Goal: Task Accomplishment & Management: Manage account settings

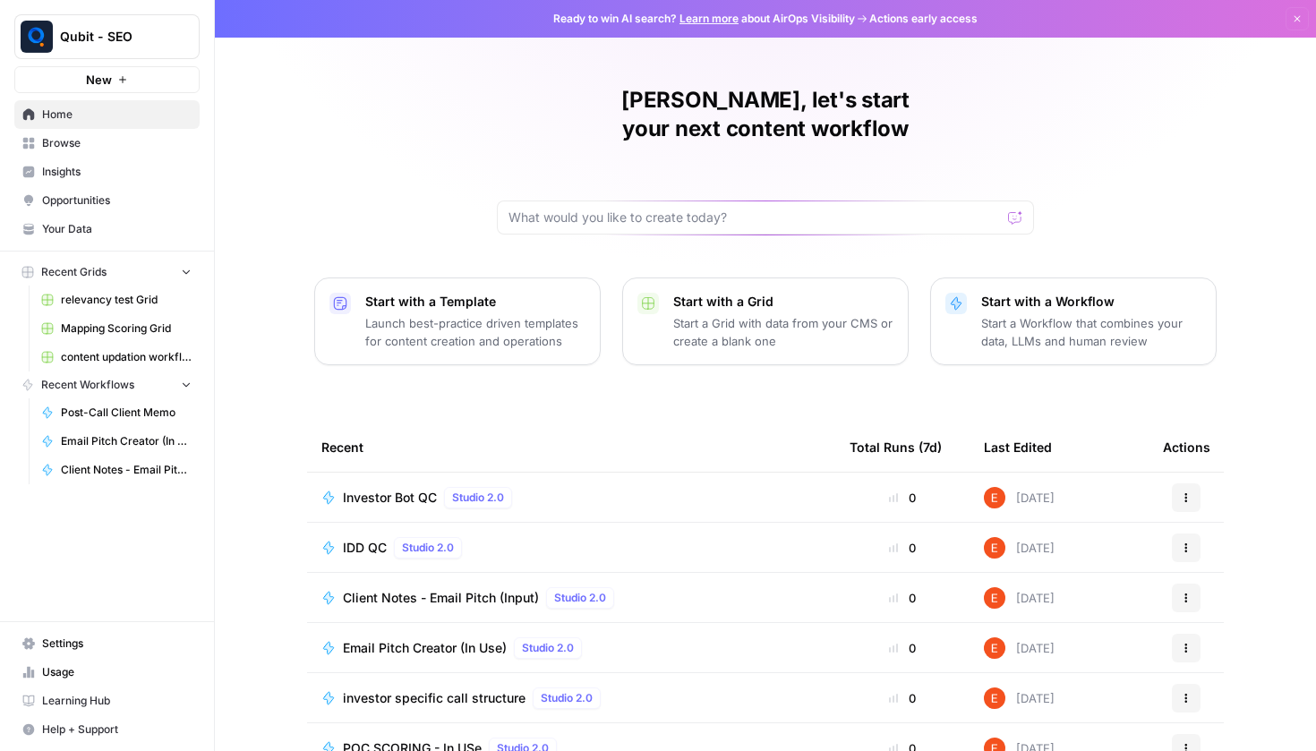
click at [755, 169] on div "[PERSON_NAME], let's start your next content workflow" at bounding box center [765, 160] width 537 height 149
click at [733, 209] on input "text" at bounding box center [755, 218] width 493 height 18
type input "post"
click at [159, 133] on link "Browse" at bounding box center [106, 143] width 185 height 29
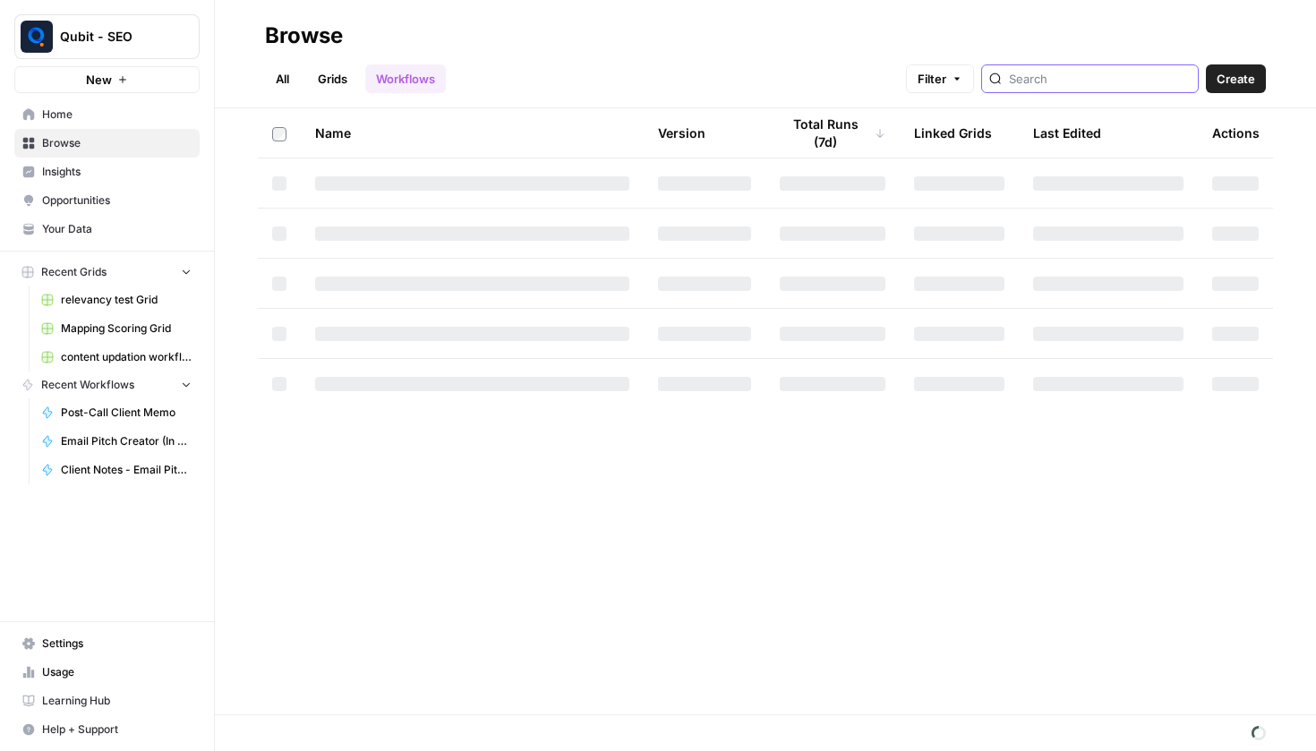
click at [1130, 85] on input "search" at bounding box center [1100, 79] width 182 height 18
type input "post"
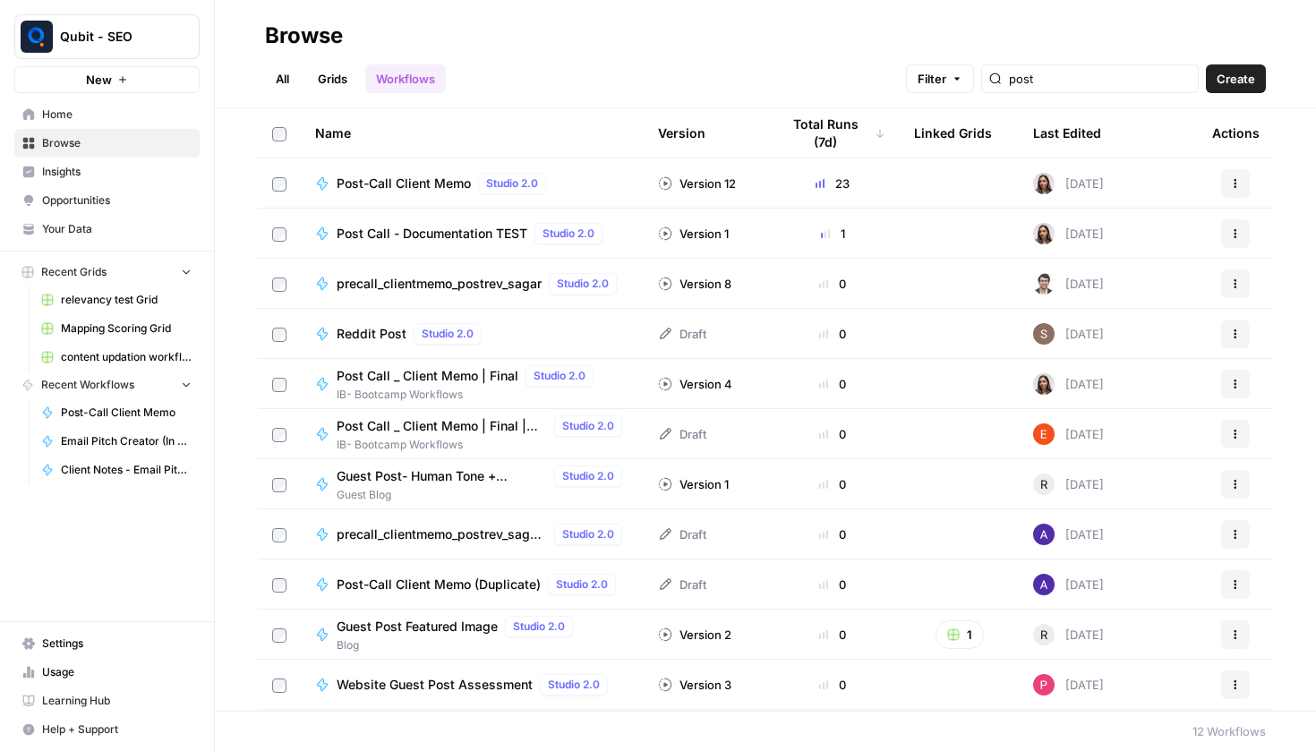
click at [418, 194] on td "Post-Call Client Memo Studio 2.0" at bounding box center [472, 183] width 343 height 49
click at [447, 177] on span "Post-Call Client Memo" at bounding box center [404, 184] width 134 height 18
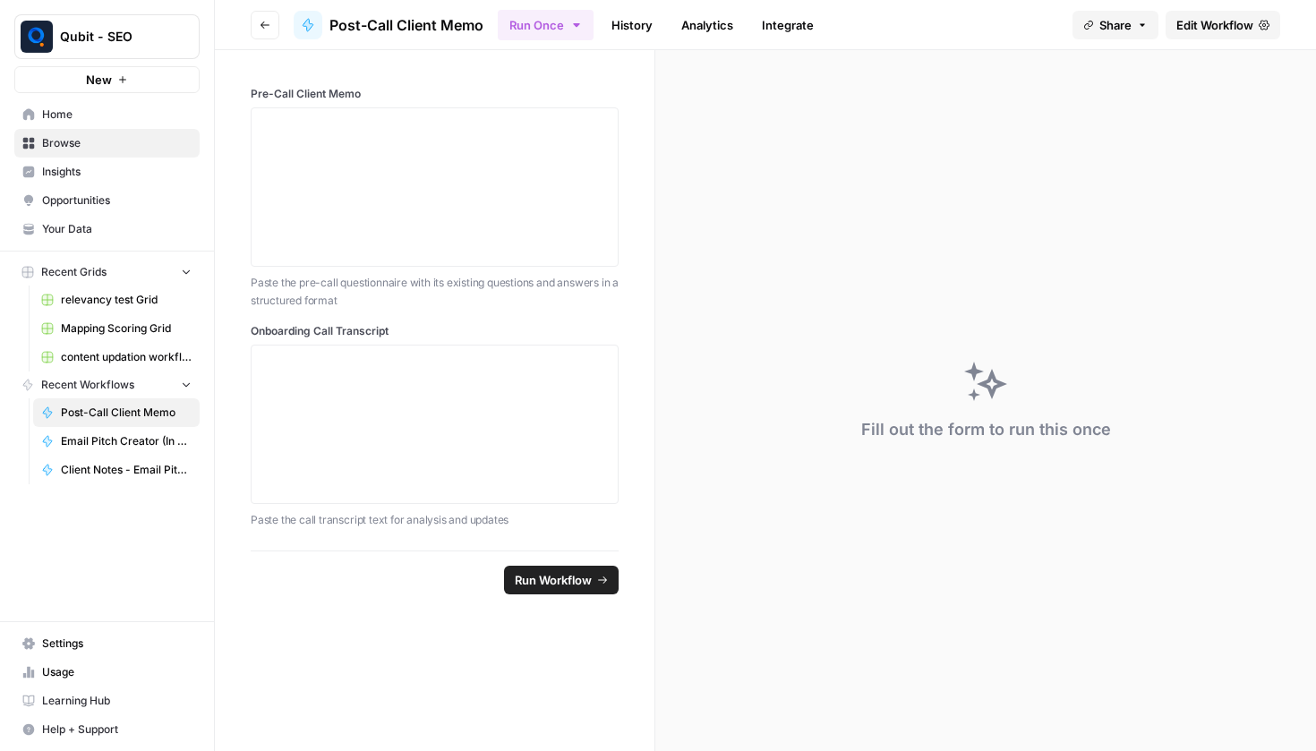
click at [1230, 39] on header "Go back Post-Call Client Memo Run Once History Analytics Integrate Share Edit W…" at bounding box center [766, 25] width 1102 height 50
click at [1230, 34] on link "Edit Workflow" at bounding box center [1223, 25] width 115 height 29
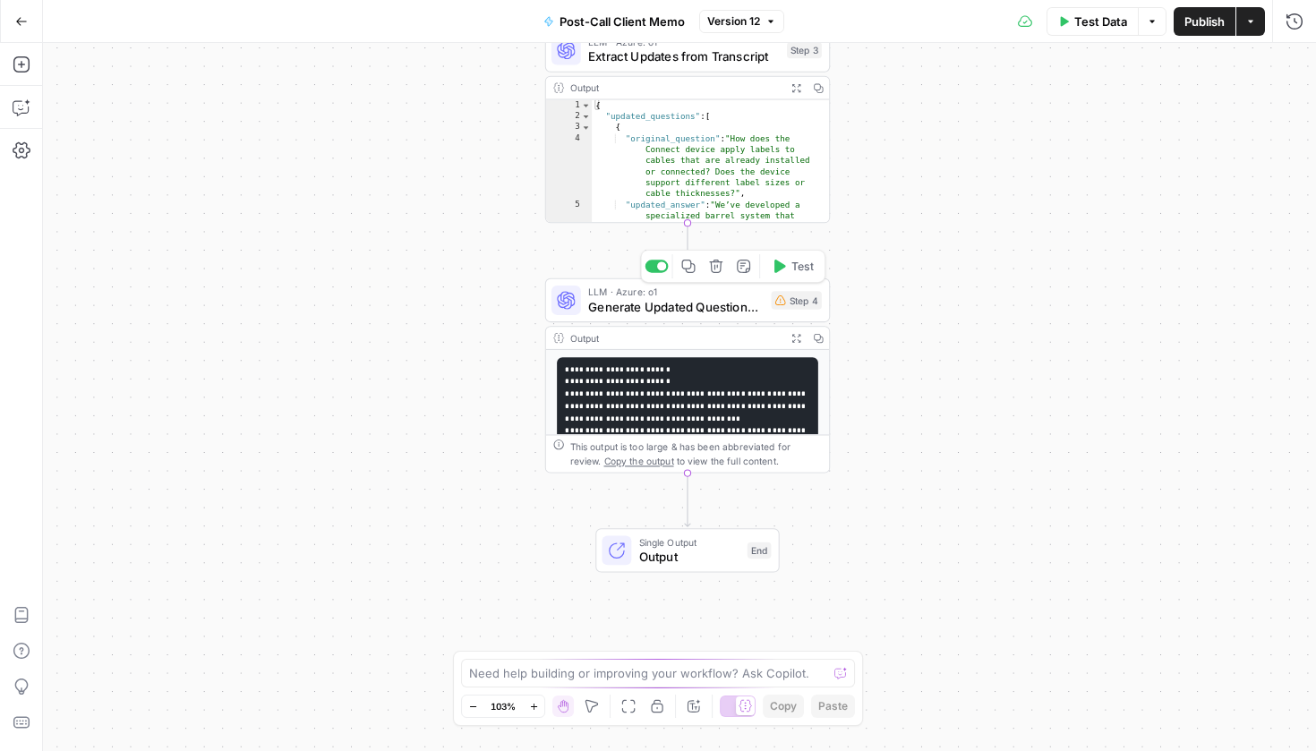
click at [798, 309] on div "Step 4" at bounding box center [796, 300] width 51 height 19
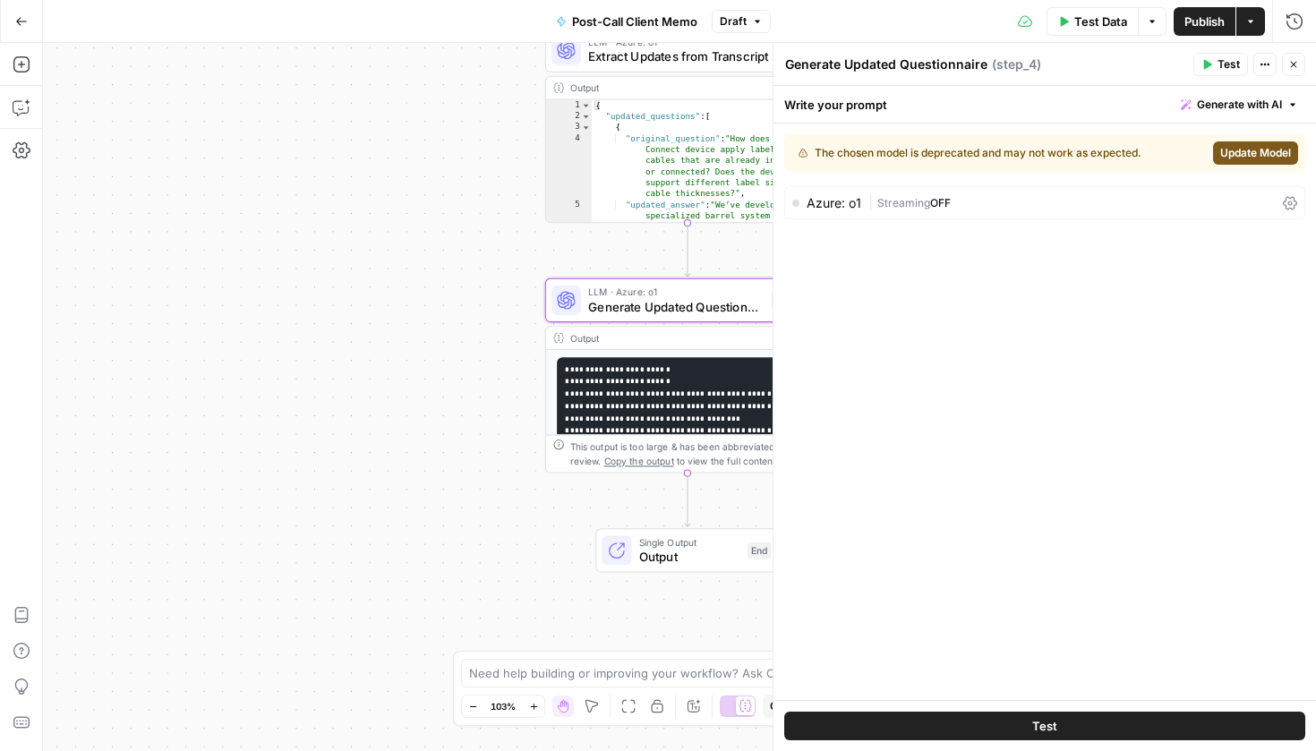
click at [1247, 150] on span "Update Model" at bounding box center [1256, 153] width 71 height 16
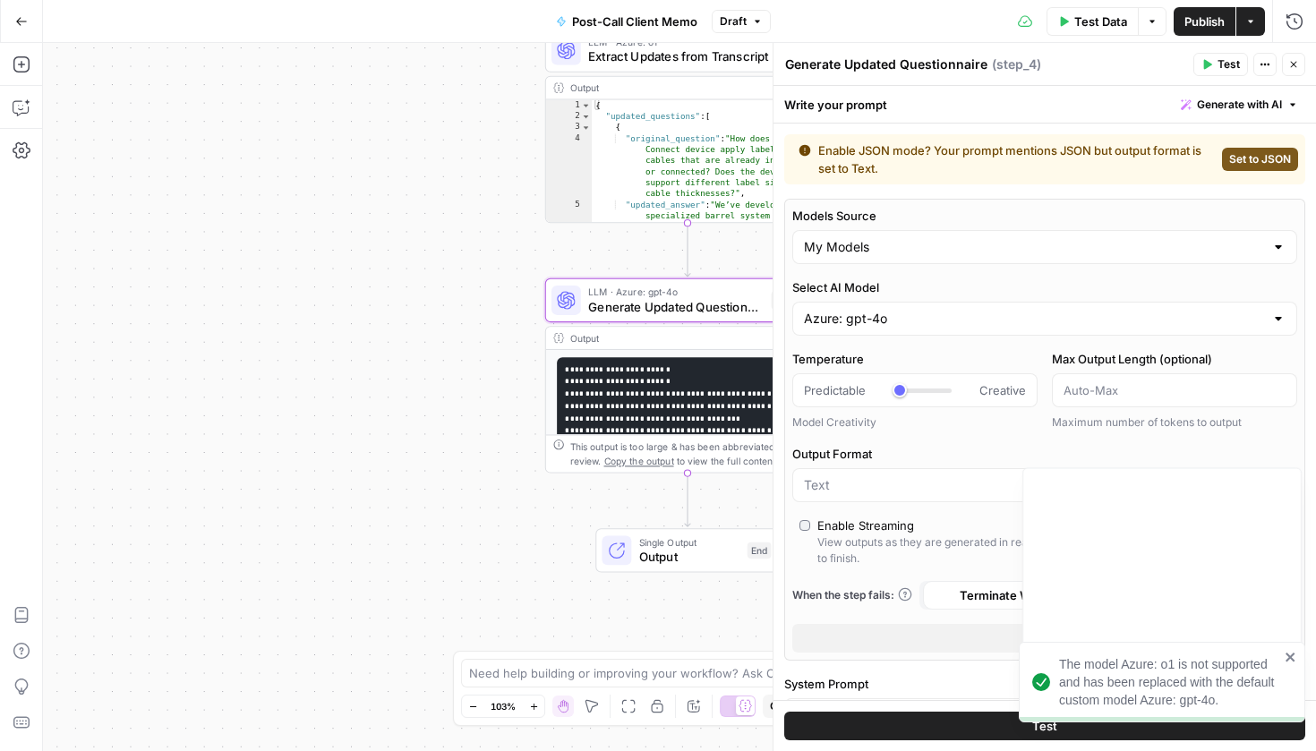
click at [923, 305] on div "Azure: gpt-4o" at bounding box center [1045, 319] width 505 height 34
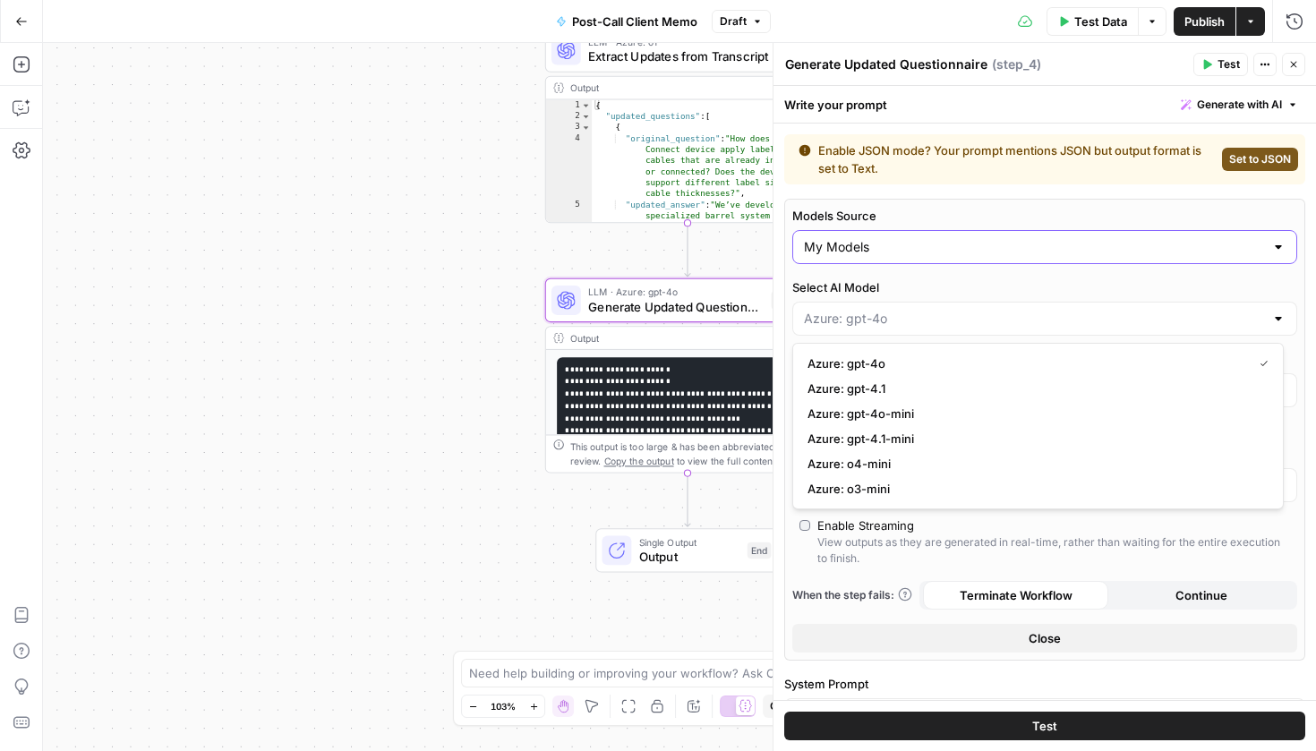
type input "Azure: gpt-4o"
click at [953, 244] on input "Models Source" at bounding box center [1034, 247] width 460 height 18
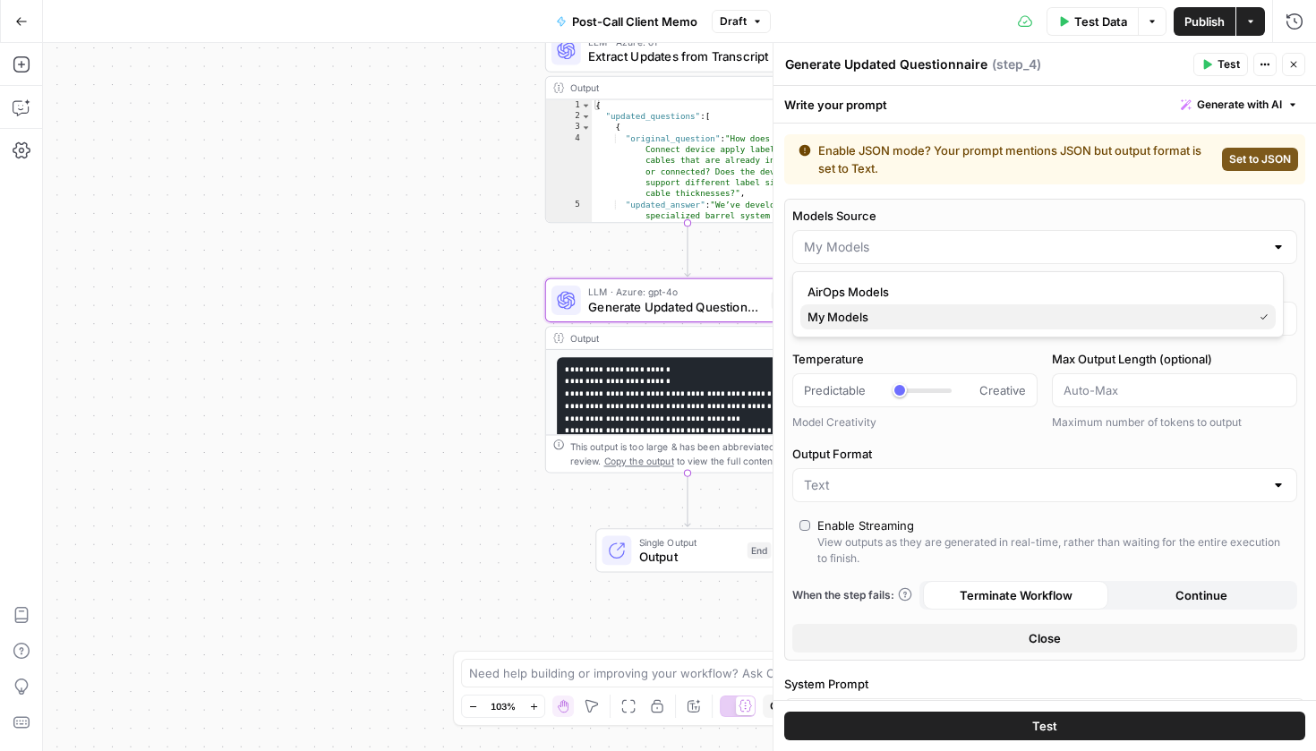
click at [875, 322] on span "My Models" at bounding box center [1027, 317] width 438 height 18
type input "My Models"
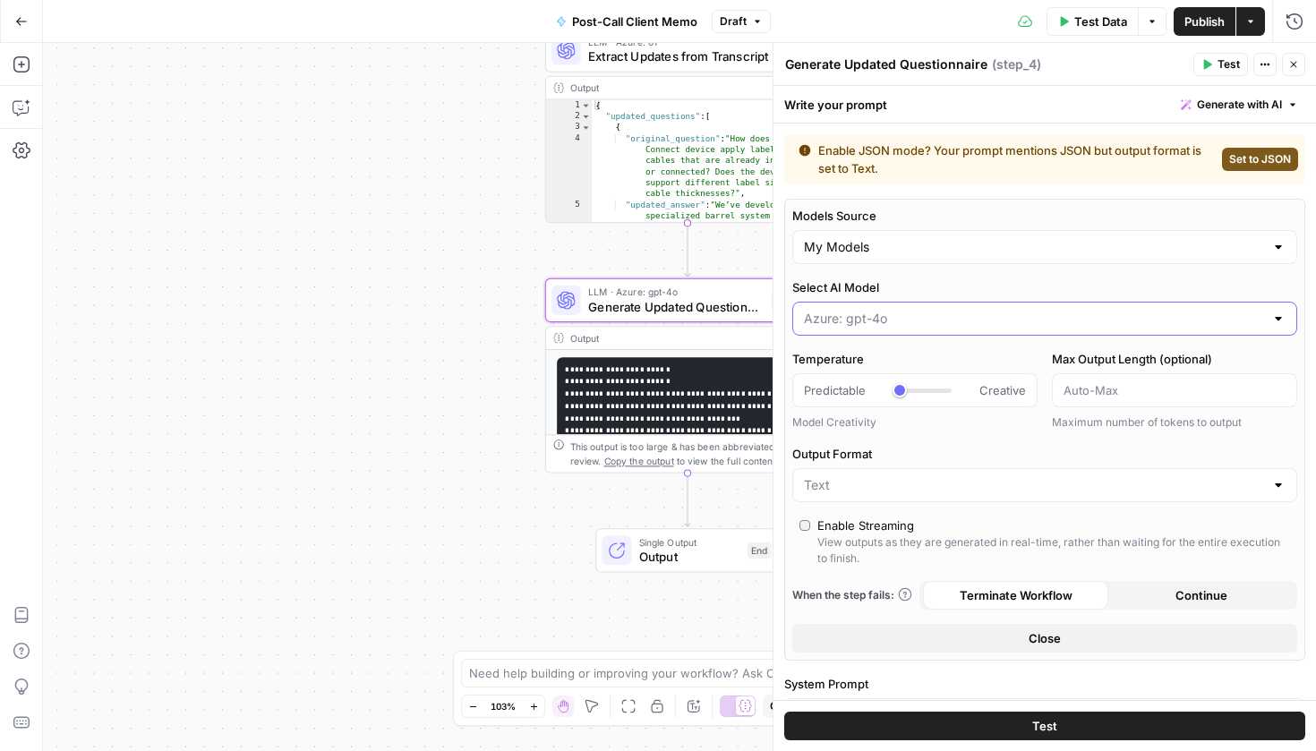
click at [894, 313] on input "Select AI Model" at bounding box center [1034, 319] width 460 height 18
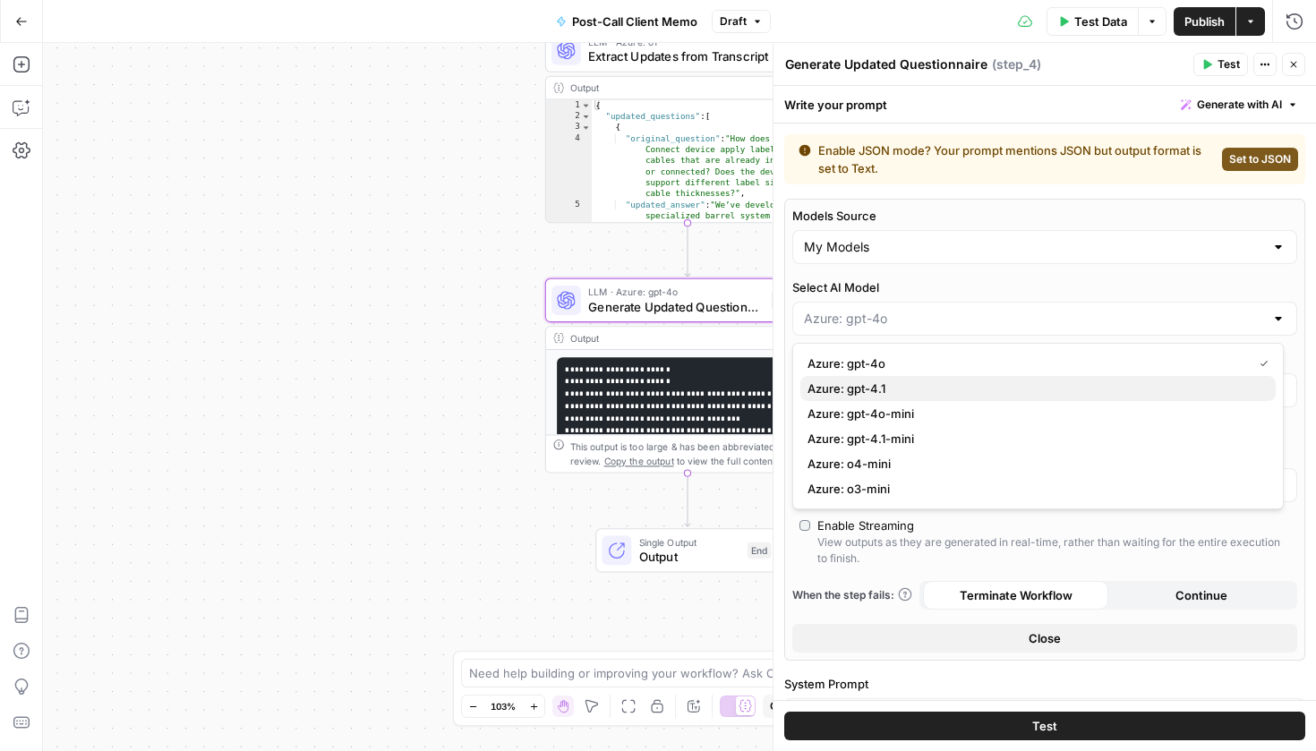
click at [891, 394] on span "Azure: gpt-4.1" at bounding box center [1035, 389] width 454 height 18
type input "Azure: gpt-4.1"
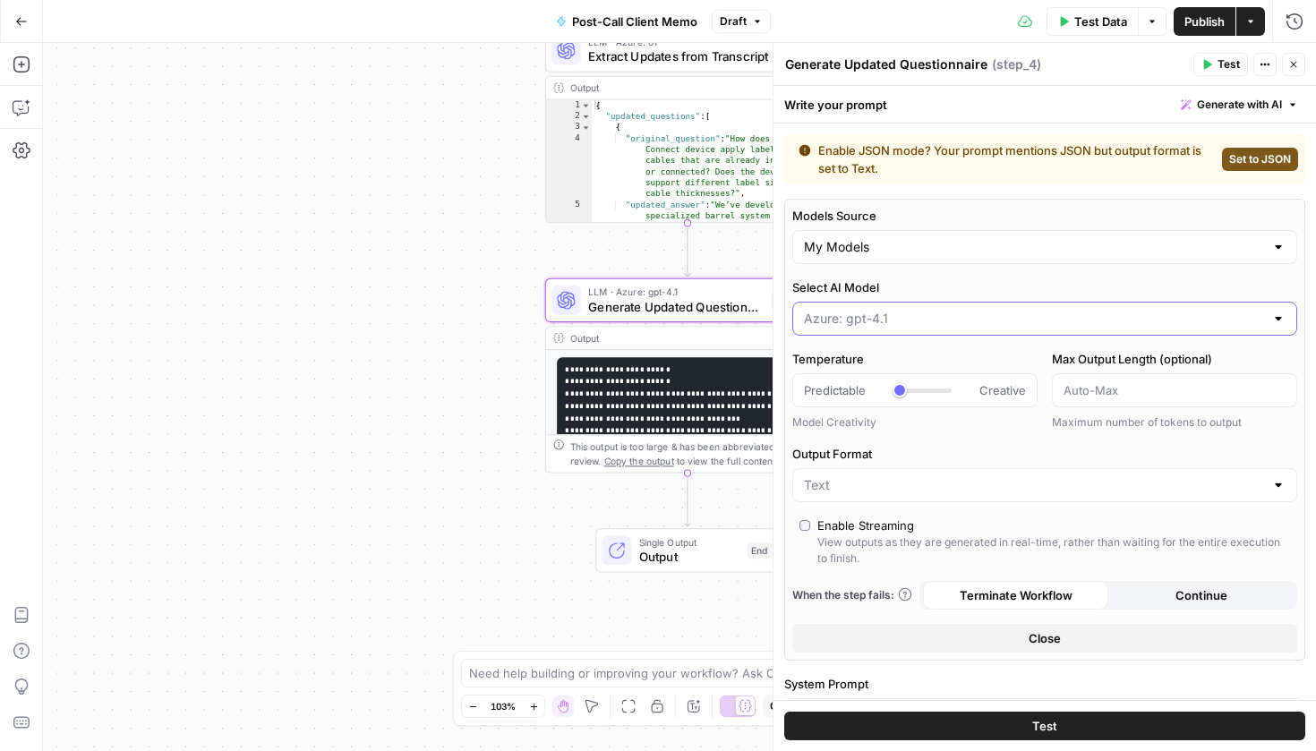
click at [984, 312] on input "Select AI Model" at bounding box center [1034, 319] width 460 height 18
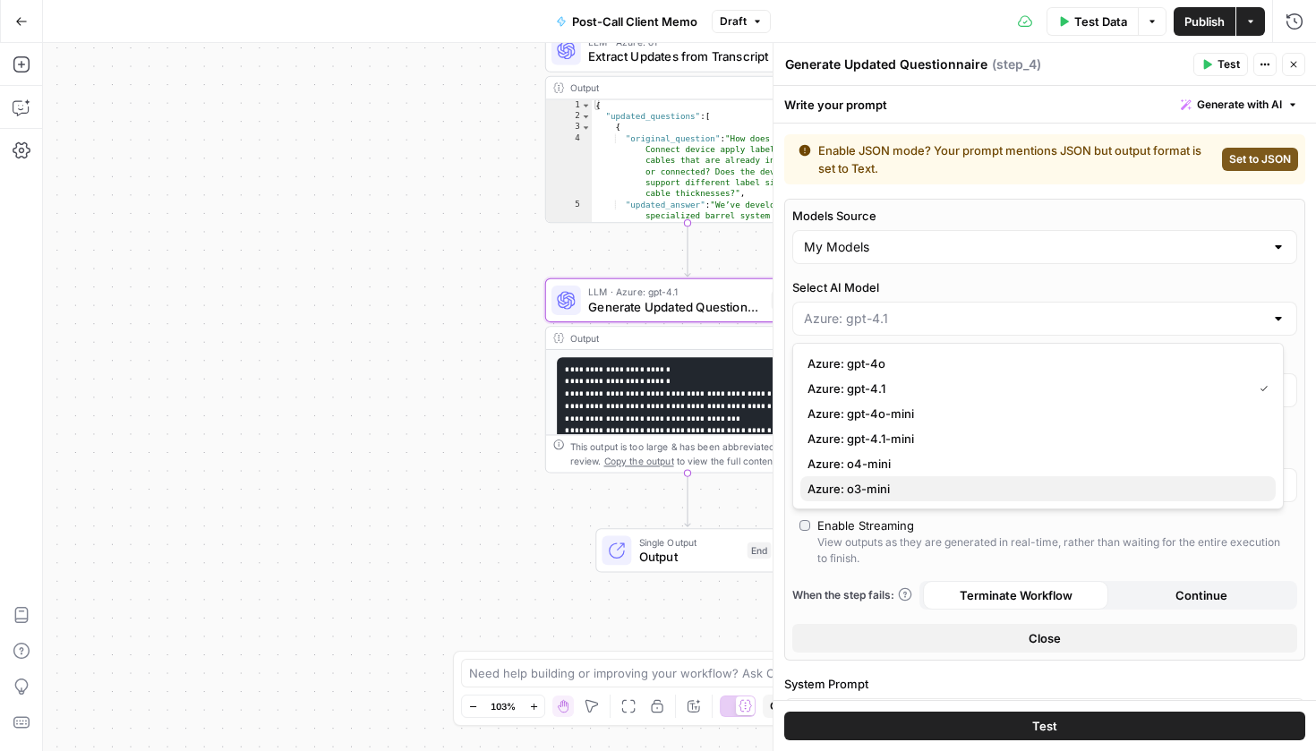
click at [857, 493] on span "Azure: o3-mini" at bounding box center [1035, 489] width 454 height 18
type input "Azure: o3-mini"
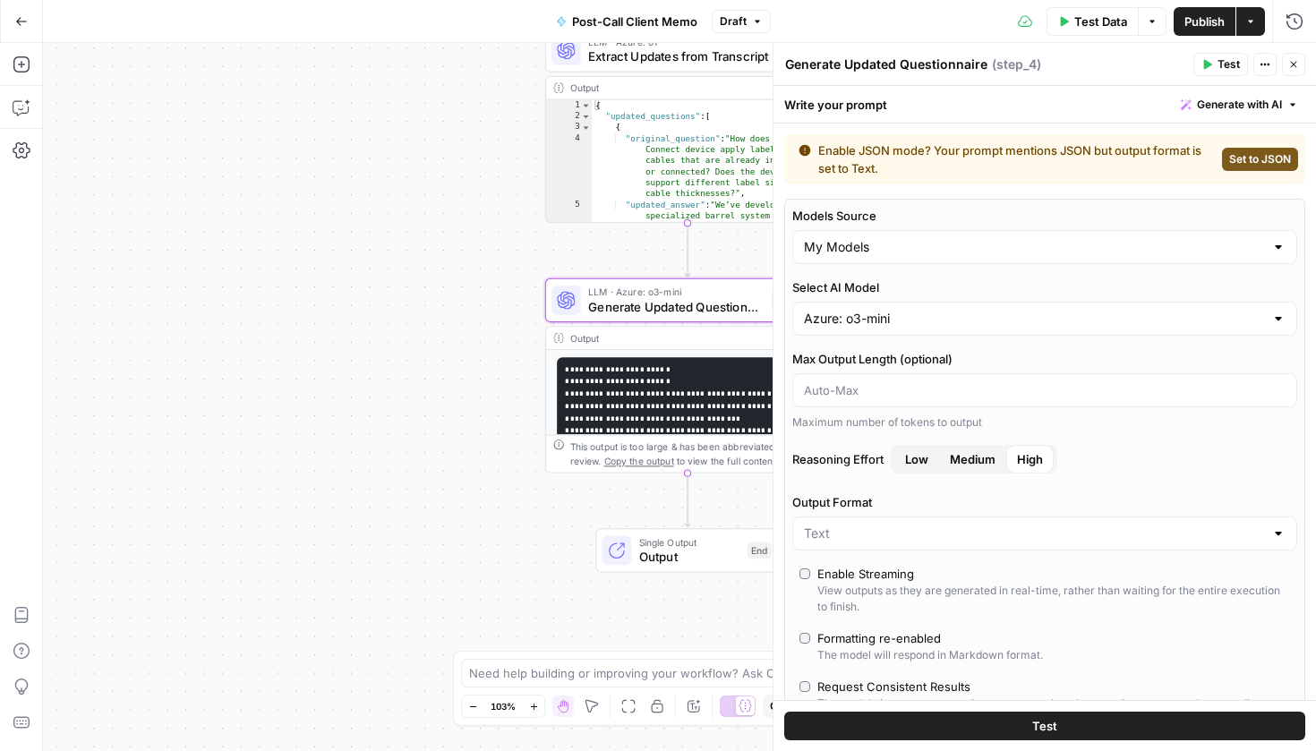
click at [1306, 75] on header "Generate Updated Questionnaire Generate Updated Questionnaire ( step_4 ) Test A…" at bounding box center [1045, 64] width 543 height 43
click at [1296, 62] on icon "button" at bounding box center [1294, 64] width 11 height 11
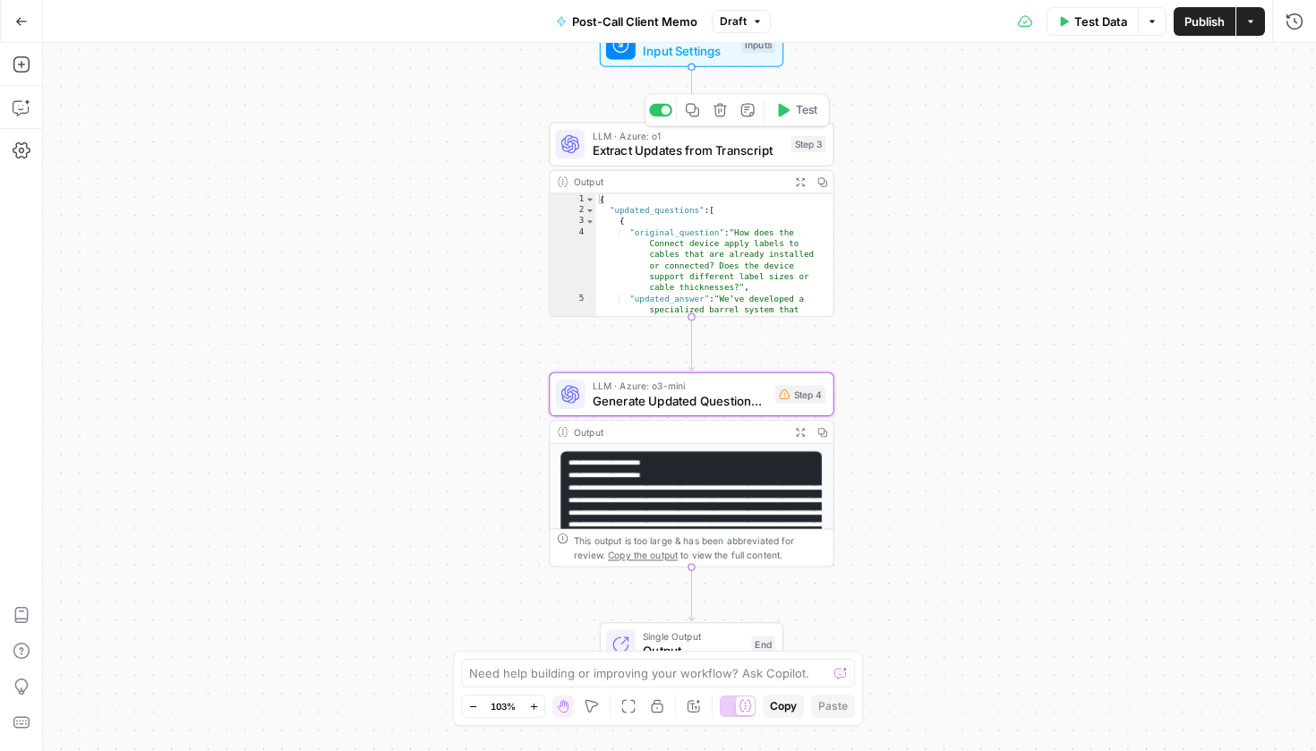
click at [750, 155] on span "Extract Updates from Transcript" at bounding box center [689, 150] width 192 height 19
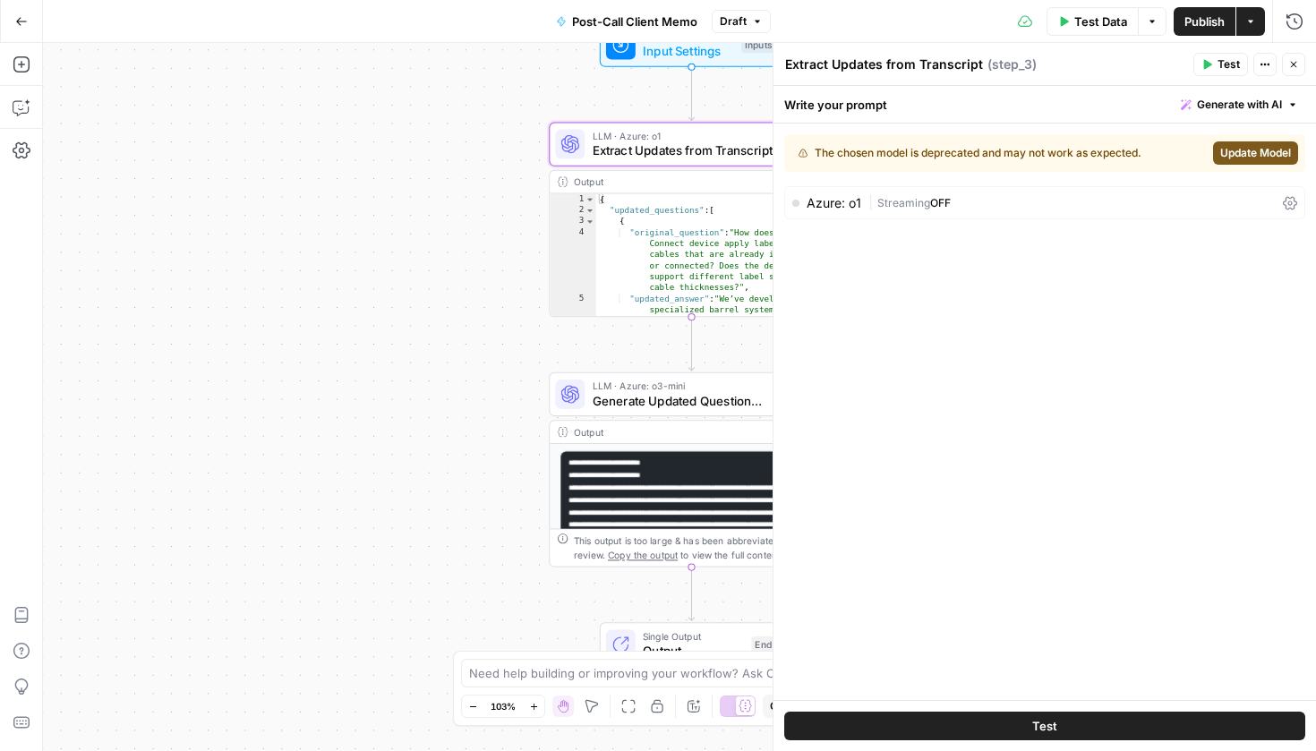
click at [1241, 152] on span "Update Model" at bounding box center [1256, 153] width 71 height 16
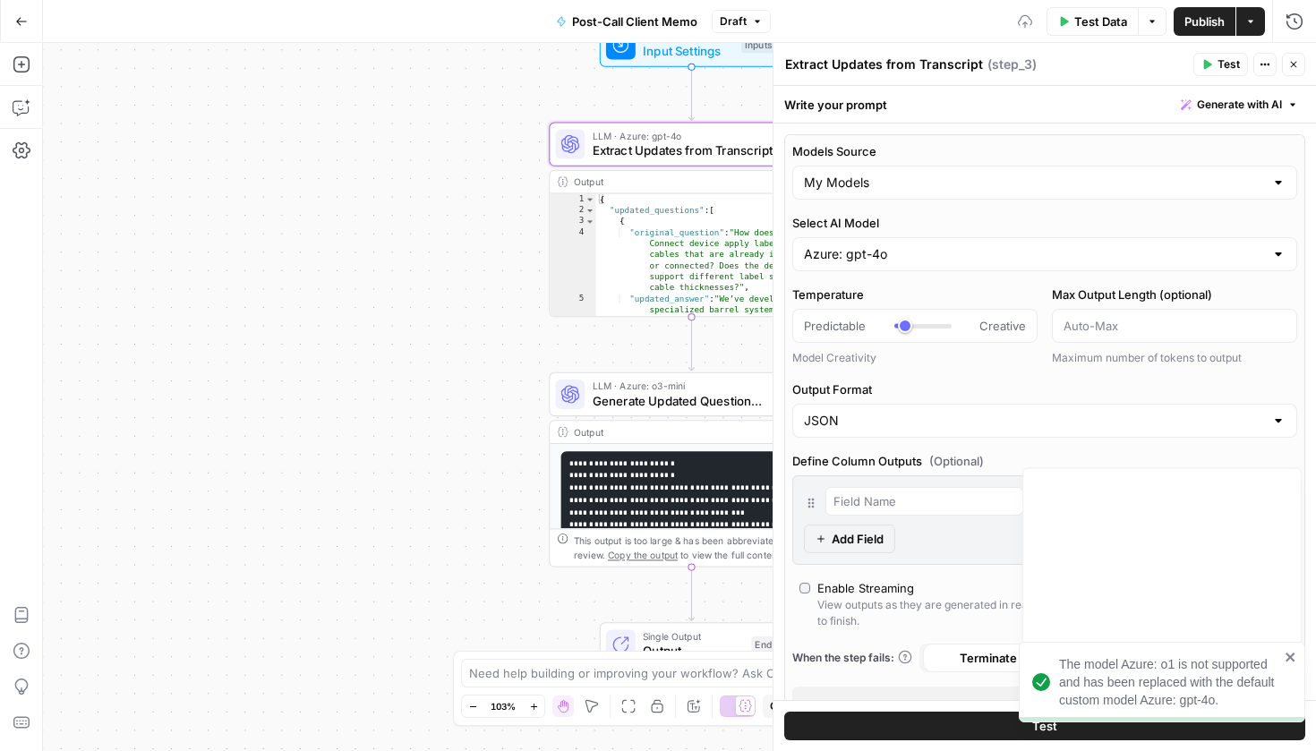
click at [880, 264] on div "Azure: gpt-4o" at bounding box center [1045, 254] width 505 height 34
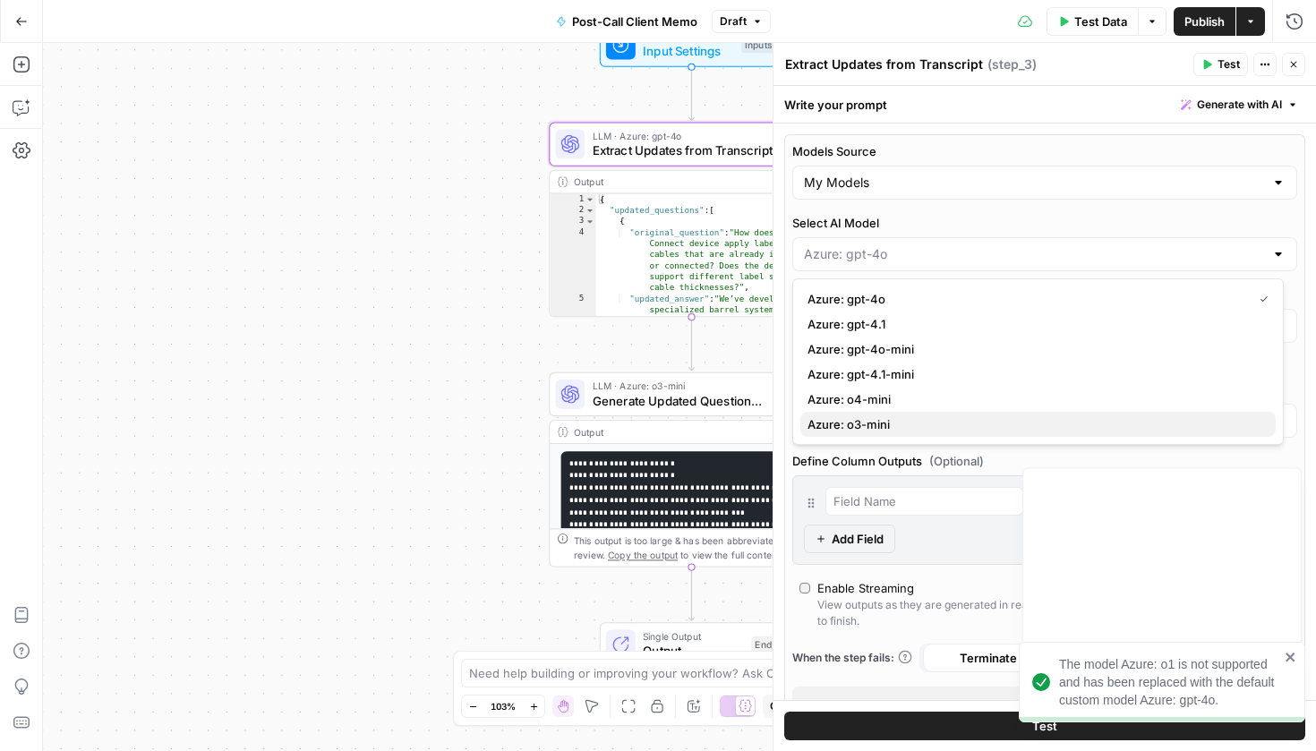
click at [844, 427] on span "Azure: o3-mini" at bounding box center [1035, 425] width 454 height 18
type input "Azure: o3-mini"
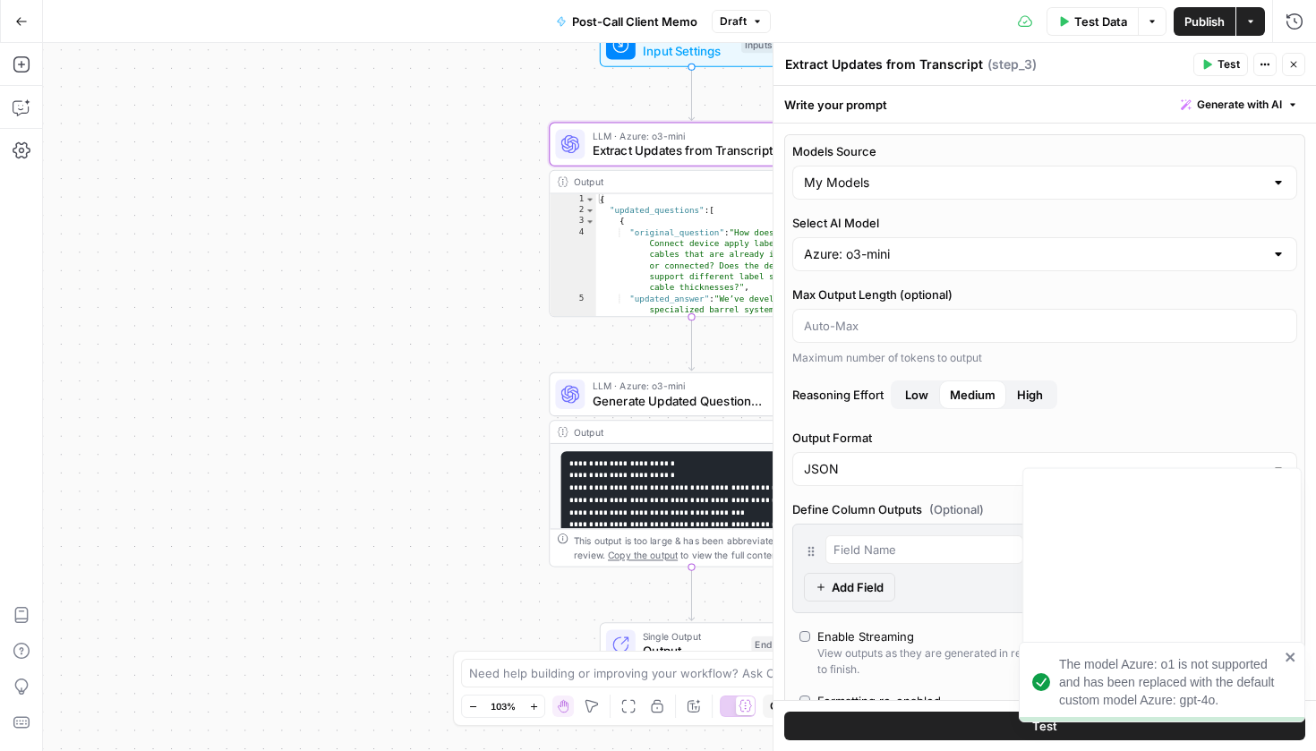
click at [1297, 59] on icon "button" at bounding box center [1294, 64] width 11 height 11
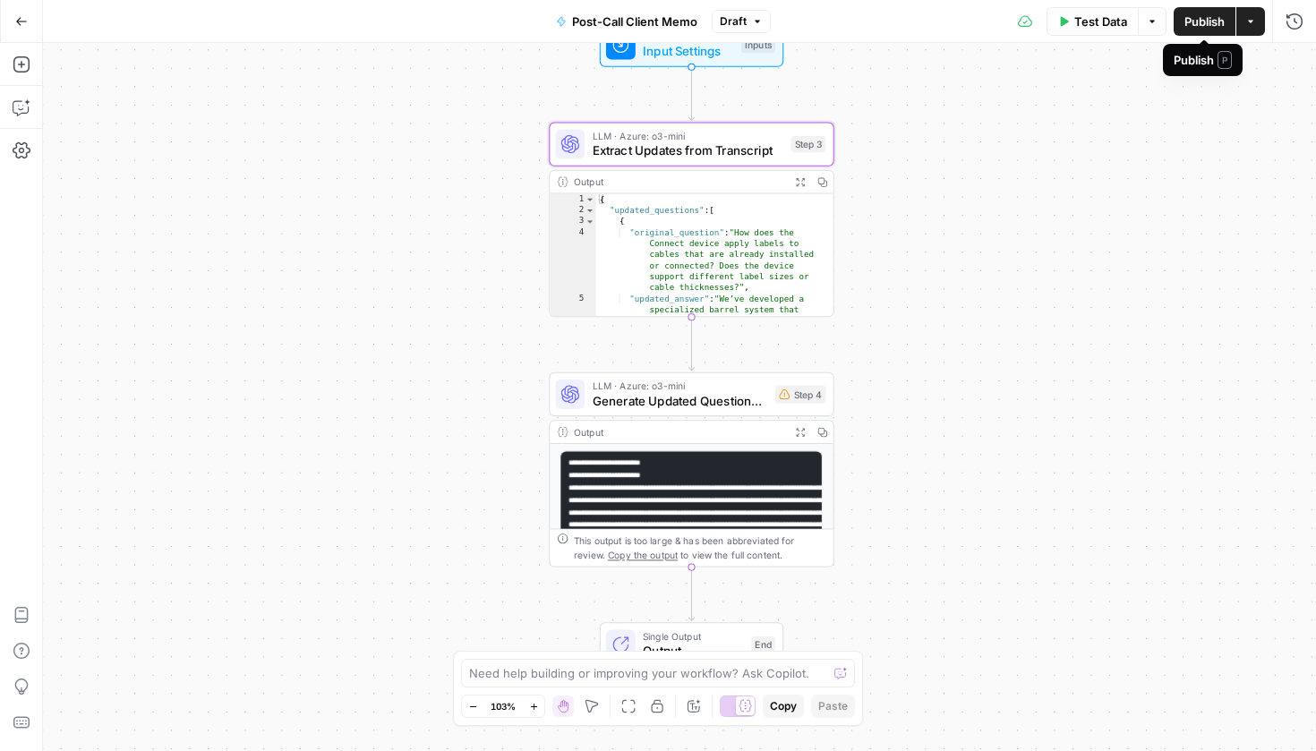
click at [1206, 25] on span "Publish" at bounding box center [1205, 22] width 40 height 18
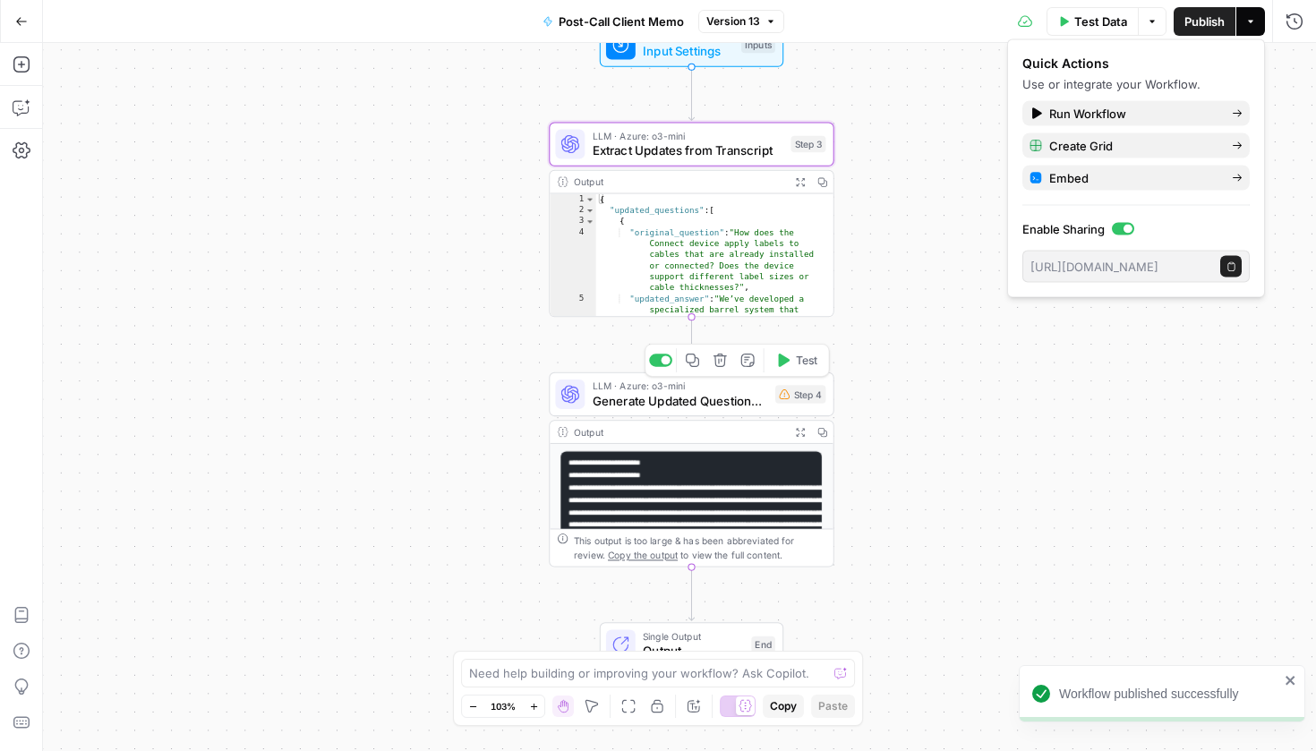
click at [772, 390] on div "LLM · Azure: o3-mini Generate Updated Questionnaire Step 4 Copy step Delete ste…" at bounding box center [690, 394] width 270 height 31
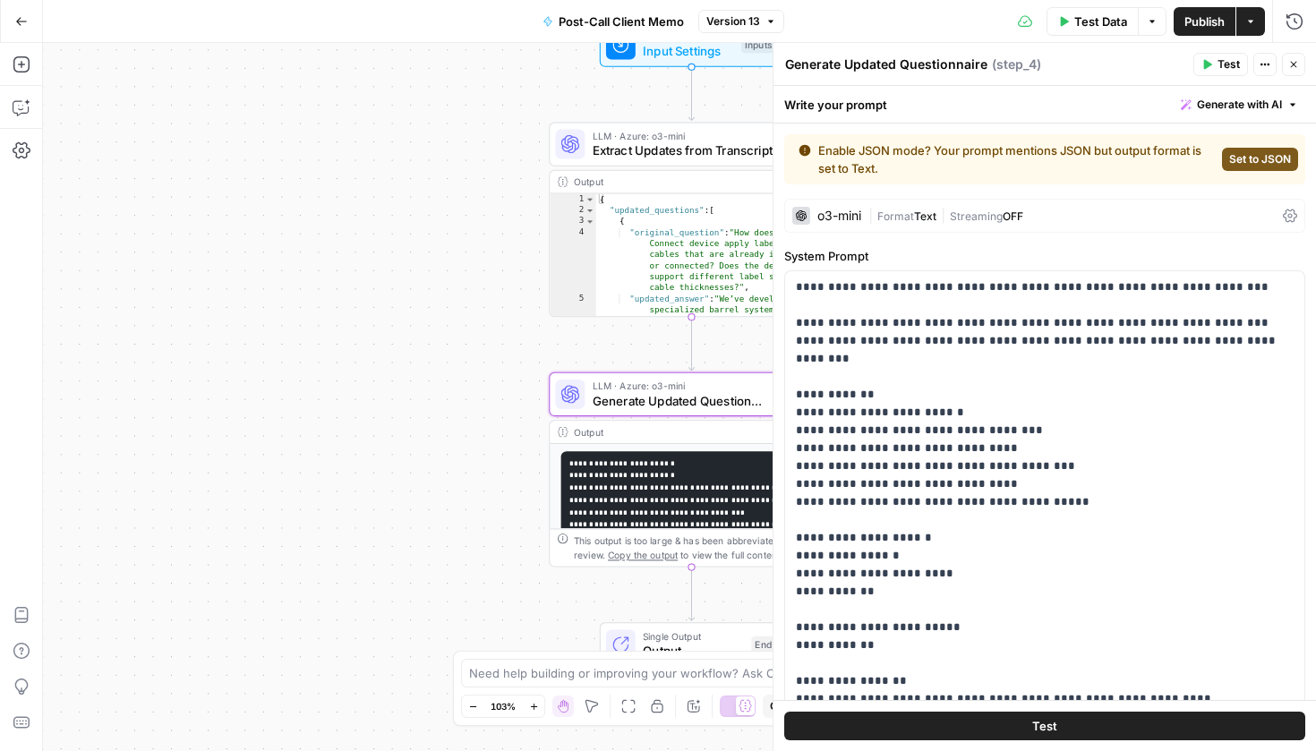
click at [1273, 74] on button "Actions" at bounding box center [1265, 64] width 23 height 23
click at [1297, 73] on button "Close" at bounding box center [1293, 64] width 23 height 23
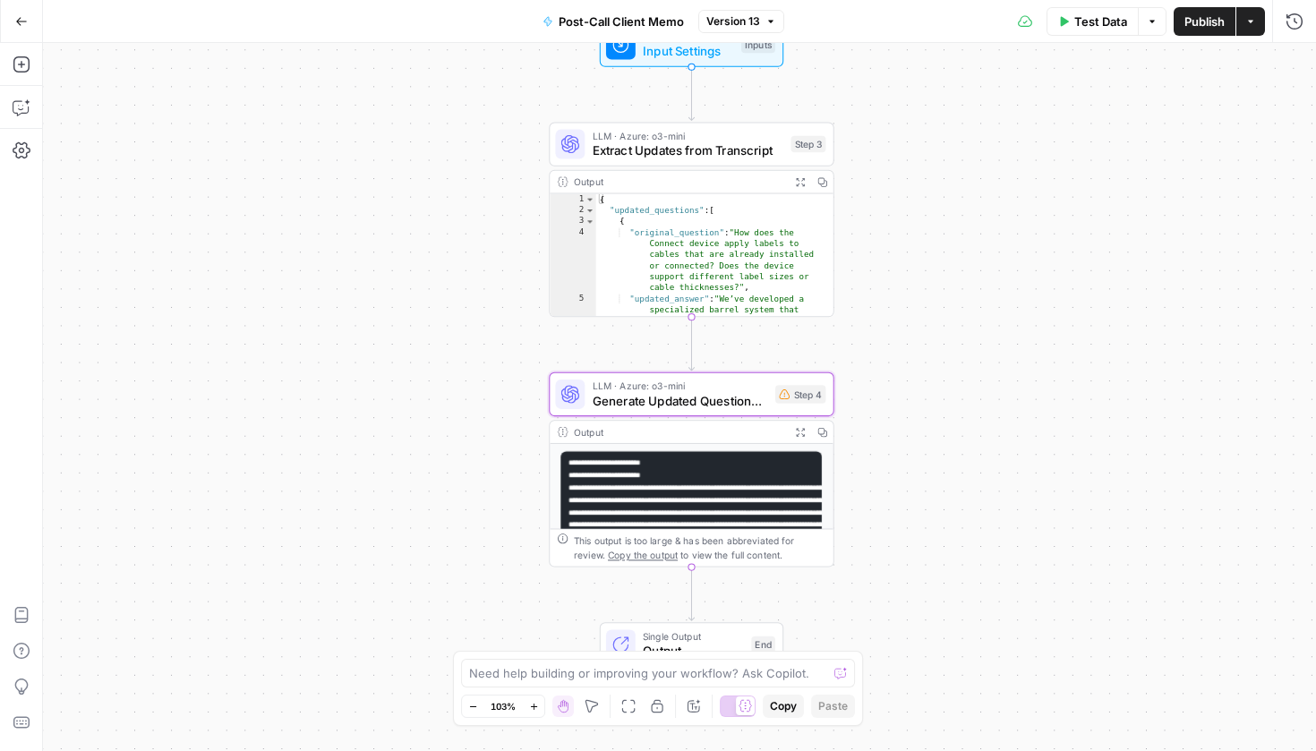
click at [17, 10] on button "Go Back" at bounding box center [21, 21] width 32 height 32
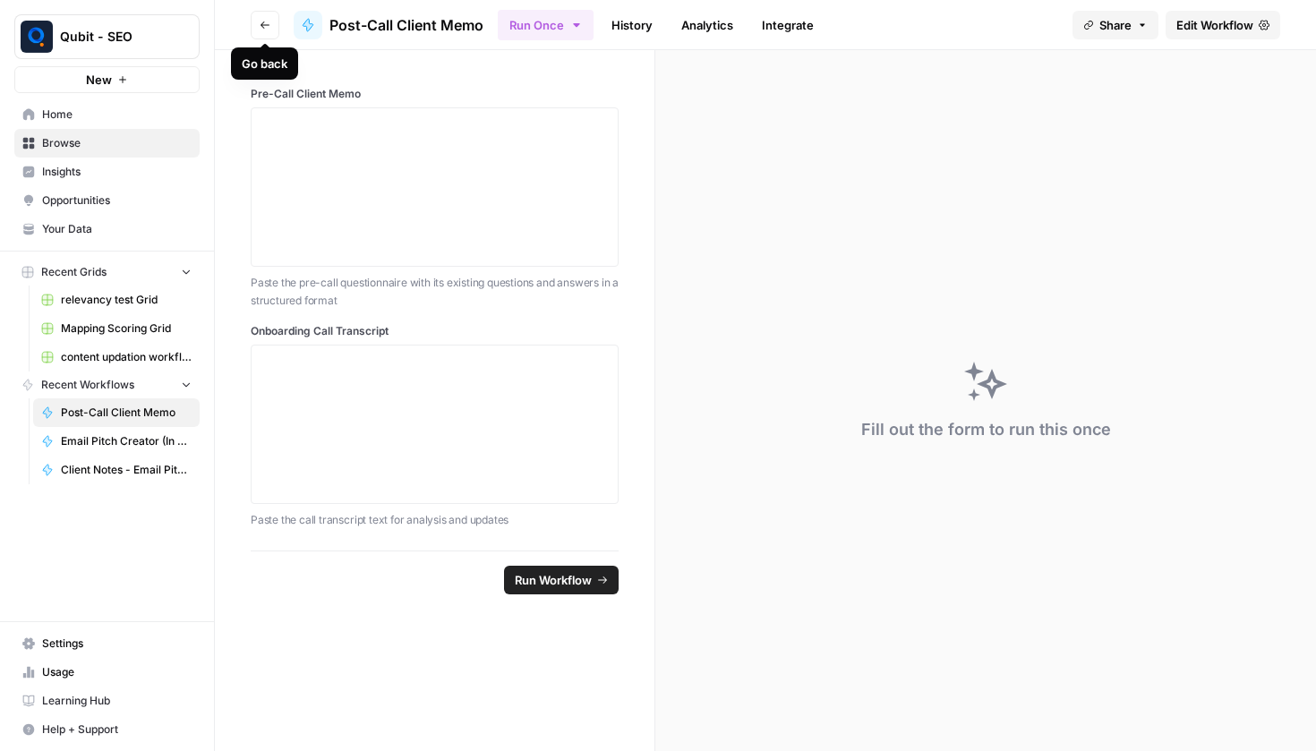
click at [273, 28] on button "Go back" at bounding box center [265, 25] width 29 height 29
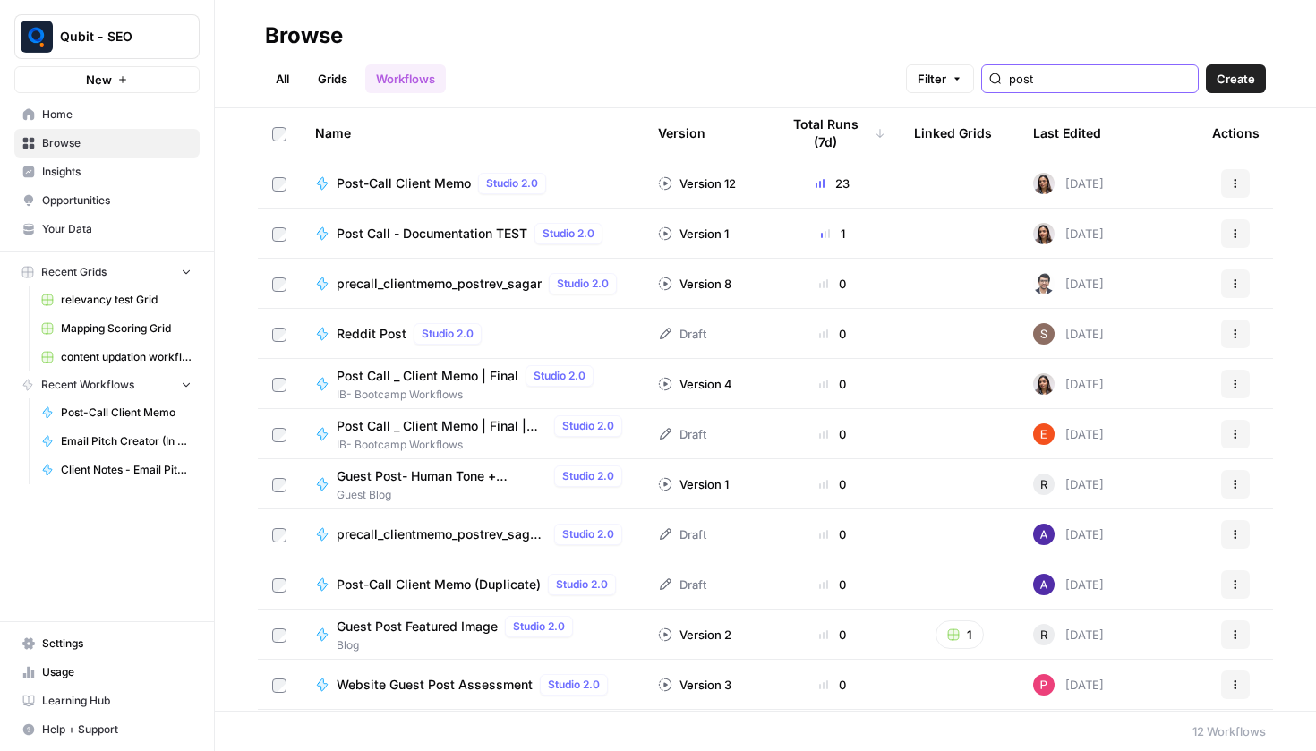
click at [1102, 70] on input "post" at bounding box center [1100, 79] width 182 height 18
type input "post"
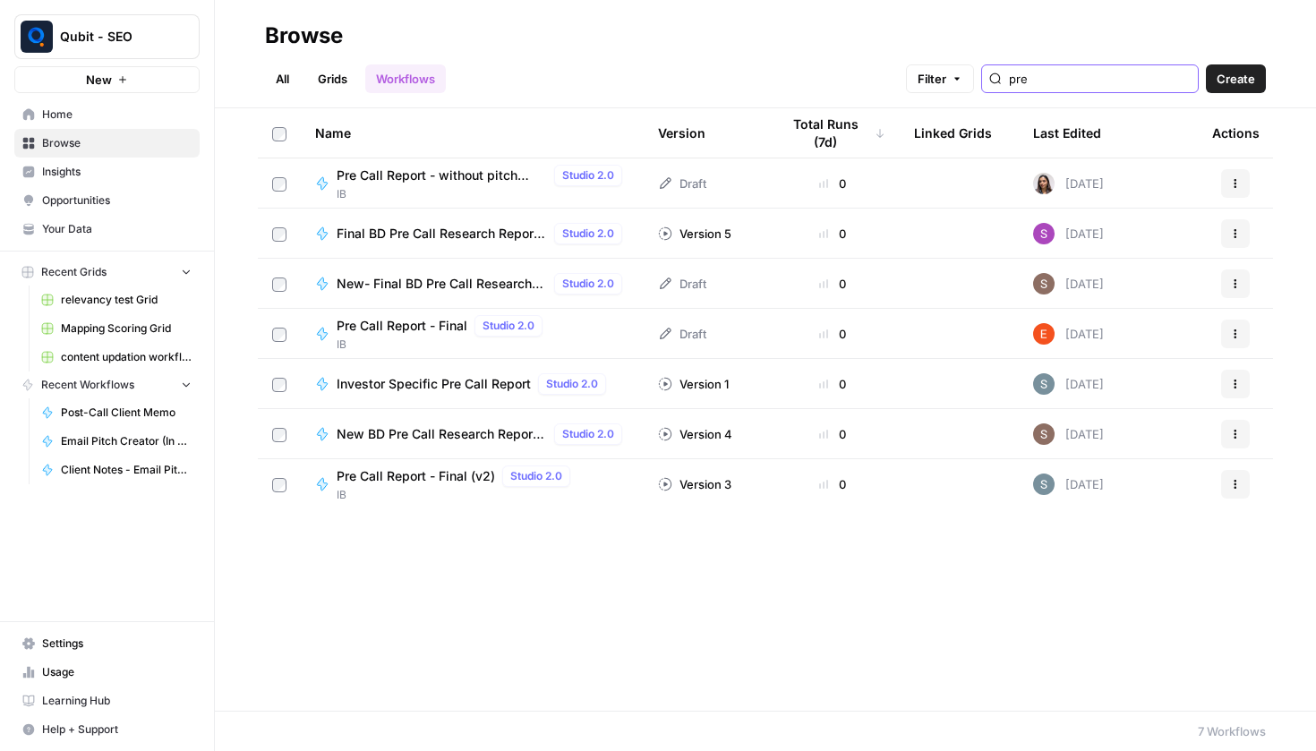
type input "pre"
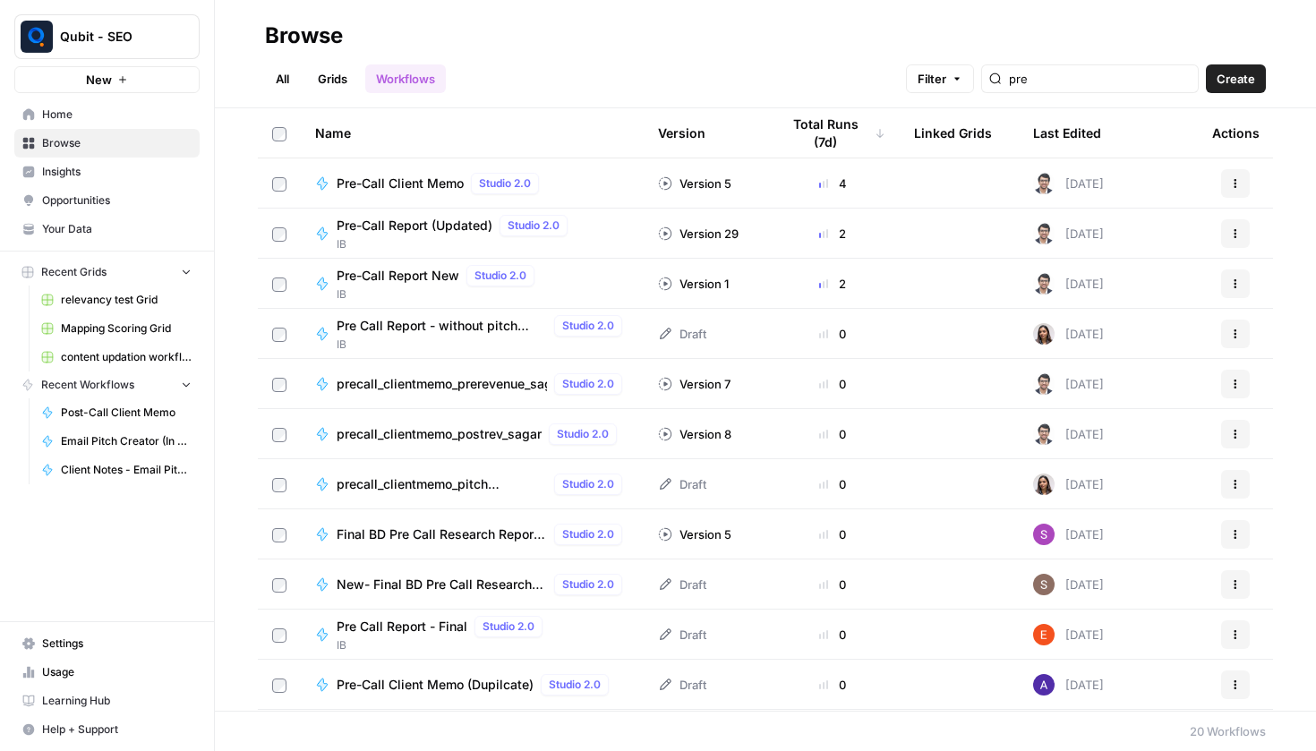
click at [383, 190] on span "Pre-Call Client Memo" at bounding box center [400, 184] width 127 height 18
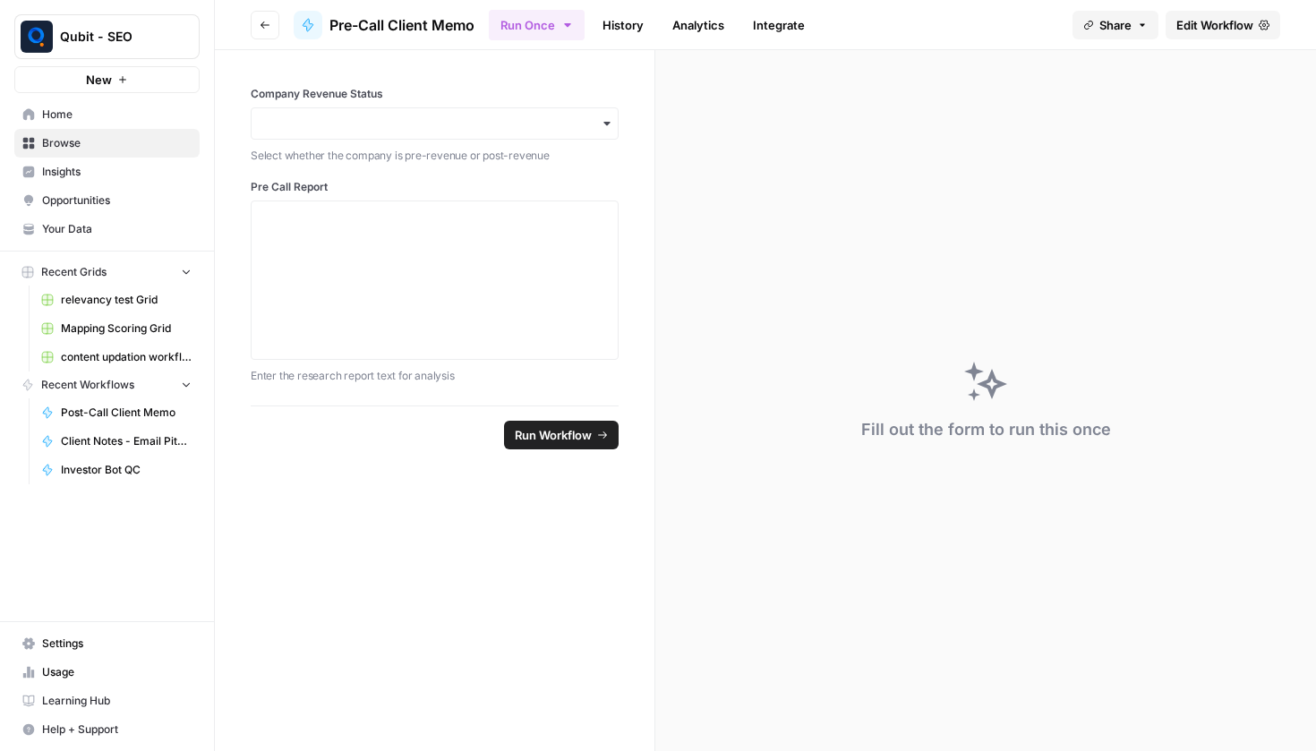
click at [1222, 29] on span "Edit Workflow" at bounding box center [1215, 25] width 77 height 18
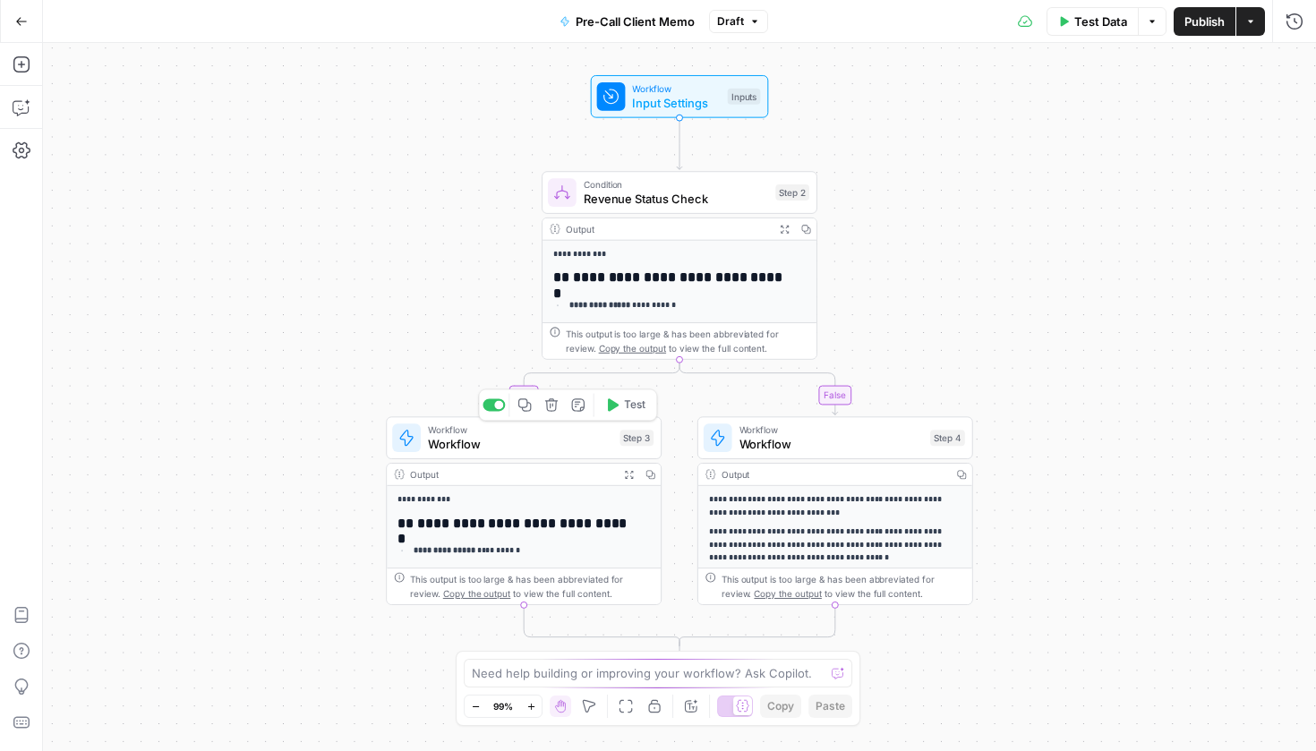
click at [558, 440] on span "Workflow" at bounding box center [520, 444] width 185 height 18
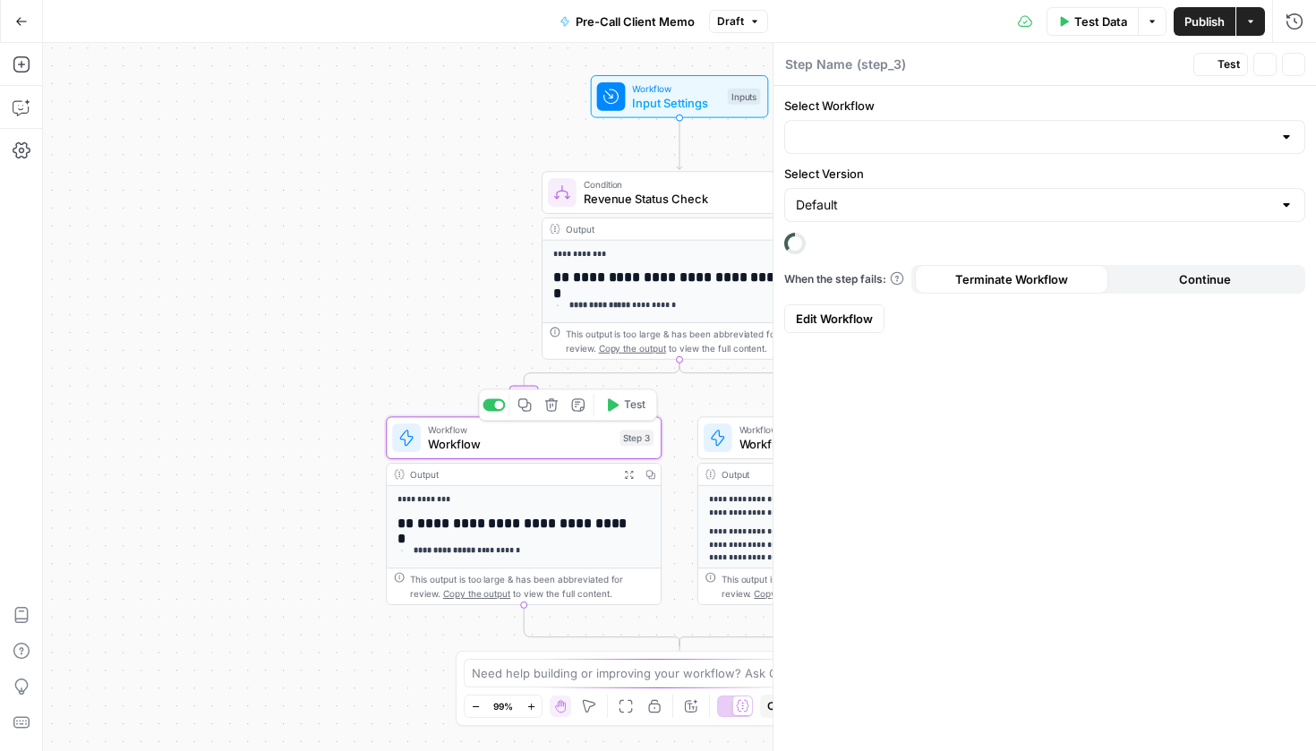
type input "precall_clientmemo_prerevenue_sagar"
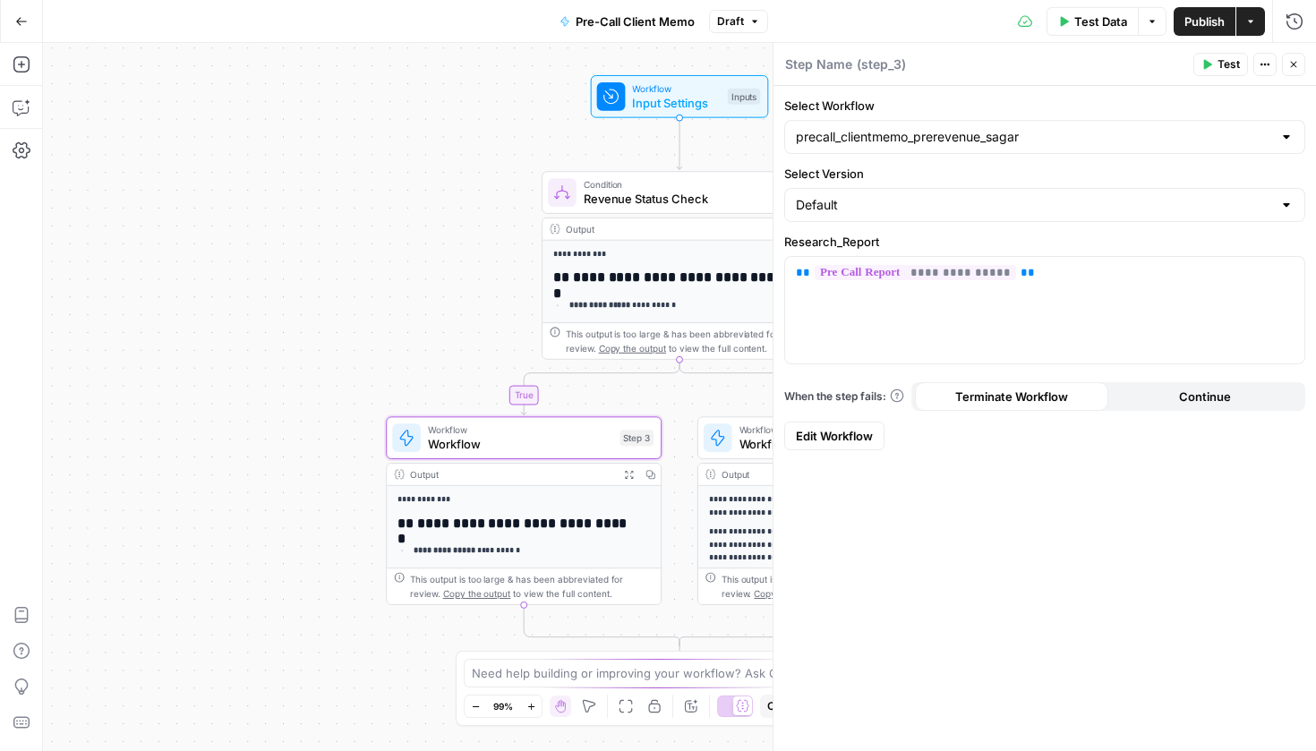
click at [27, 20] on icon "button" at bounding box center [21, 21] width 13 height 13
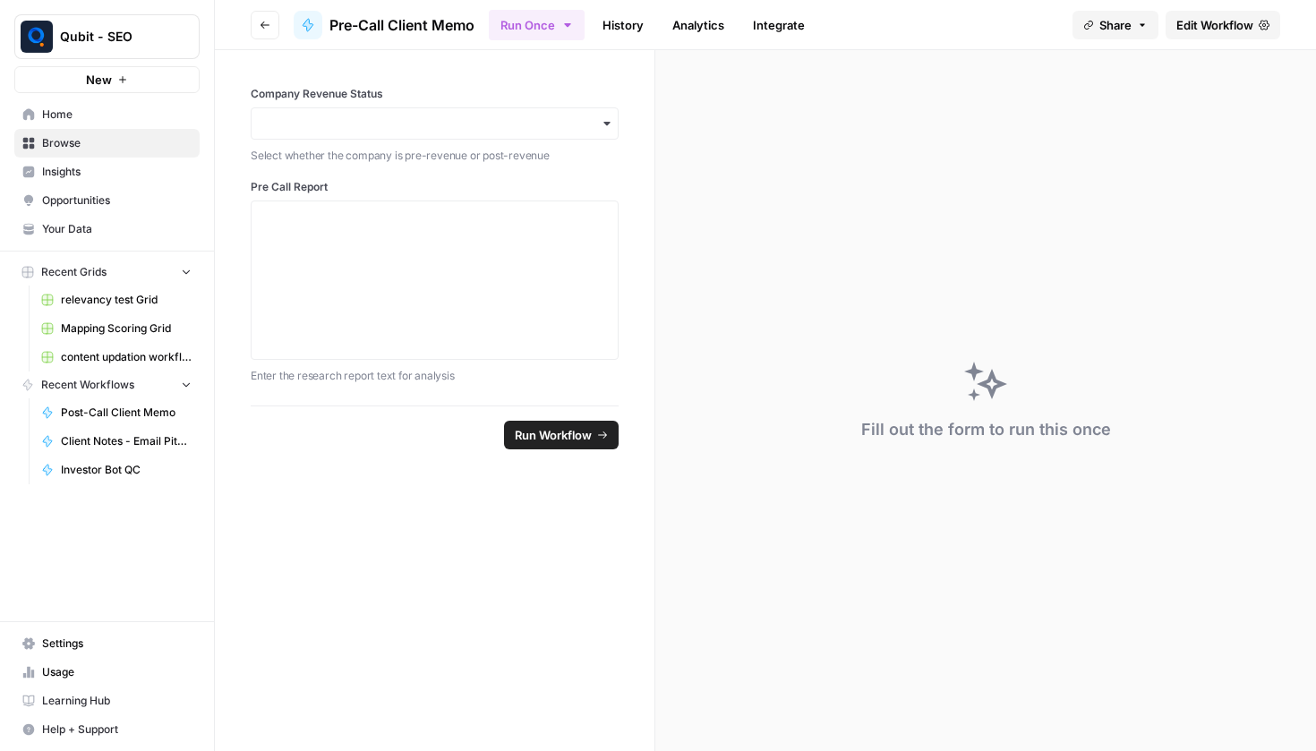
click at [1188, 13] on link "Edit Workflow" at bounding box center [1223, 25] width 115 height 29
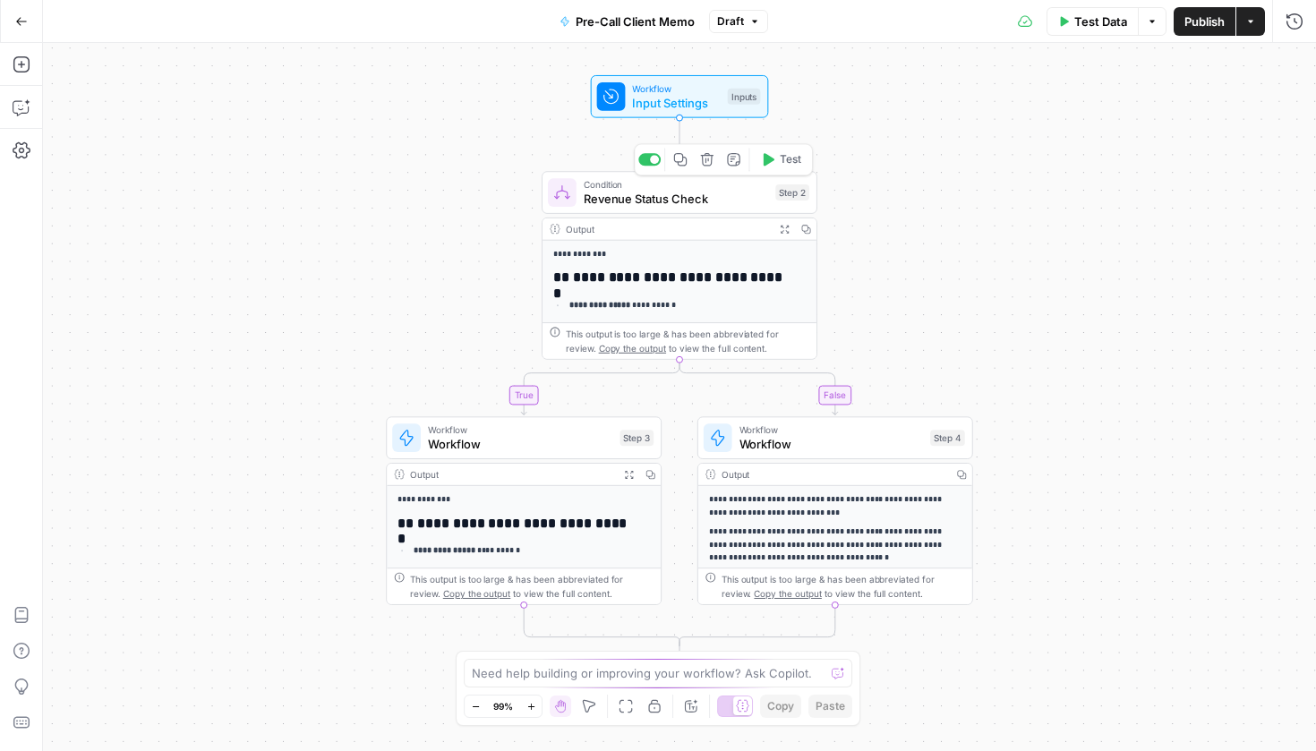
click at [693, 191] on span "Revenue Status Check" at bounding box center [676, 199] width 185 height 18
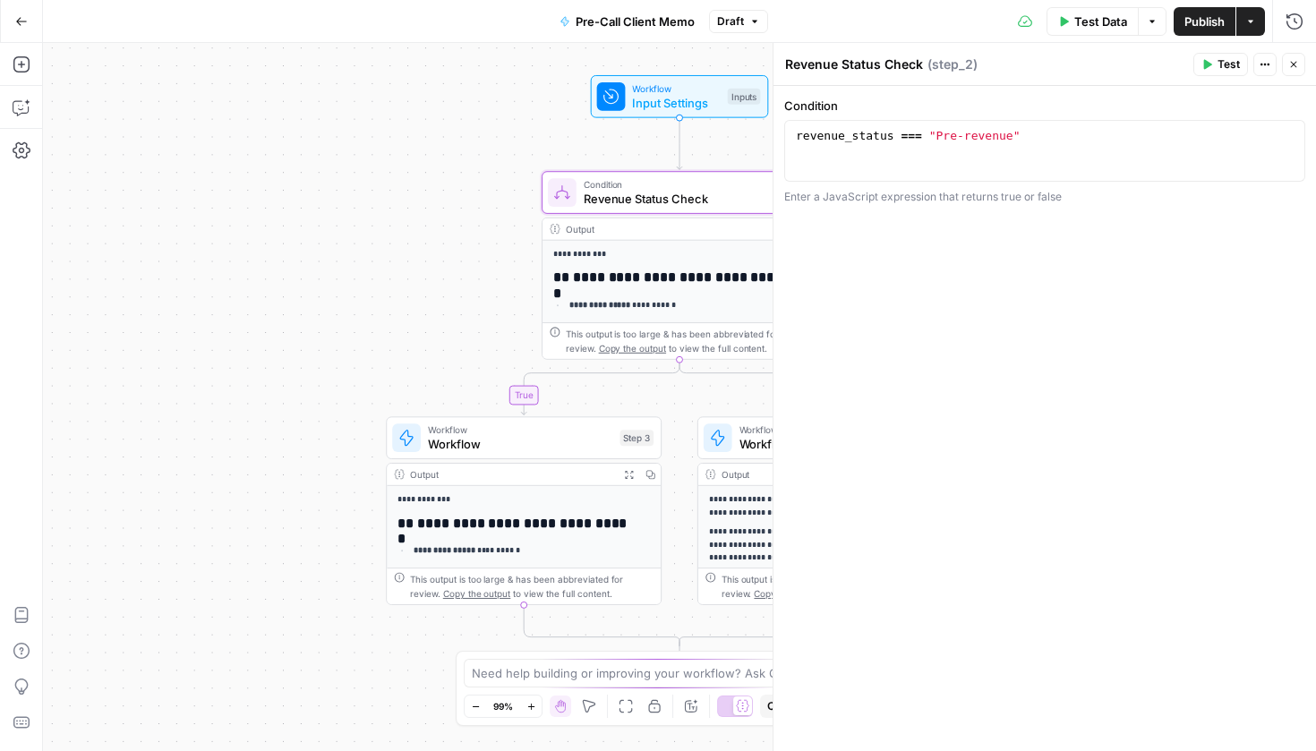
click at [1306, 71] on header "Revenue Status Check Revenue Status Check ( step_2 ) Test Actions Close" at bounding box center [1045, 64] width 543 height 43
click at [1300, 68] on button "Close" at bounding box center [1293, 64] width 23 height 23
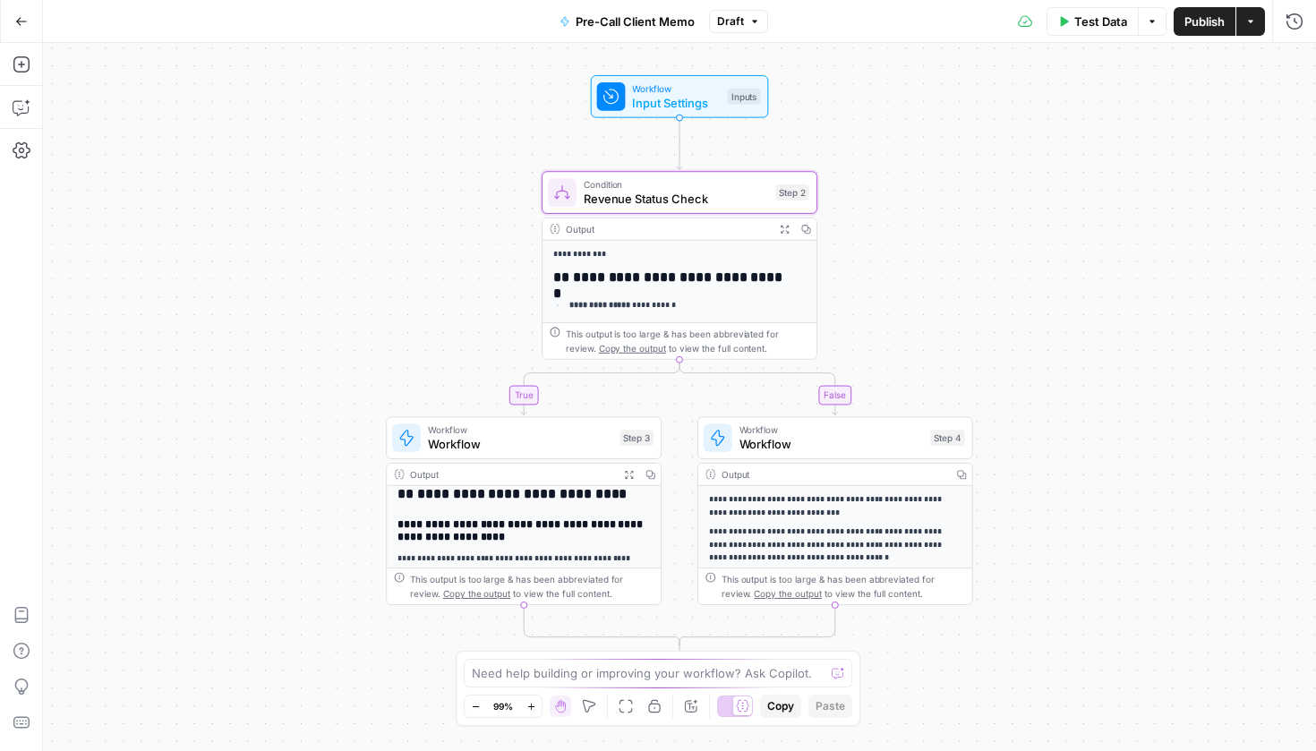
scroll to position [150, 0]
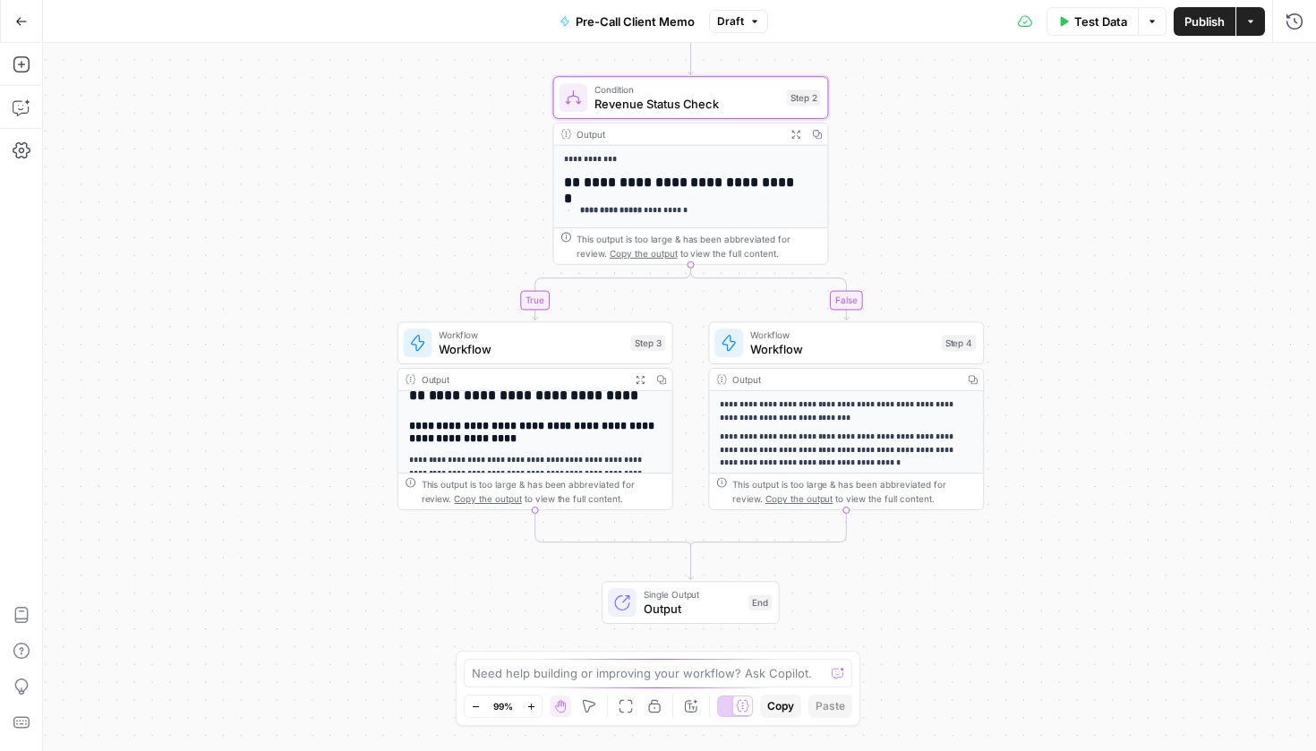
click at [23, 29] on button "Go Back" at bounding box center [21, 21] width 32 height 32
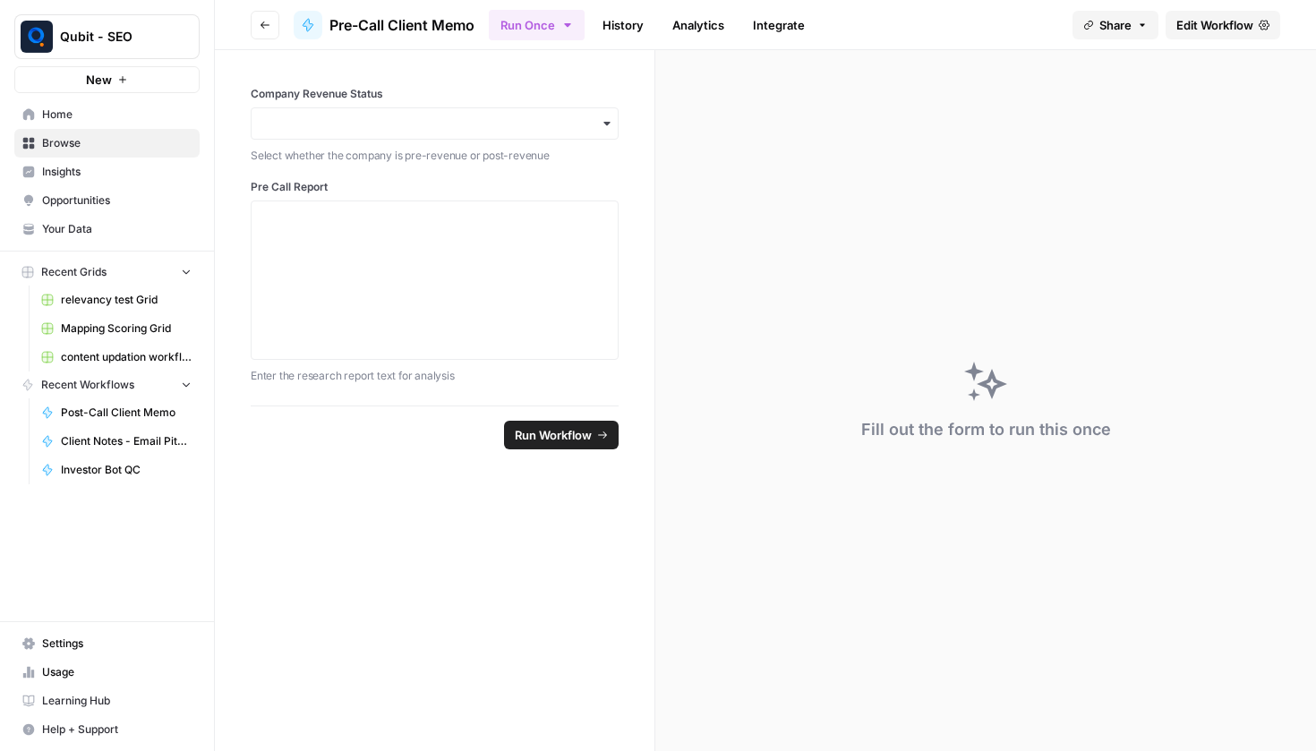
click at [262, 23] on icon "button" at bounding box center [265, 25] width 11 height 11
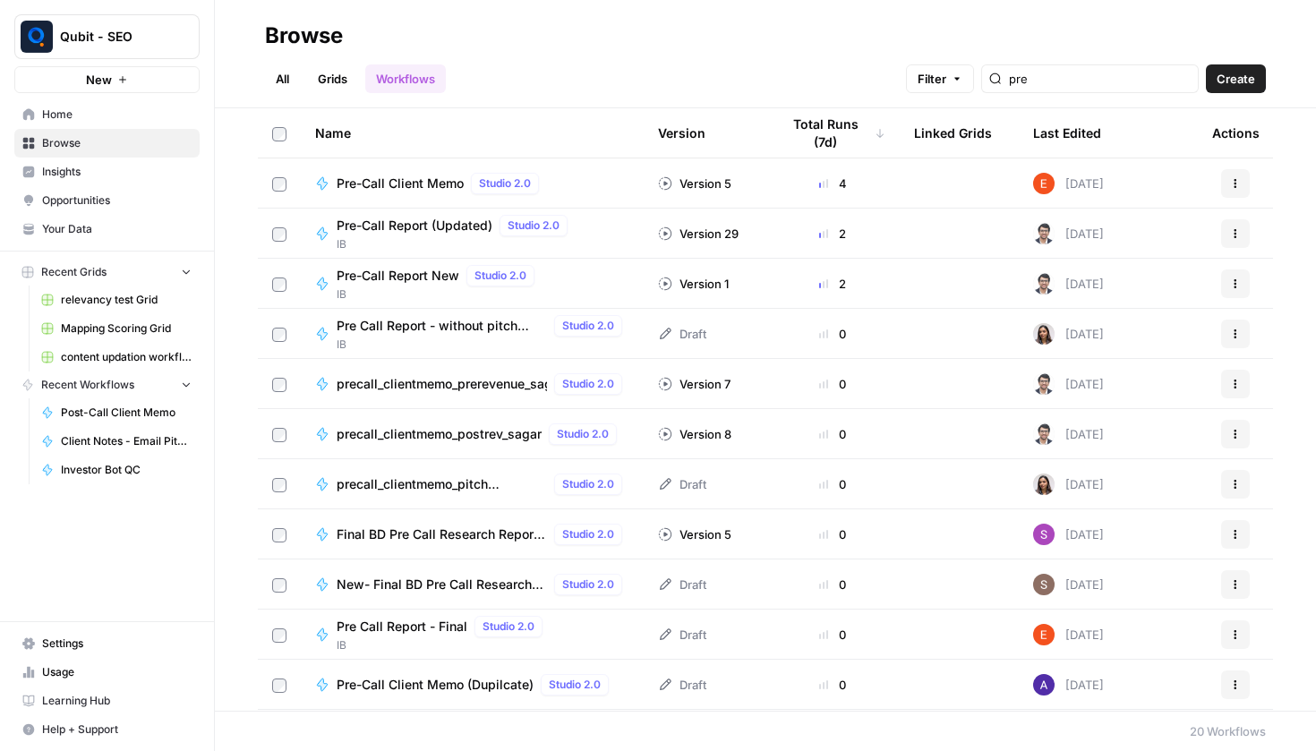
click at [416, 386] on span "precall_clientmemo_prerevenue_sagar" at bounding box center [442, 384] width 210 height 18
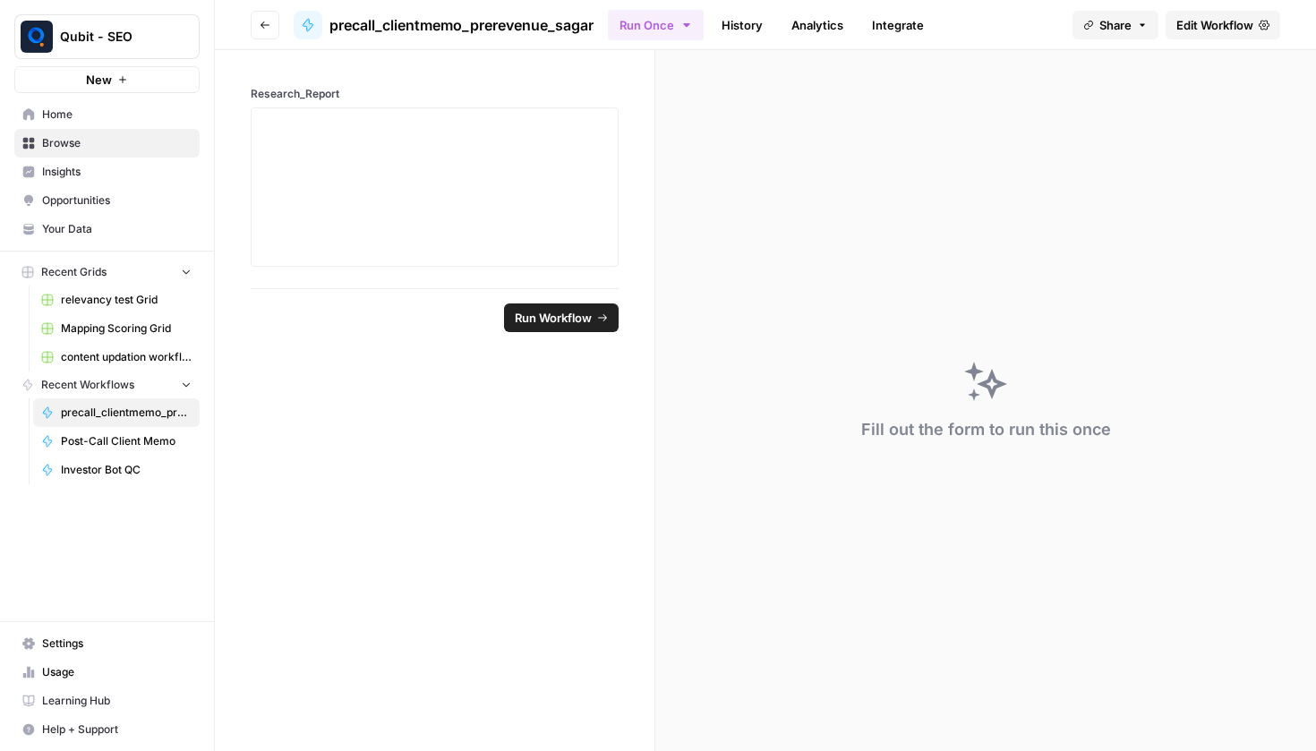
click at [1258, 30] on link "Edit Workflow" at bounding box center [1223, 25] width 115 height 29
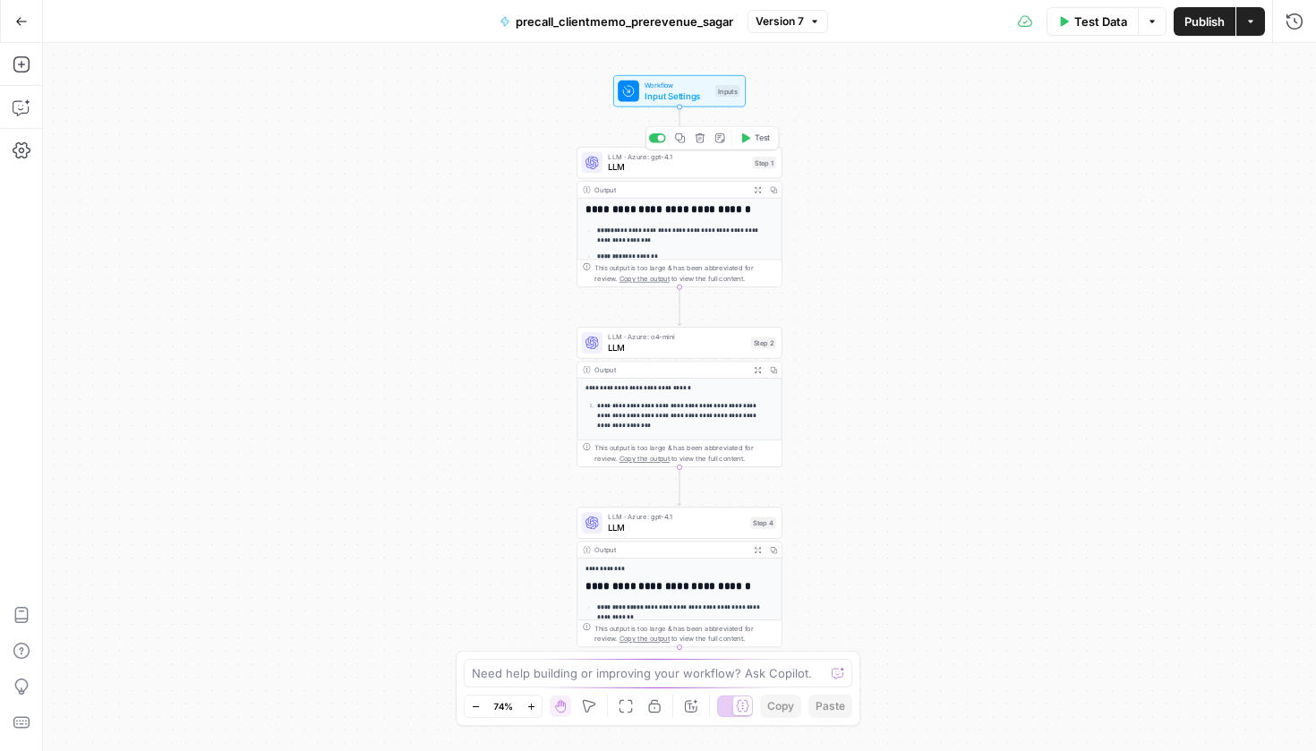
click at [677, 167] on span "LLM" at bounding box center [677, 166] width 139 height 13
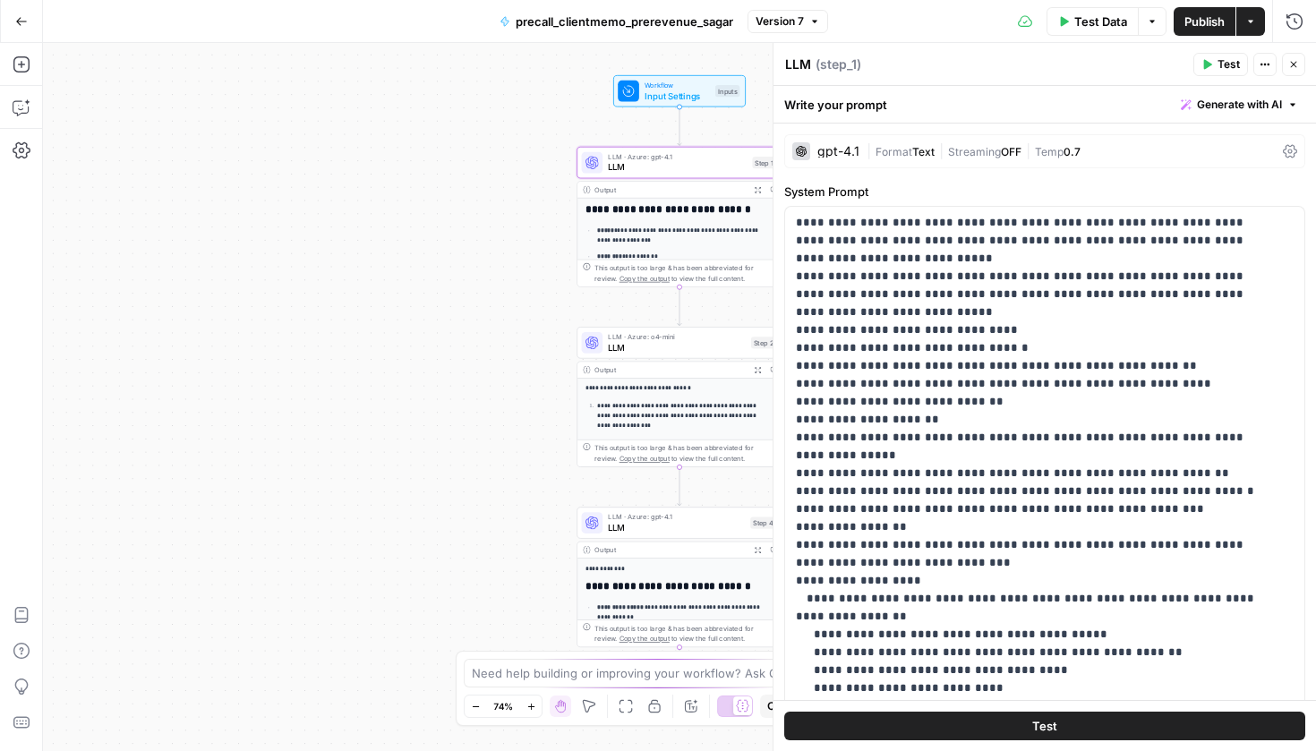
click at [913, 148] on span "Text" at bounding box center [924, 151] width 22 height 13
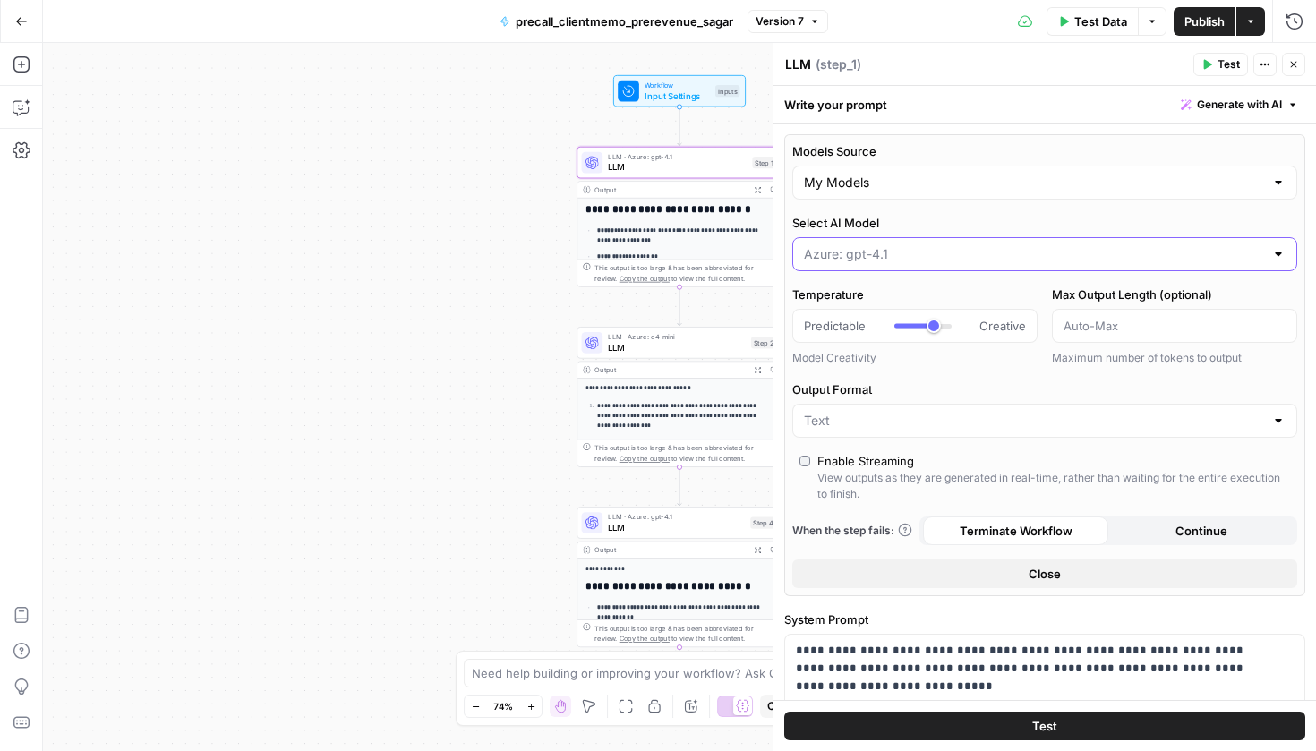
click at [888, 248] on input "Select AI Model" at bounding box center [1034, 254] width 460 height 18
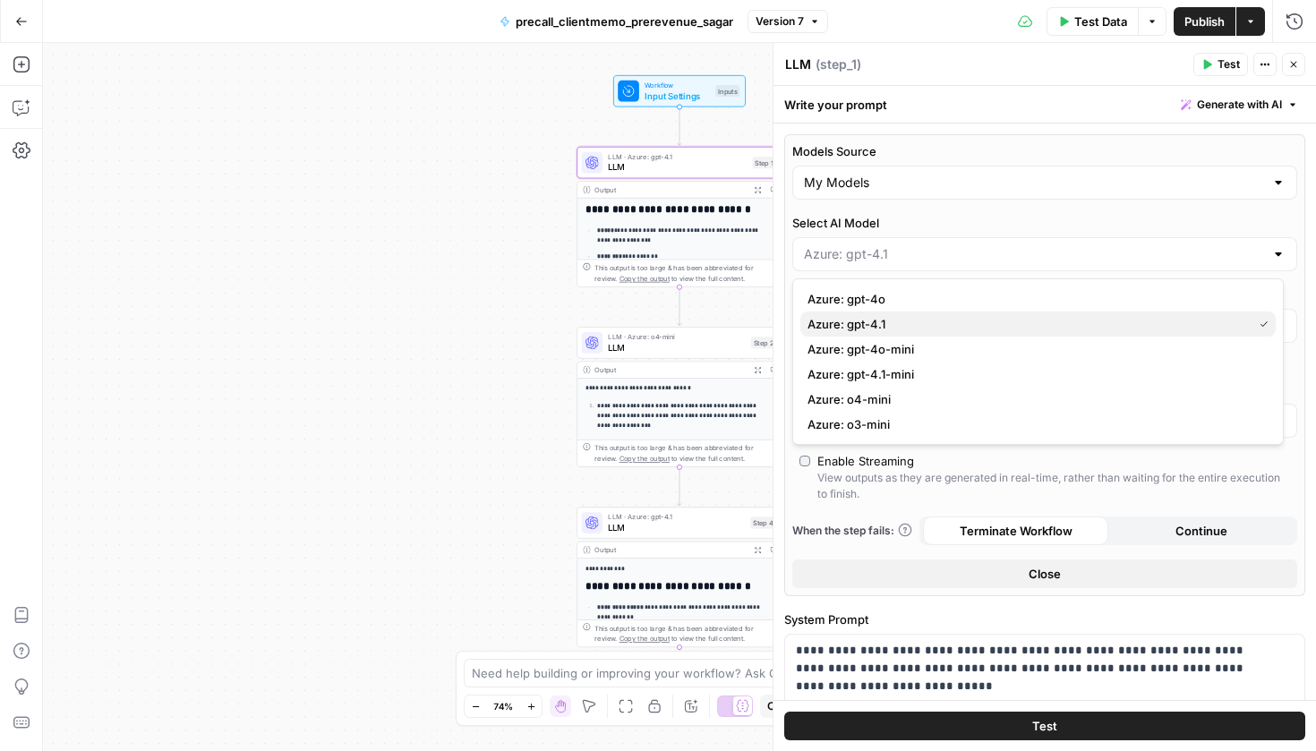
click at [887, 331] on span "Azure: gpt-4.1" at bounding box center [1027, 324] width 438 height 18
type input "Azure: gpt-4.1"
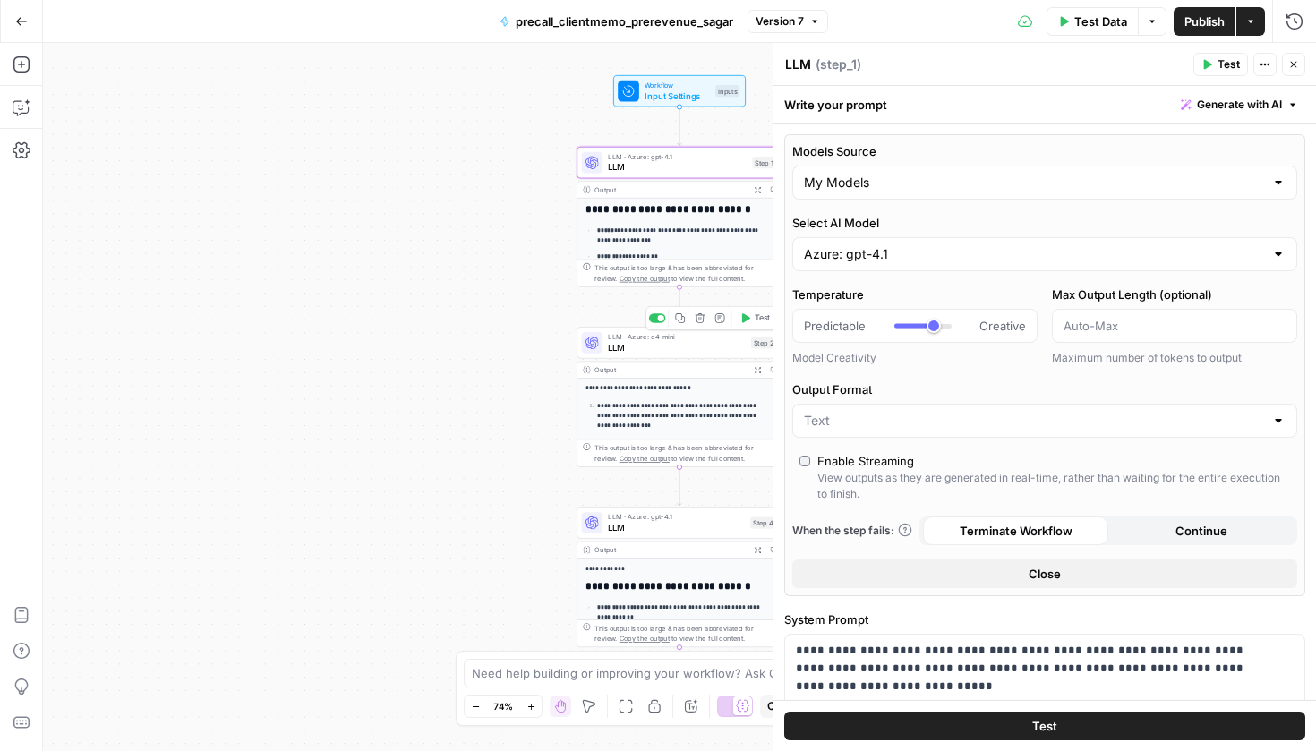
click at [646, 355] on div "LLM · Azure: o4-mini LLM Step 2 Copy step Delete step Add Note Test" at bounding box center [679, 343] width 205 height 32
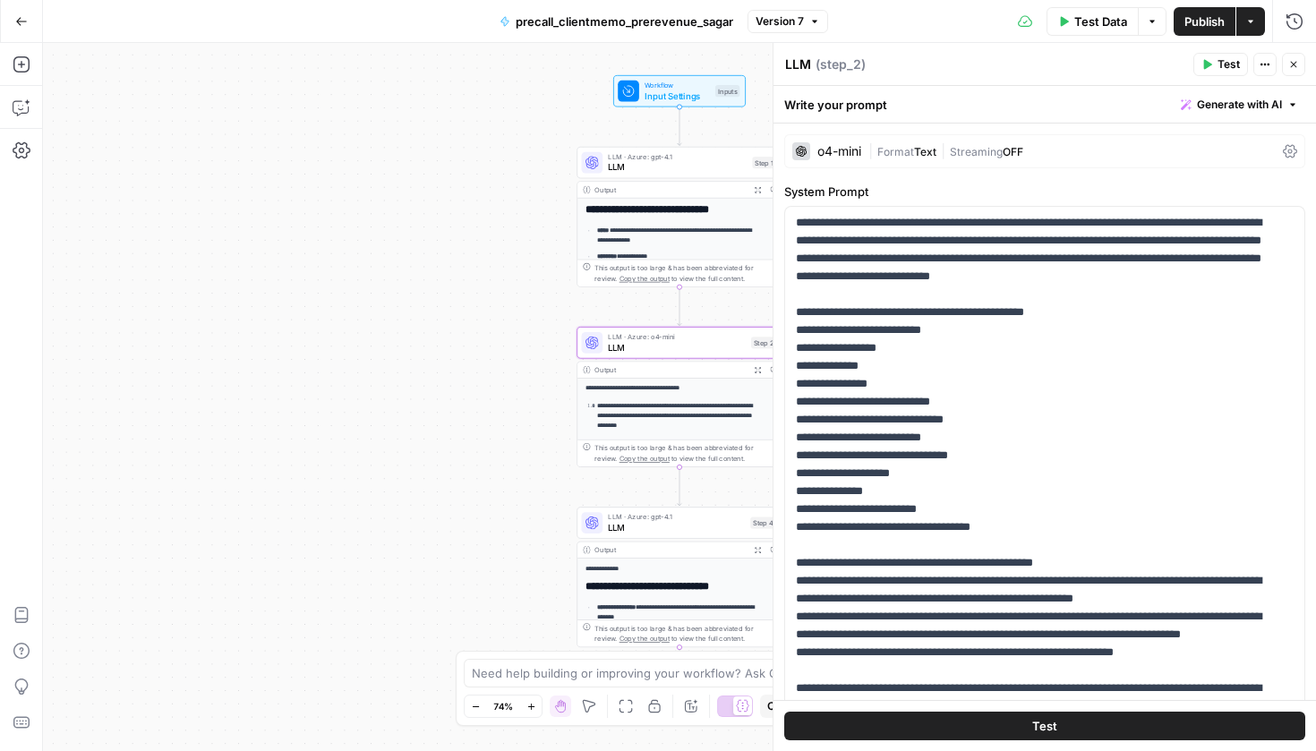
click at [1043, 143] on div "| Format Text | Streaming OFF" at bounding box center [1072, 151] width 407 height 17
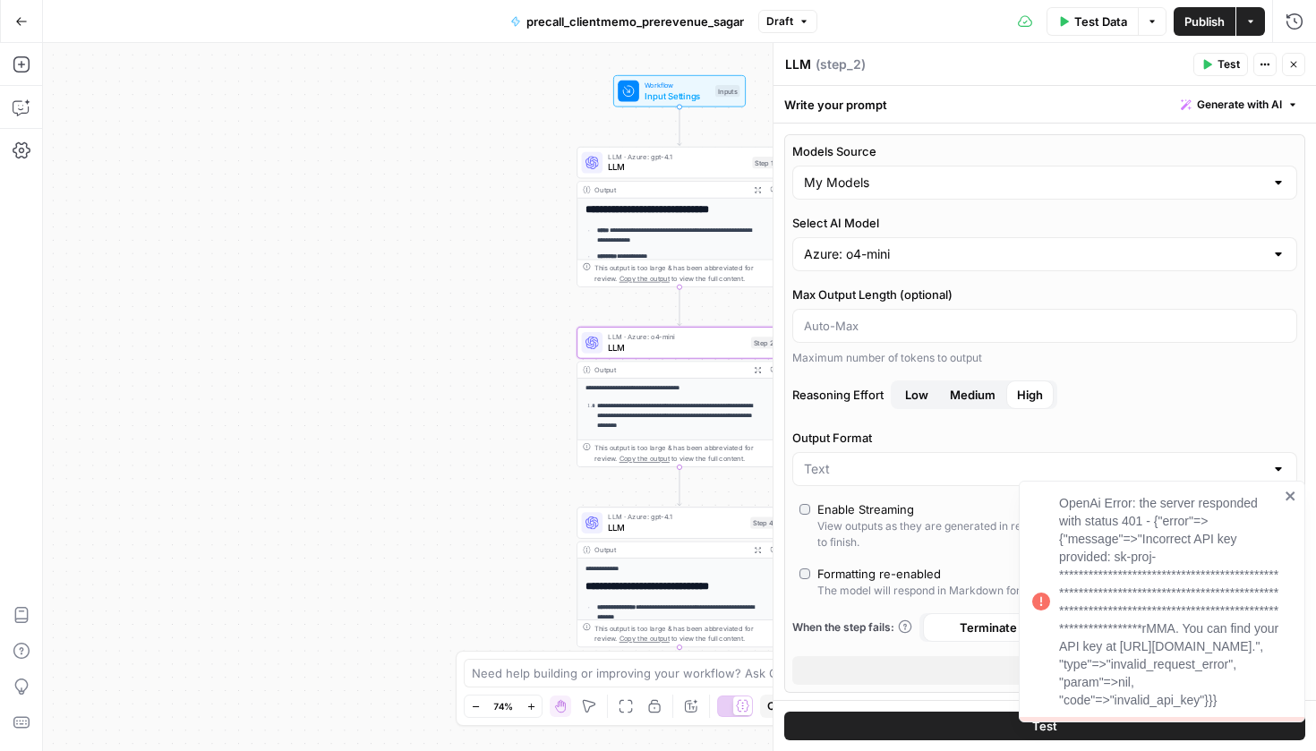
click at [922, 268] on div "Azure: o4-mini" at bounding box center [1045, 254] width 505 height 34
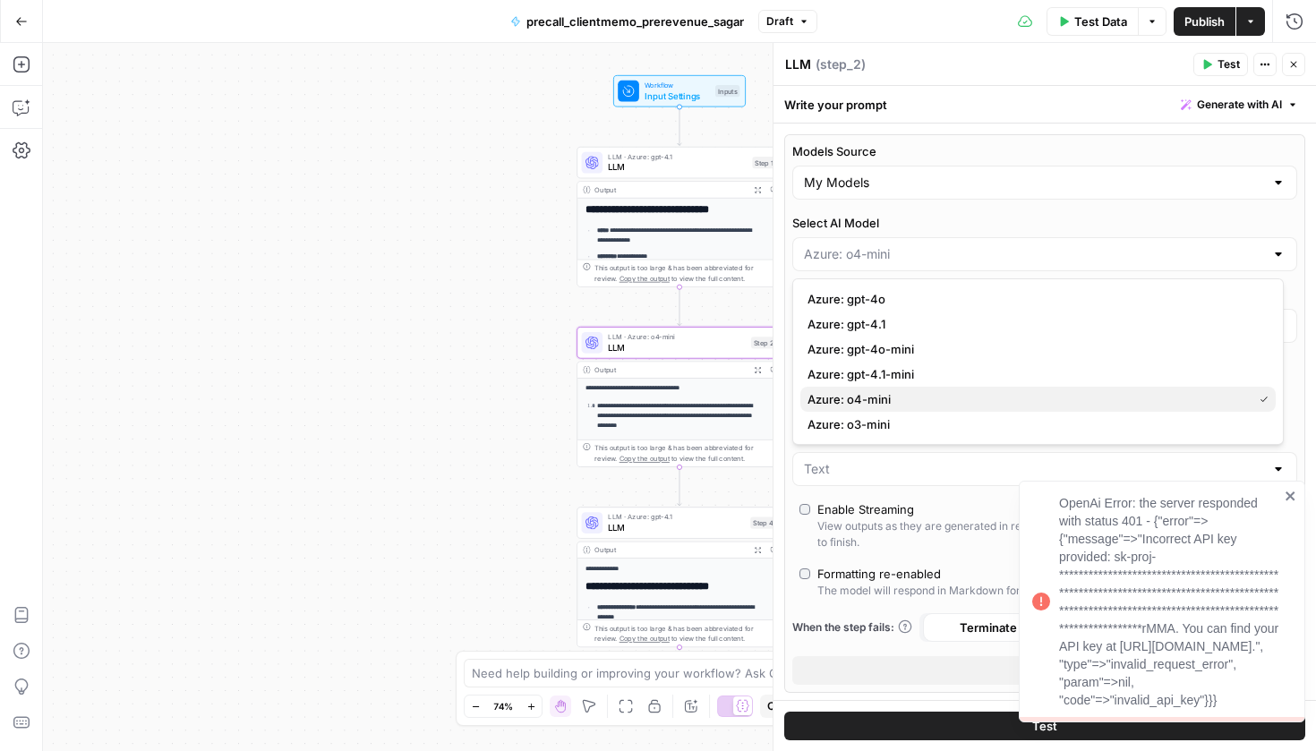
click at [883, 401] on span "Azure: o4-mini" at bounding box center [1027, 399] width 438 height 18
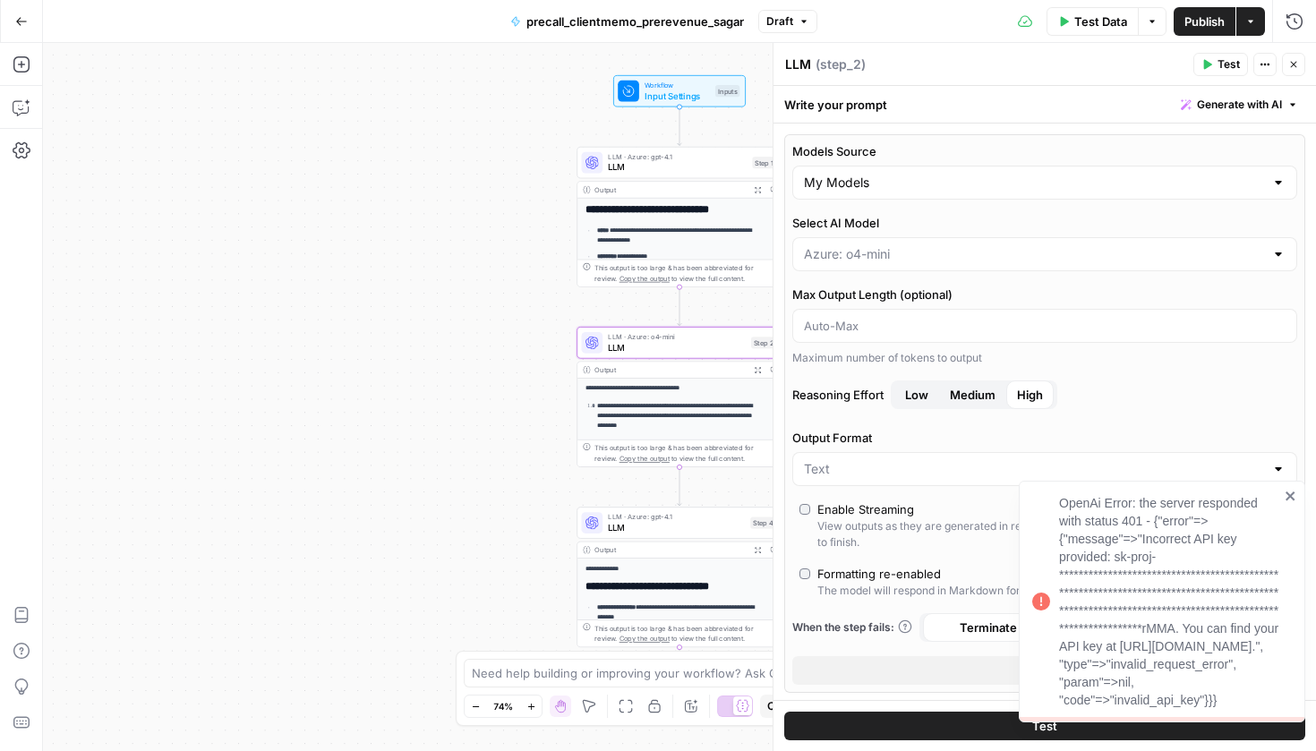
type input "Azure: o4-mini"
click at [678, 518] on span "LLM · Azure: gpt-4.1" at bounding box center [676, 516] width 137 height 11
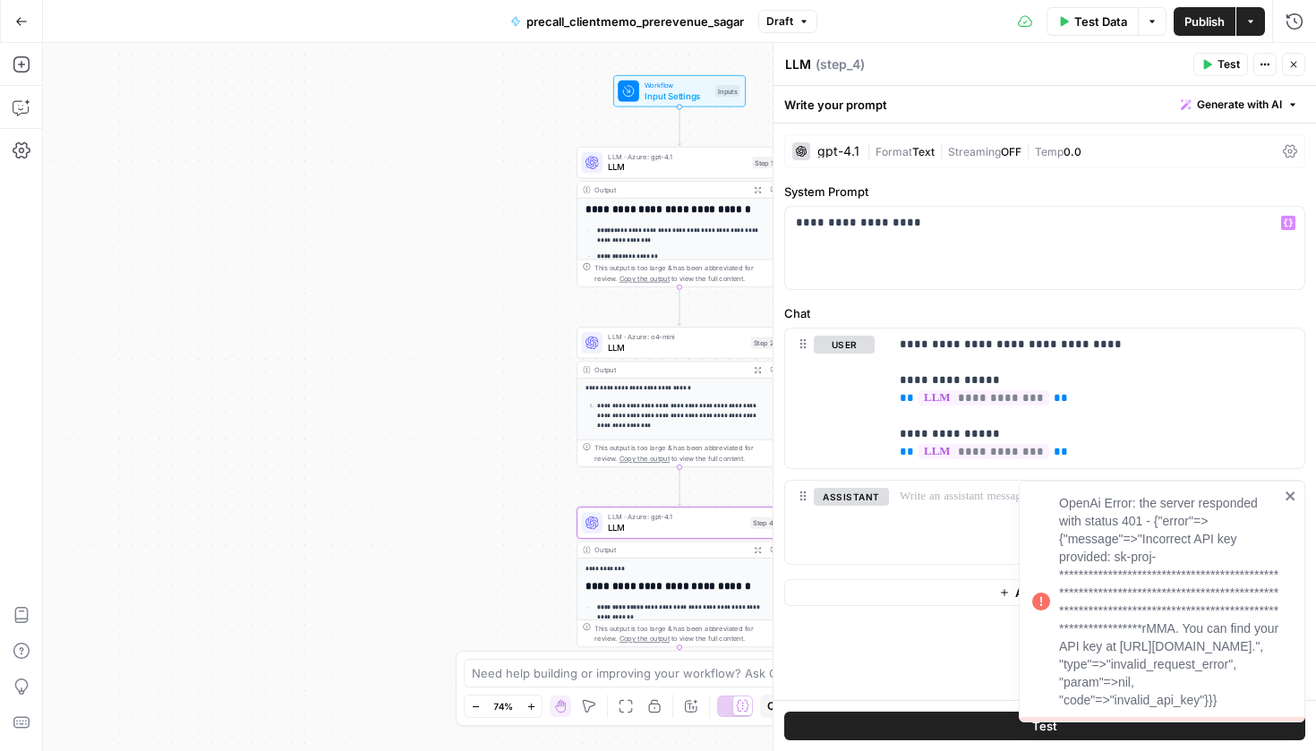
click at [996, 158] on span "Streaming" at bounding box center [974, 151] width 53 height 13
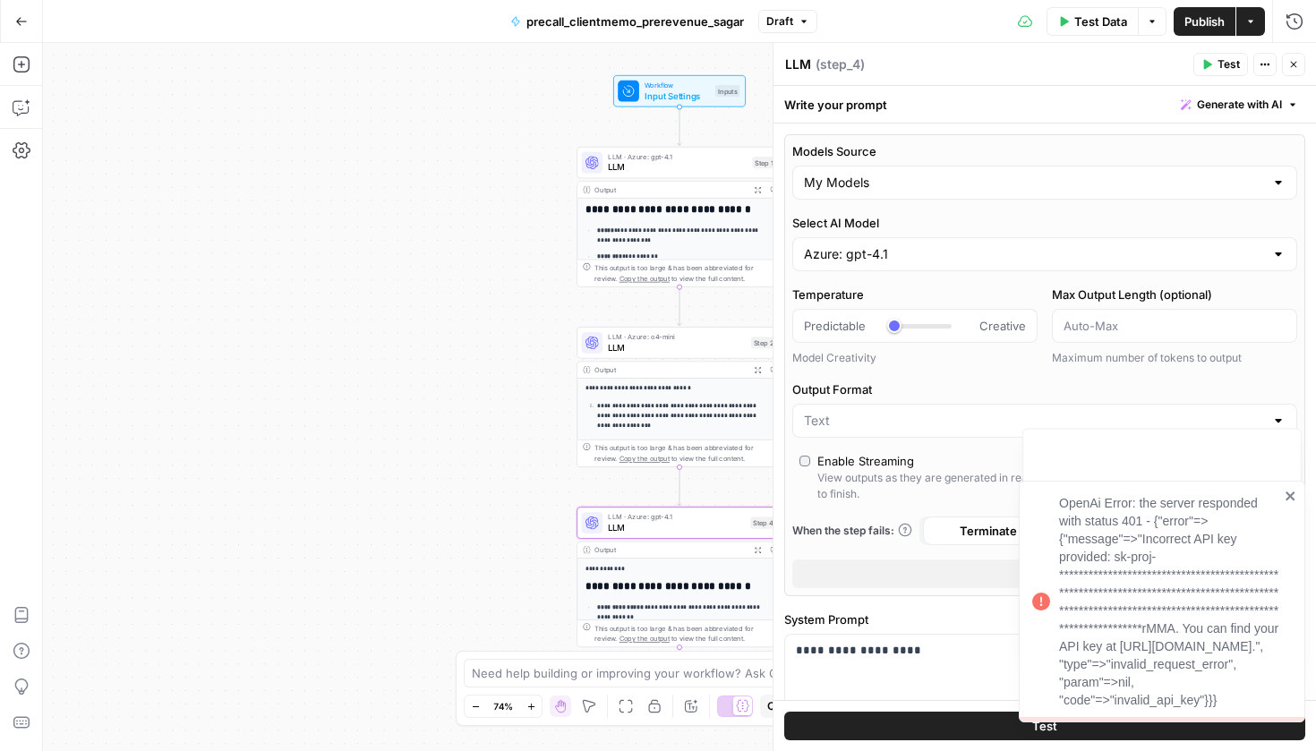
click at [873, 268] on div "Azure: gpt-4.1" at bounding box center [1045, 254] width 505 height 34
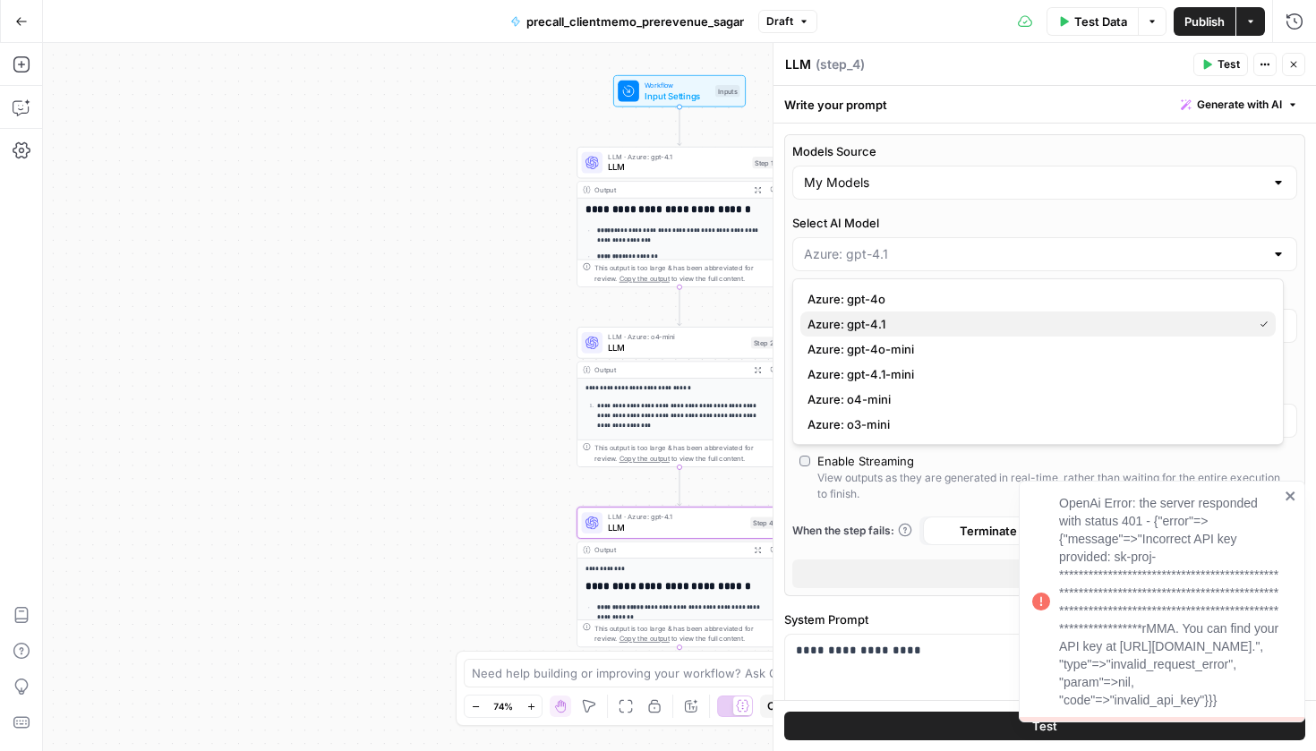
click at [873, 326] on span "Azure: gpt-4.1" at bounding box center [1027, 324] width 438 height 18
type input "Azure: gpt-4.1"
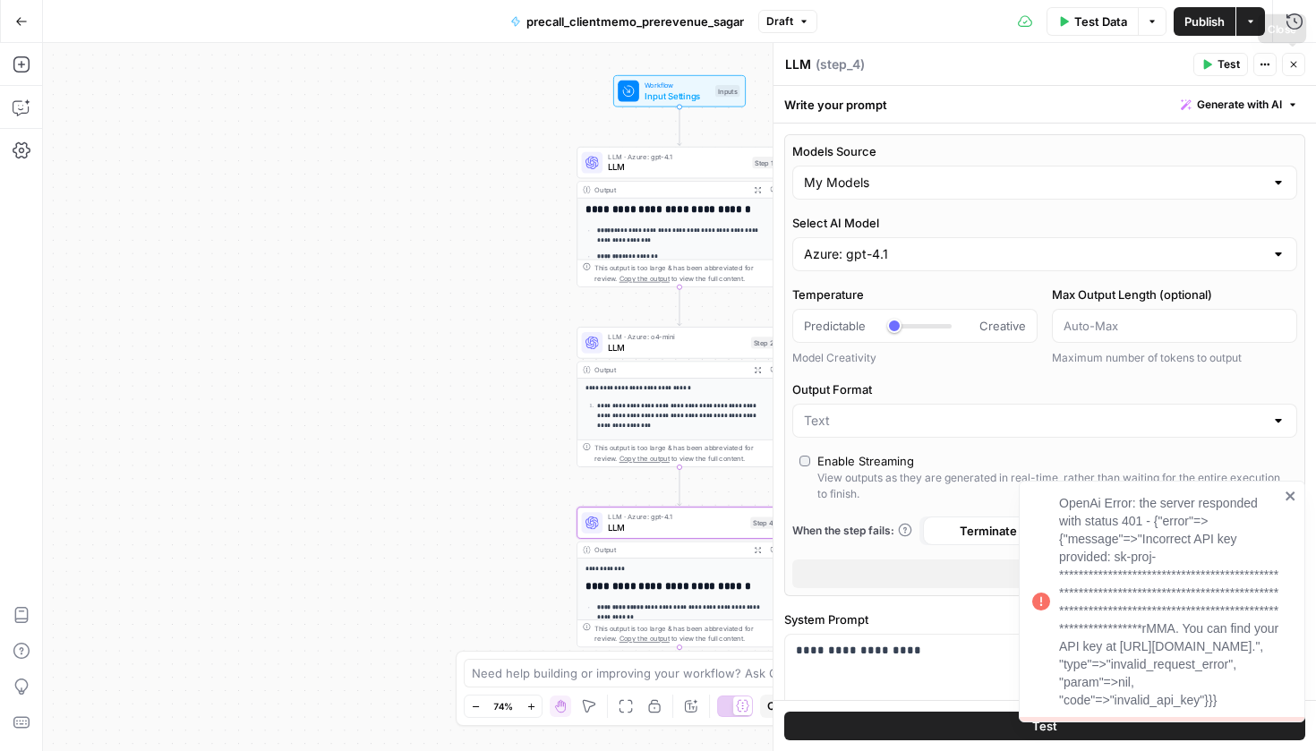
click at [1291, 71] on button "Close" at bounding box center [1293, 64] width 23 height 23
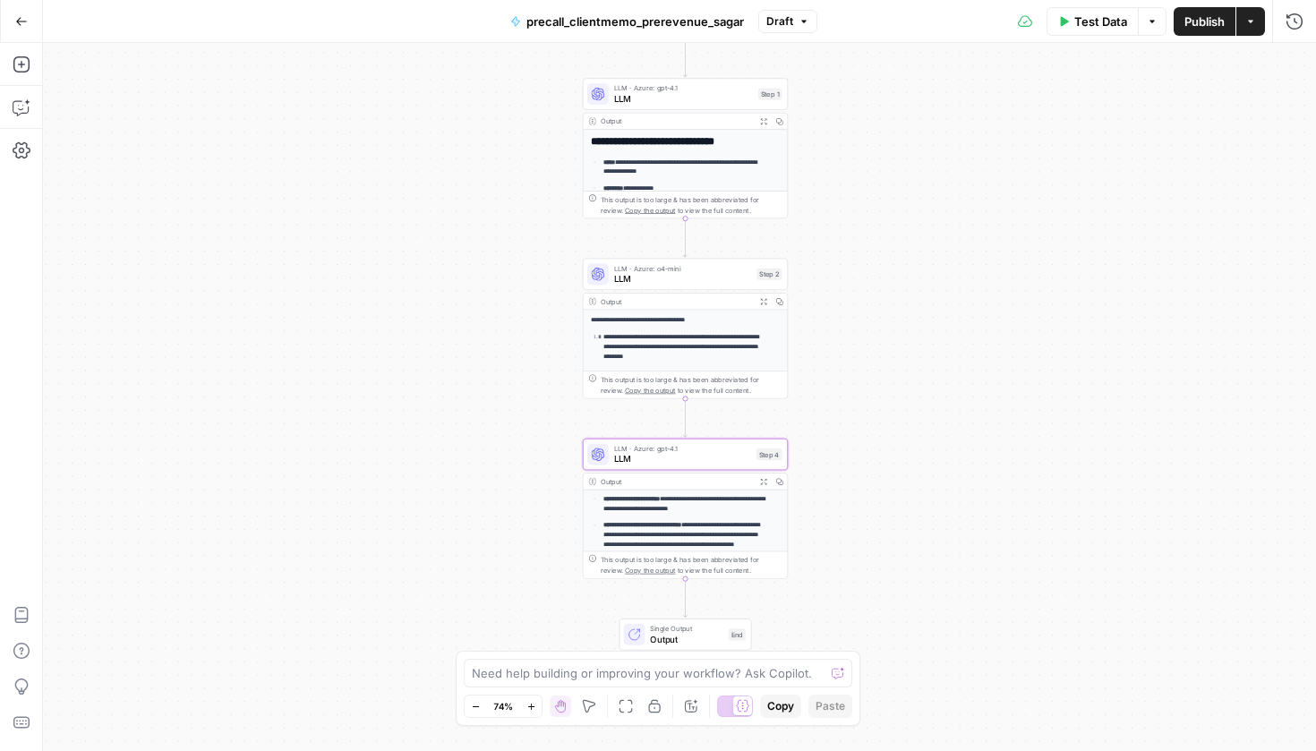
scroll to position [392, 0]
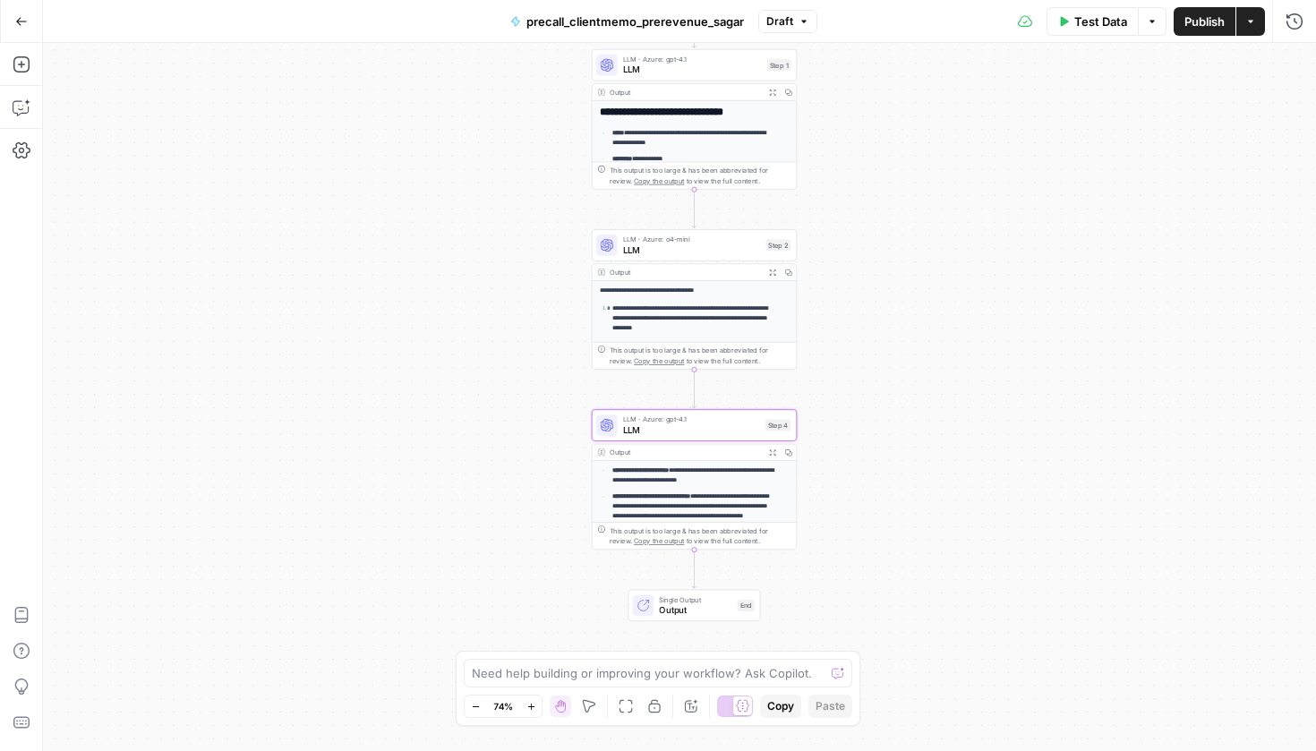
click at [1106, 35] on button "Test Data" at bounding box center [1093, 21] width 92 height 29
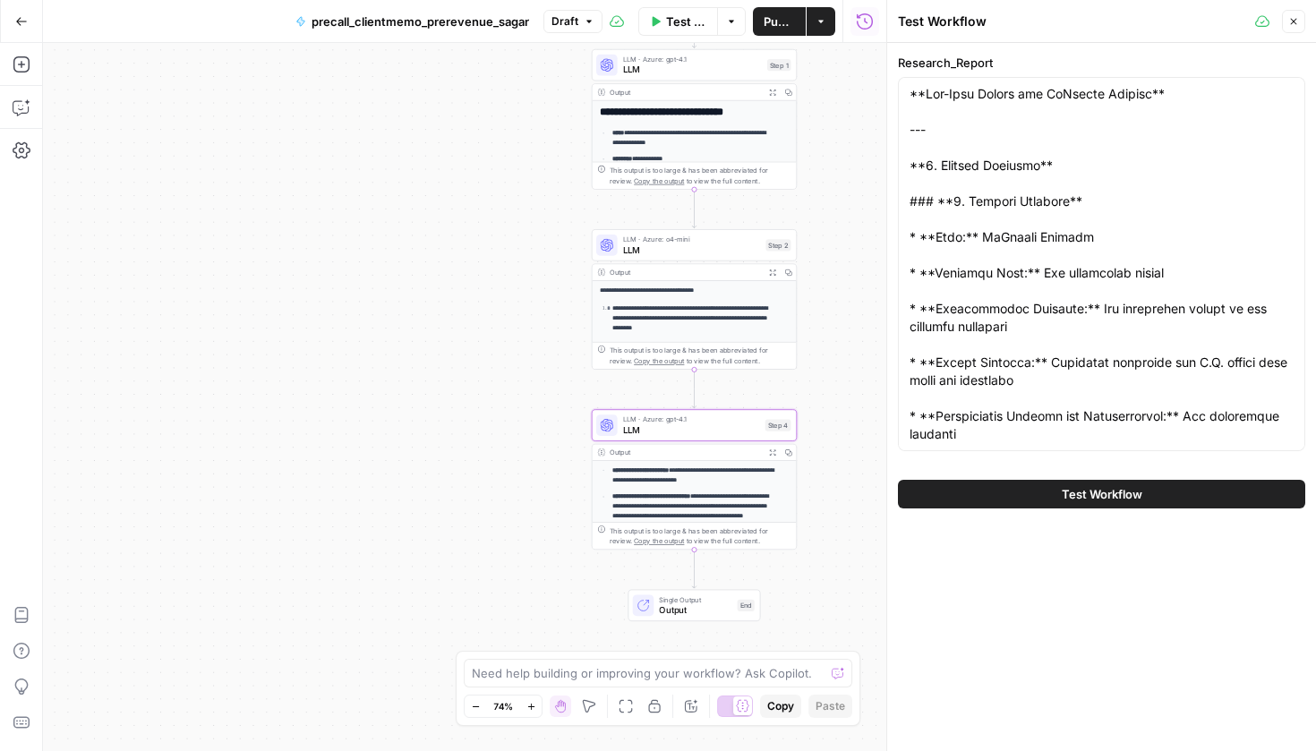
click at [1128, 487] on span "Test Workflow" at bounding box center [1102, 494] width 81 height 18
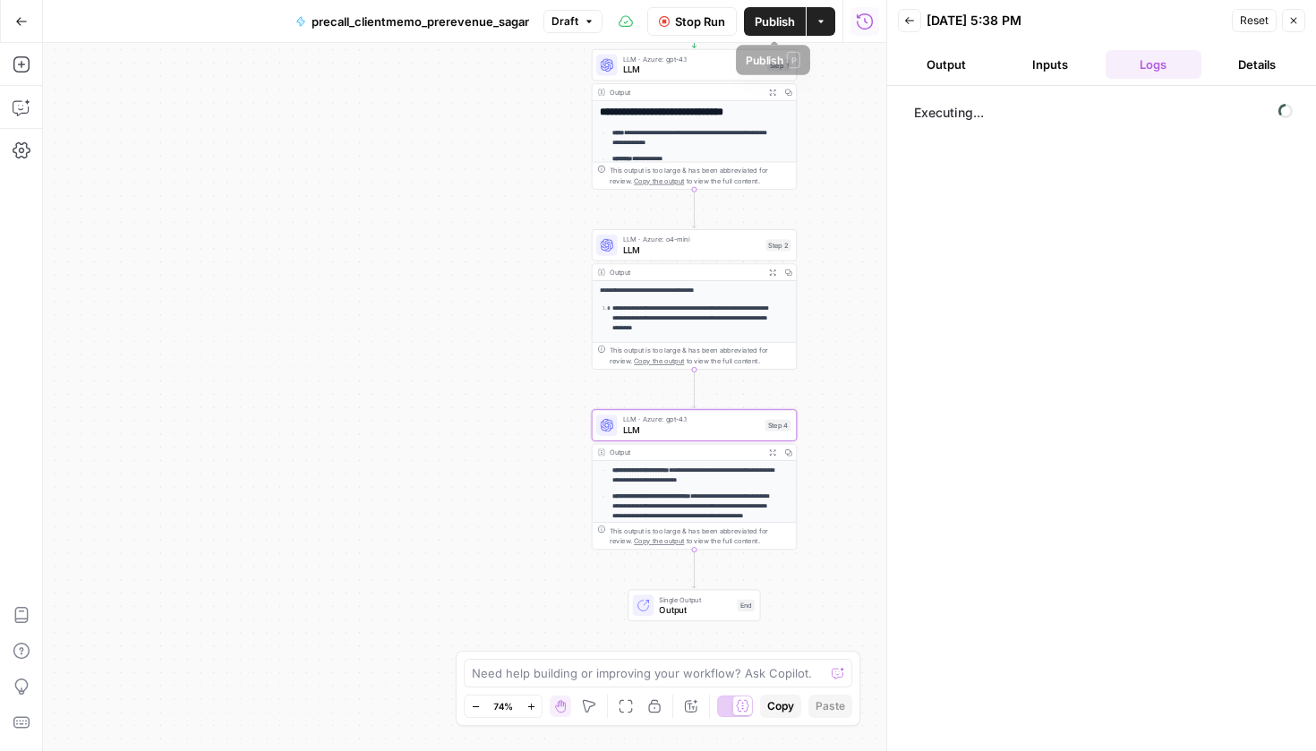
click at [777, 23] on span "Publish" at bounding box center [775, 22] width 40 height 18
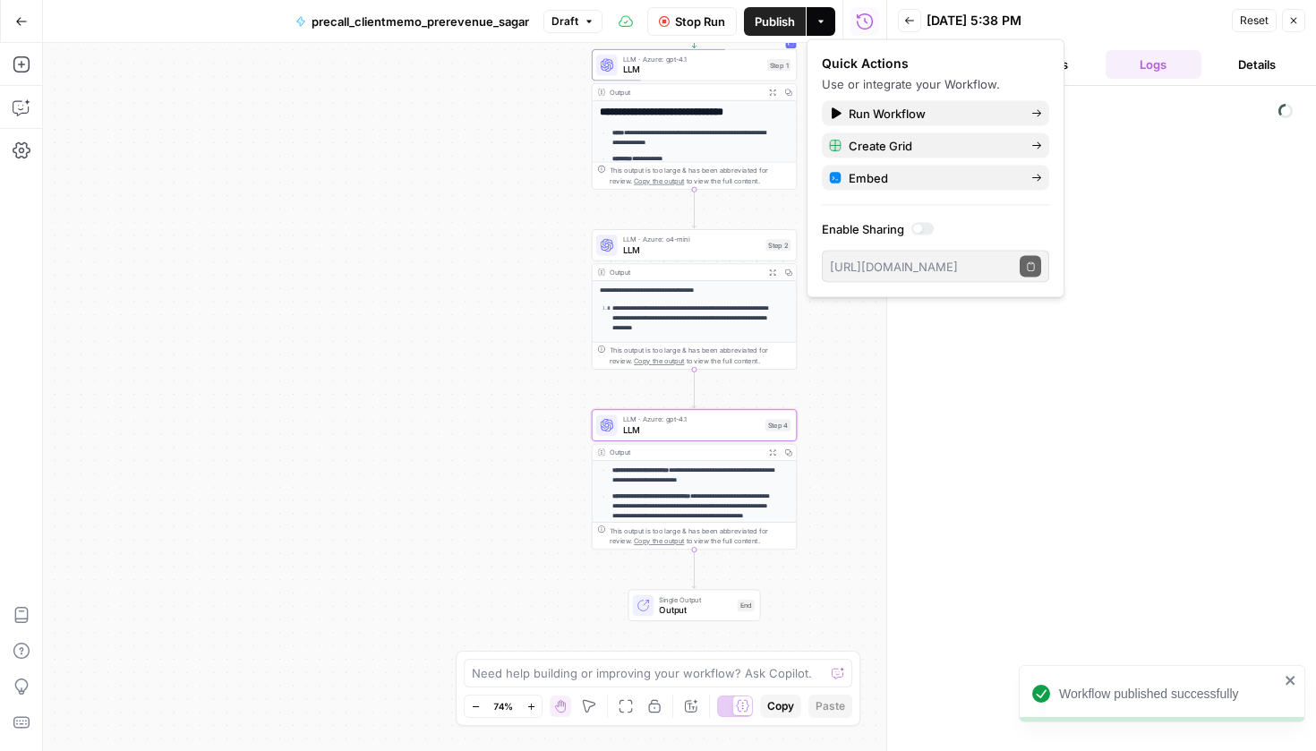
click at [1095, 46] on header "Back [DATE] 5:38 PM Reset Close Output Inputs Logs Details" at bounding box center [1101, 43] width 429 height 86
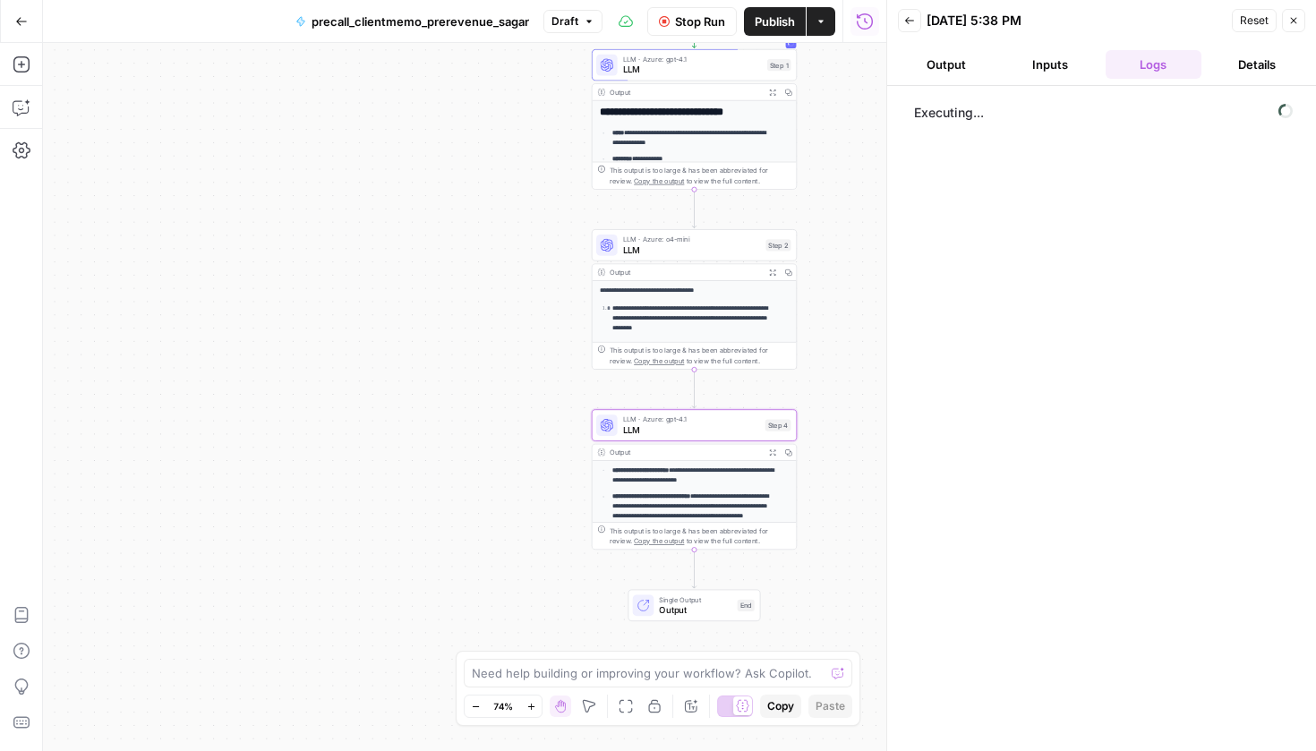
click at [1053, 59] on button "Inputs" at bounding box center [1050, 64] width 97 height 29
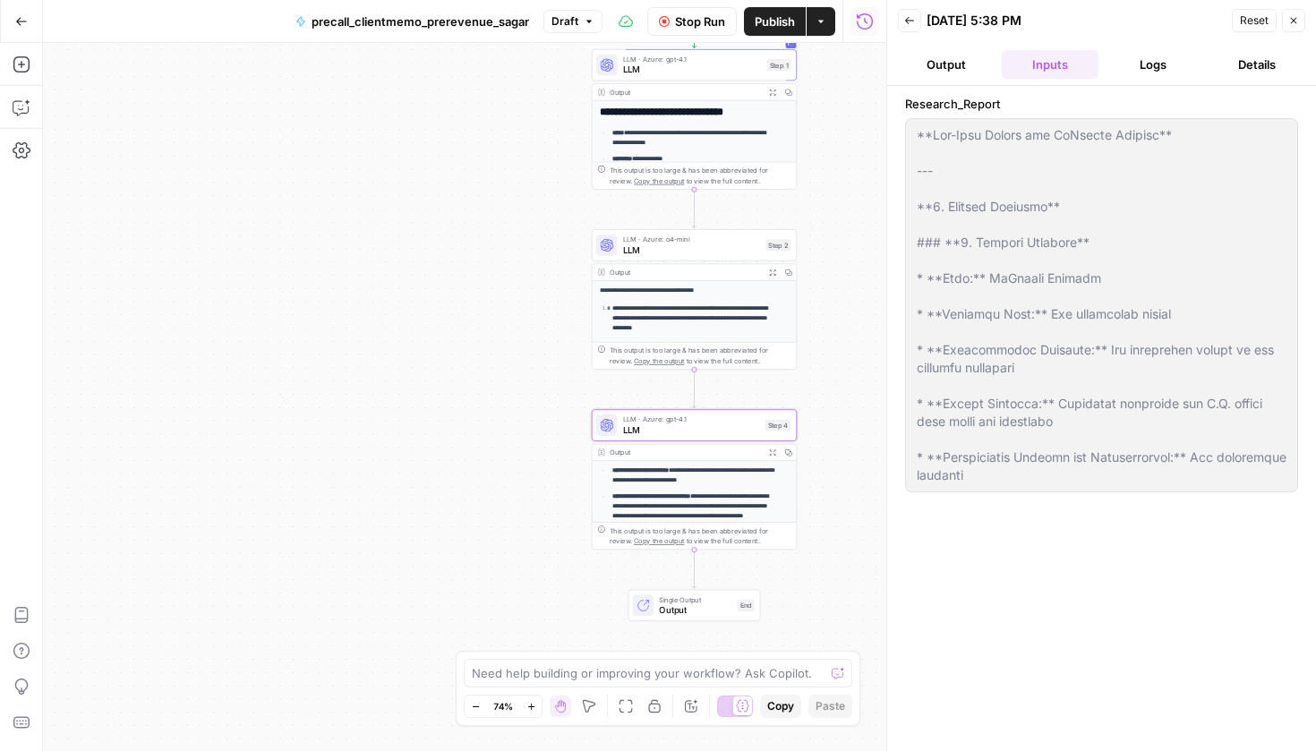
click at [1183, 51] on button "Logs" at bounding box center [1154, 64] width 97 height 29
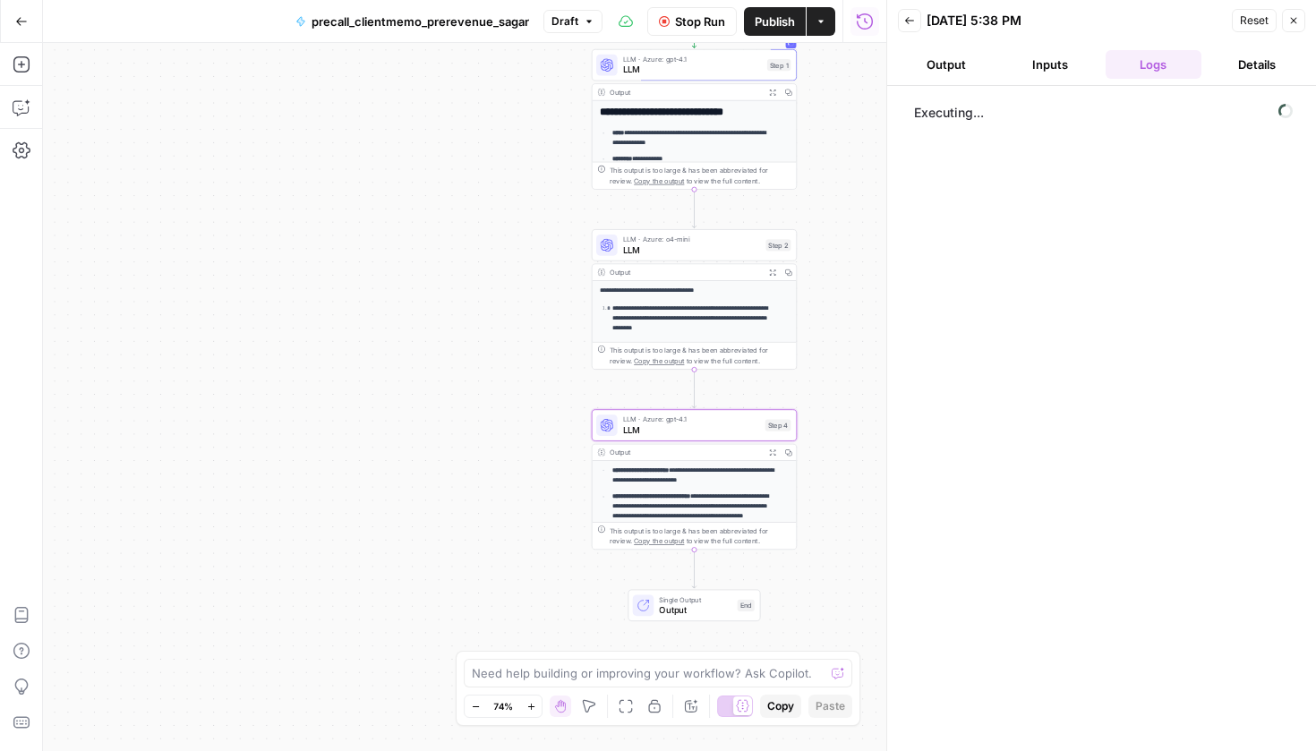
click at [941, 58] on button "Output" at bounding box center [946, 64] width 97 height 29
click at [1128, 73] on button "Logs" at bounding box center [1154, 64] width 97 height 29
click at [921, 54] on button "Output" at bounding box center [946, 64] width 97 height 29
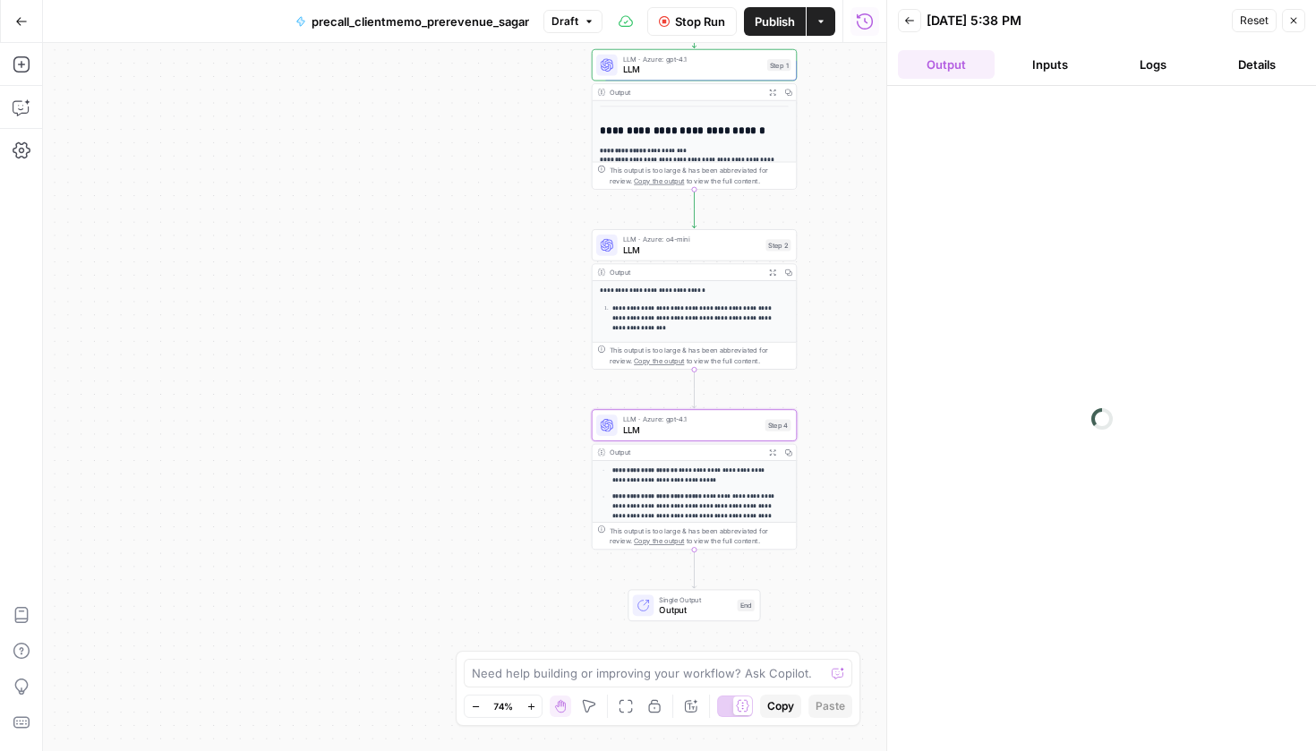
scroll to position [39, 0]
click at [1166, 60] on button "Logs" at bounding box center [1154, 64] width 97 height 29
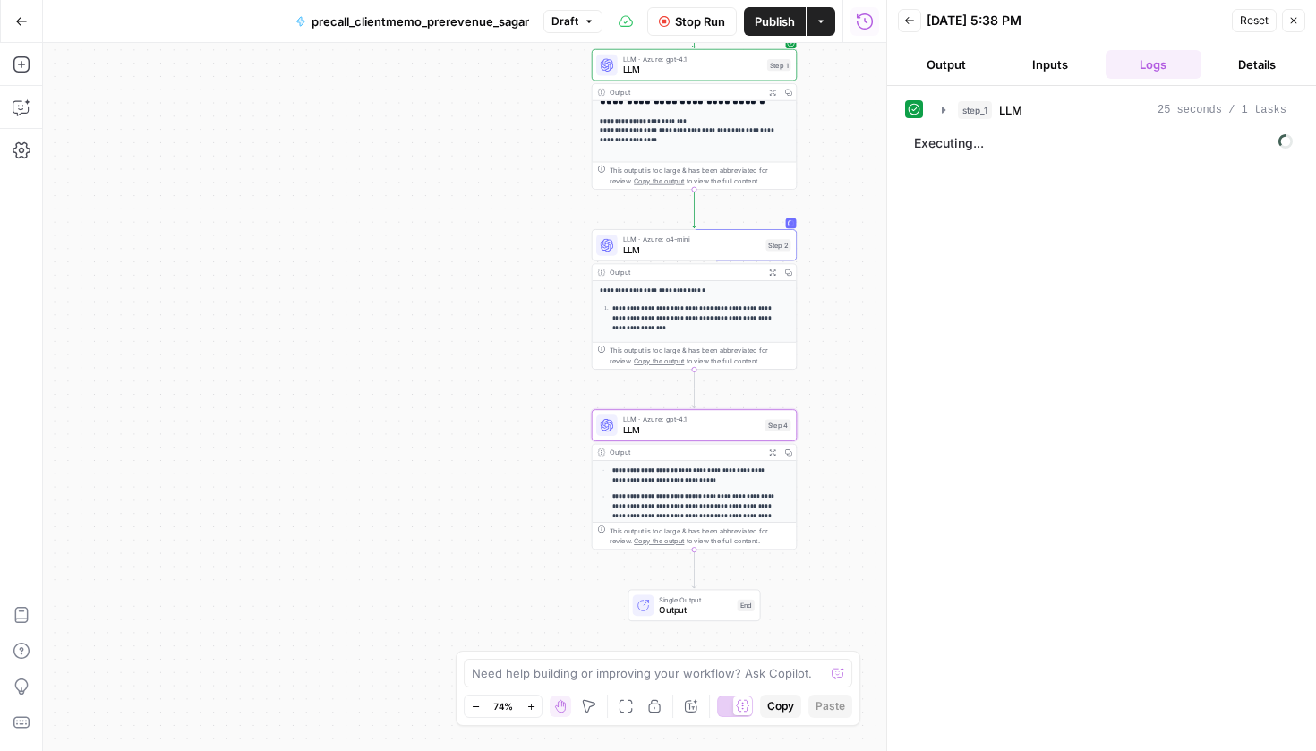
click at [21, 20] on icon "button" at bounding box center [21, 21] width 13 height 13
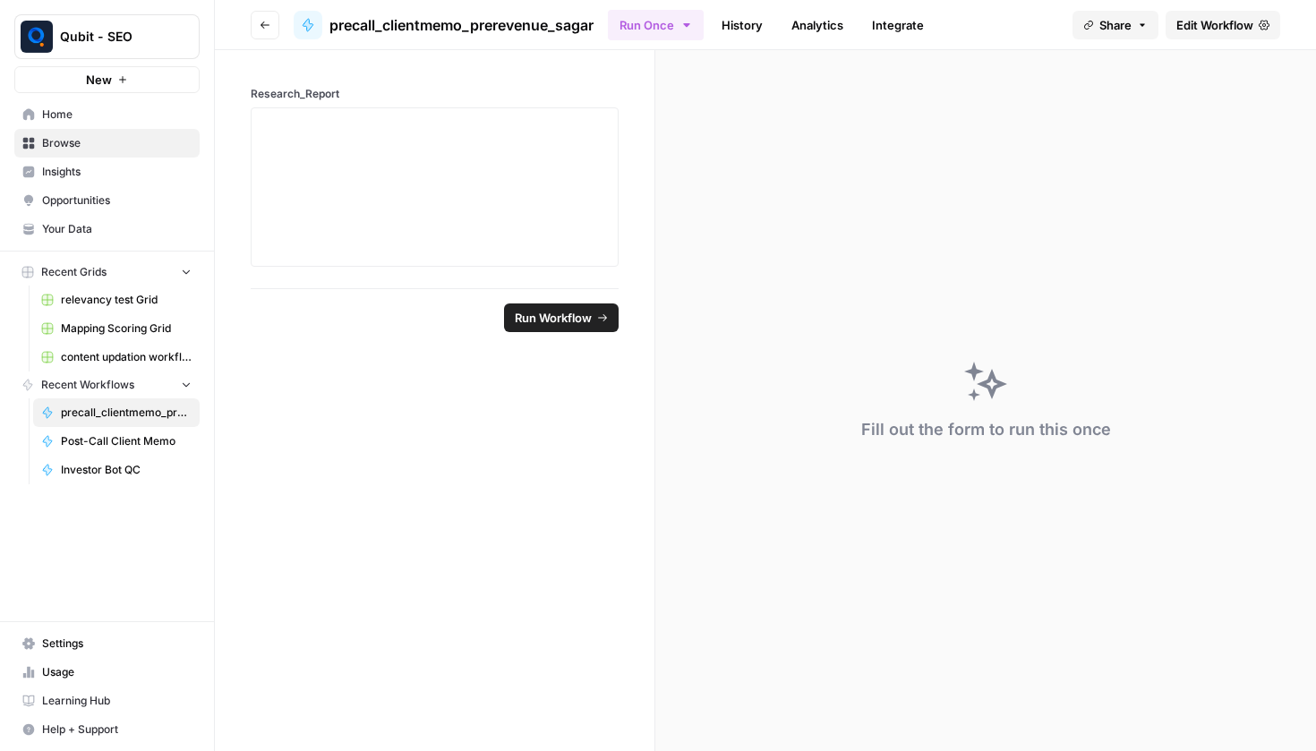
click at [262, 34] on button "Go back" at bounding box center [265, 25] width 29 height 29
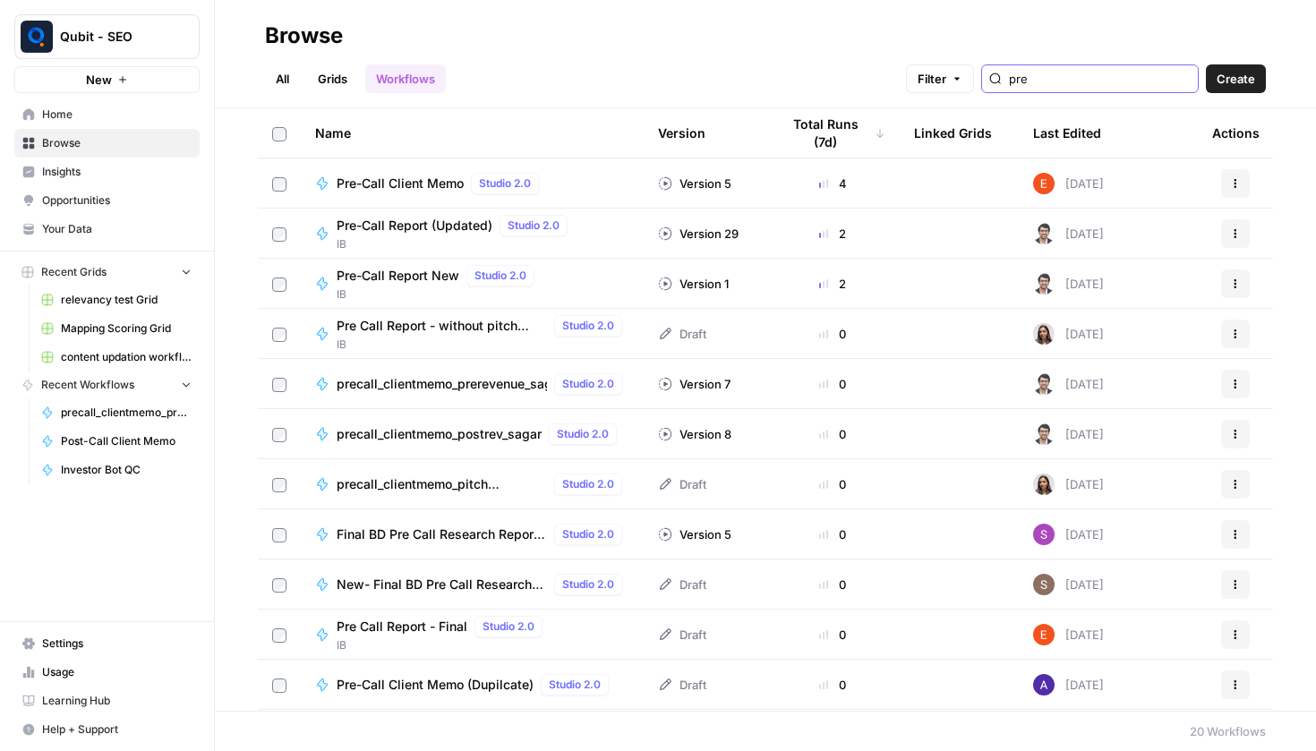
click at [1092, 74] on input "pre" at bounding box center [1100, 79] width 182 height 18
type input "pre"
type input "generic"
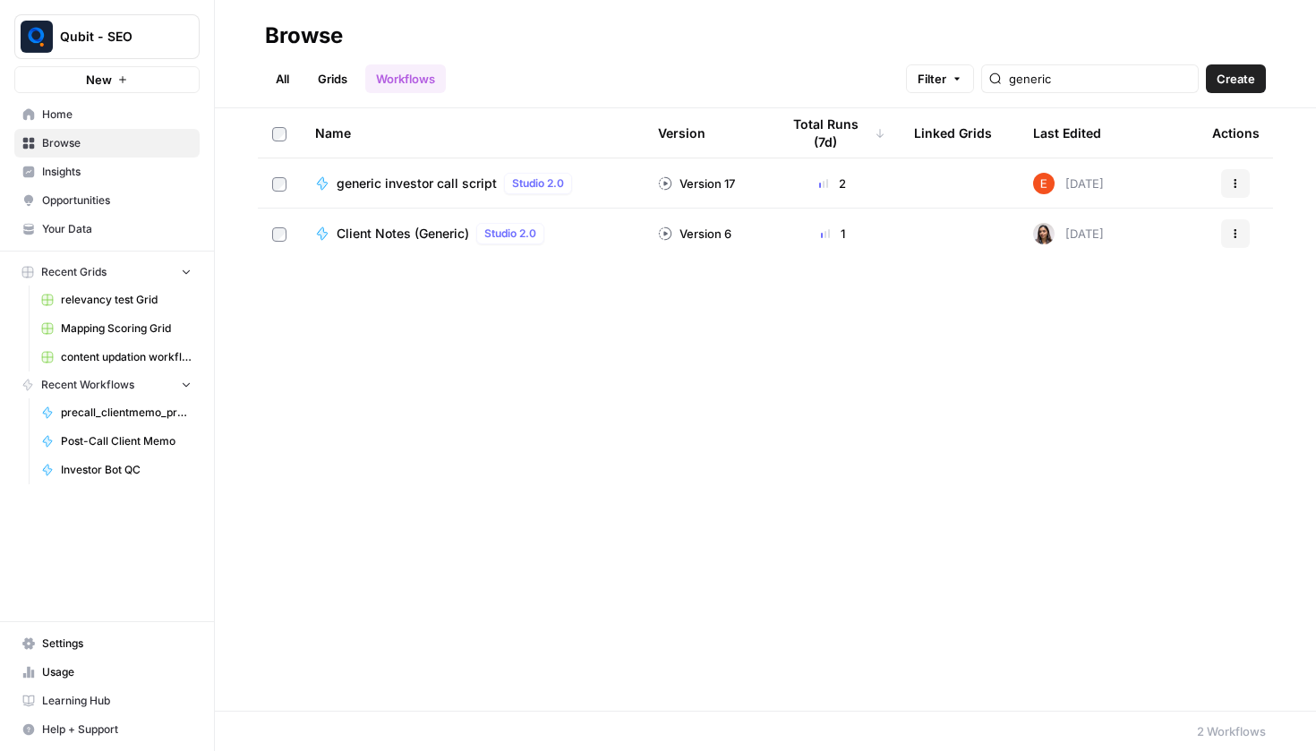
click at [435, 187] on span "generic investor call script" at bounding box center [417, 184] width 160 height 18
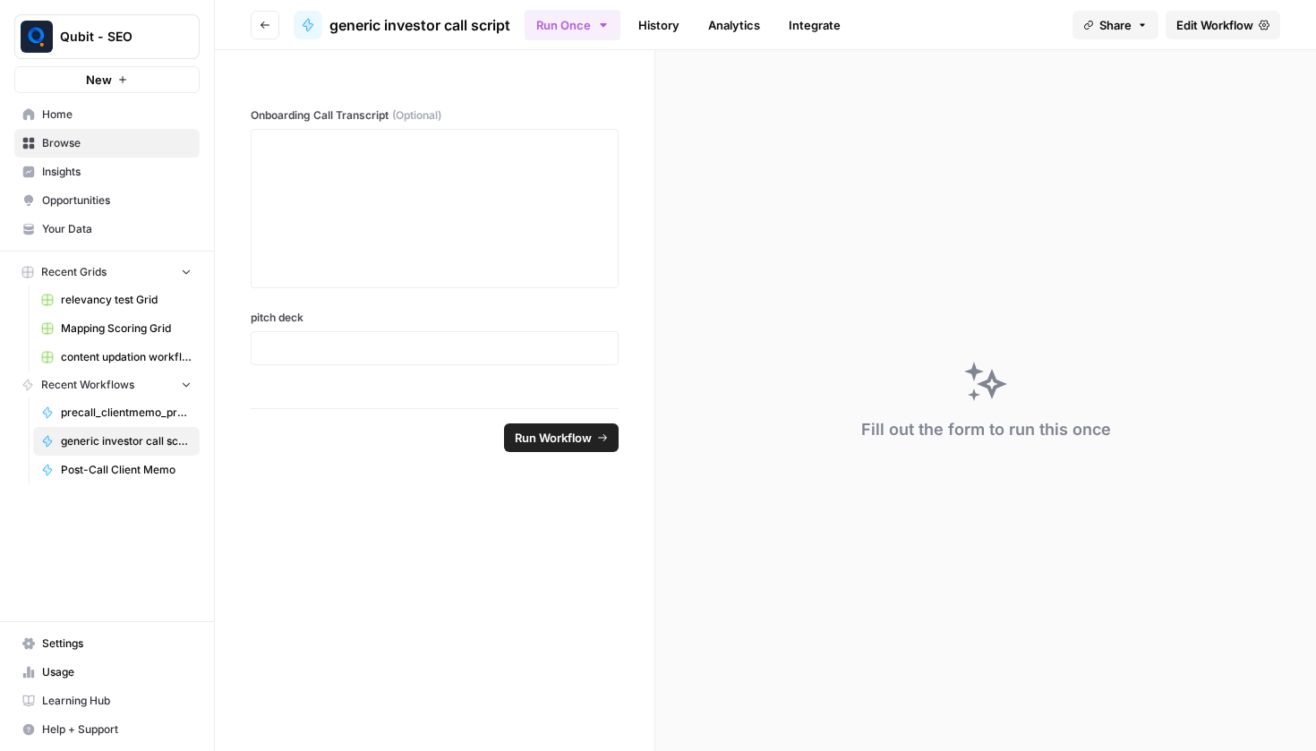
click at [1214, 36] on link "Edit Workflow" at bounding box center [1223, 25] width 115 height 29
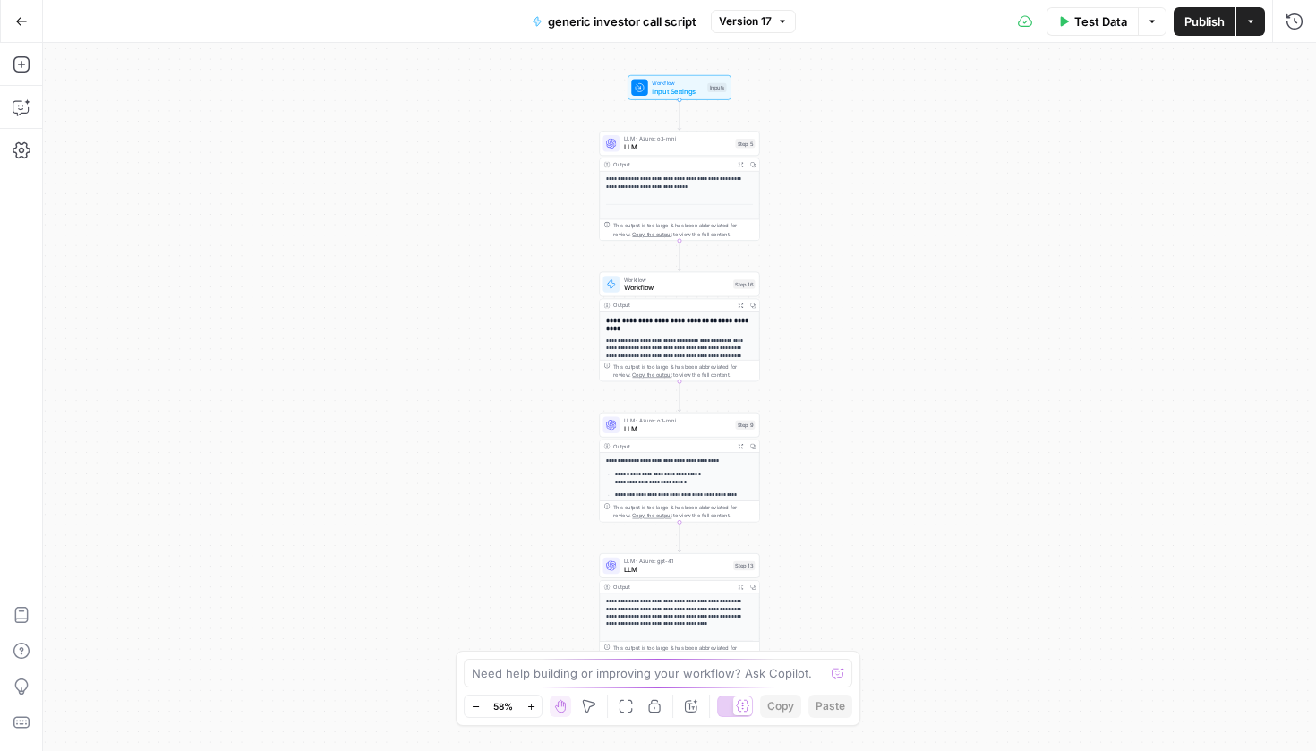
click at [647, 150] on span "LLM" at bounding box center [677, 147] width 107 height 11
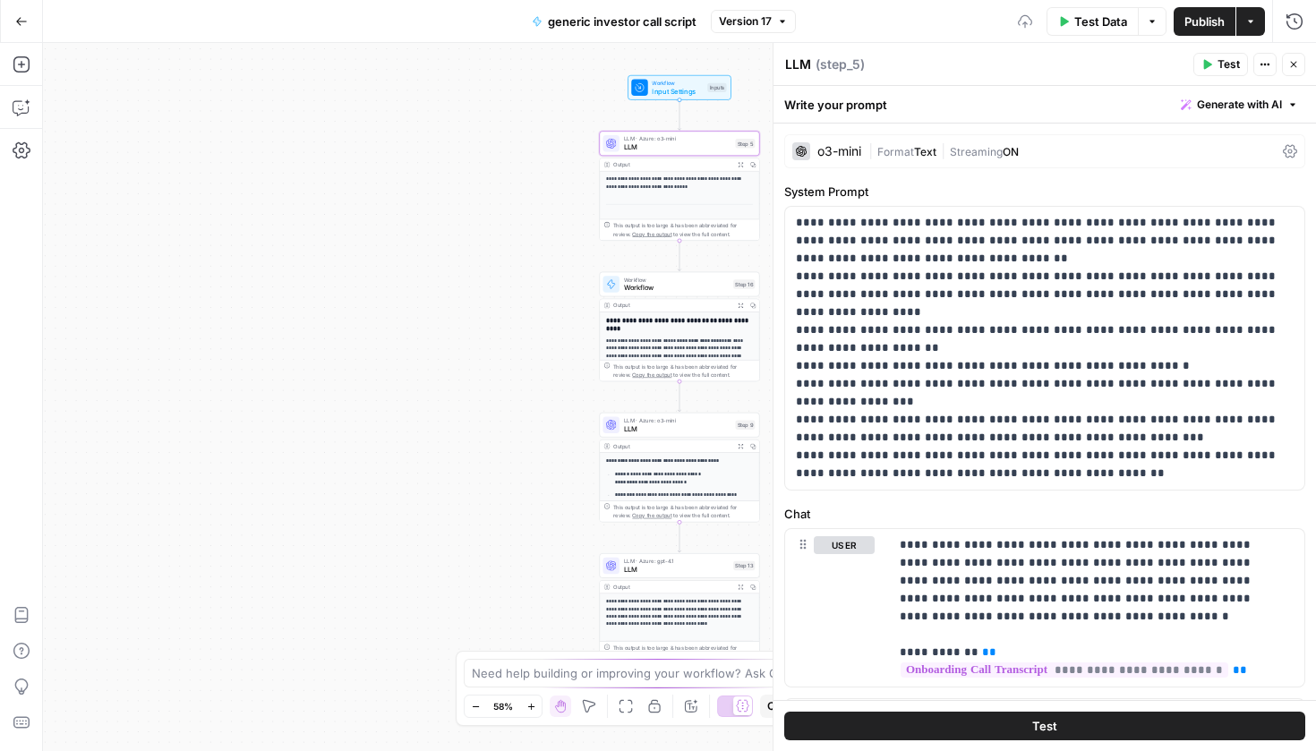
click at [987, 152] on span "Streaming" at bounding box center [976, 151] width 53 height 13
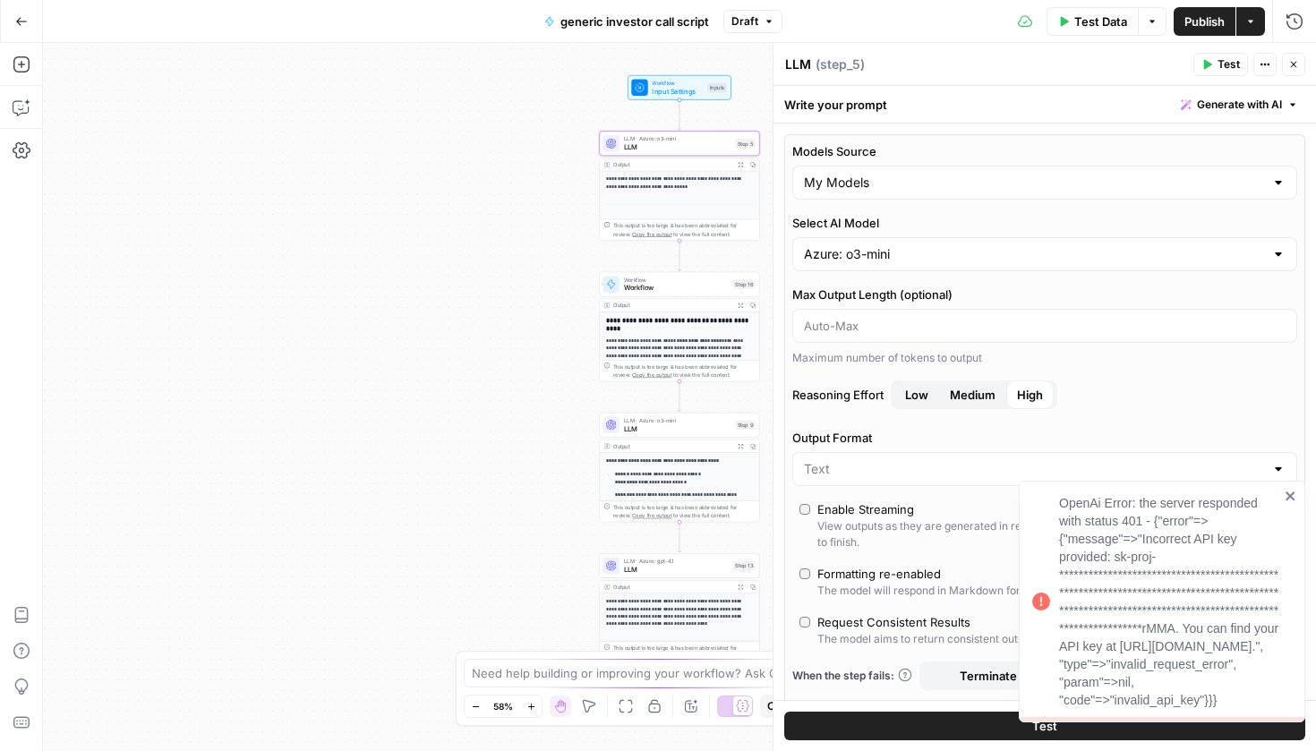
click at [895, 244] on div "Azure: o3-mini" at bounding box center [1045, 254] width 505 height 34
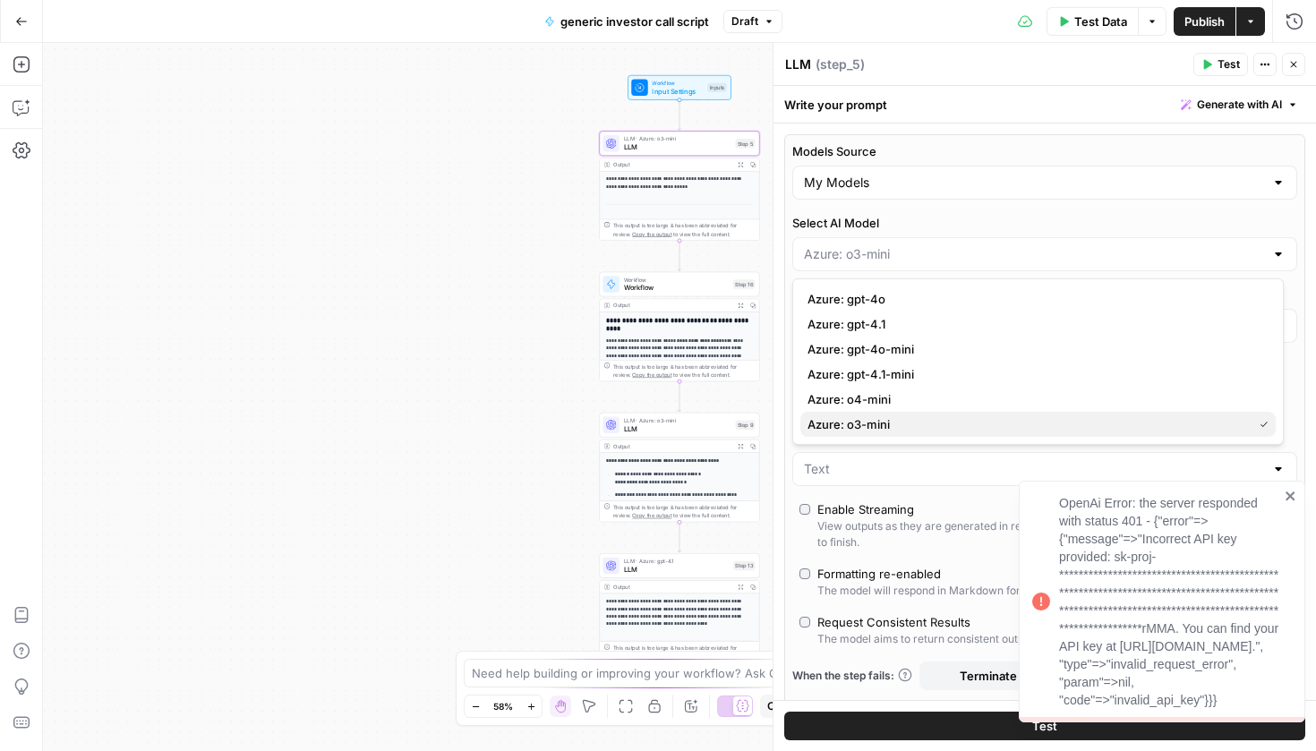
click at [848, 423] on span "Azure: o3-mini" at bounding box center [1027, 425] width 438 height 18
type input "Azure: o3-mini"
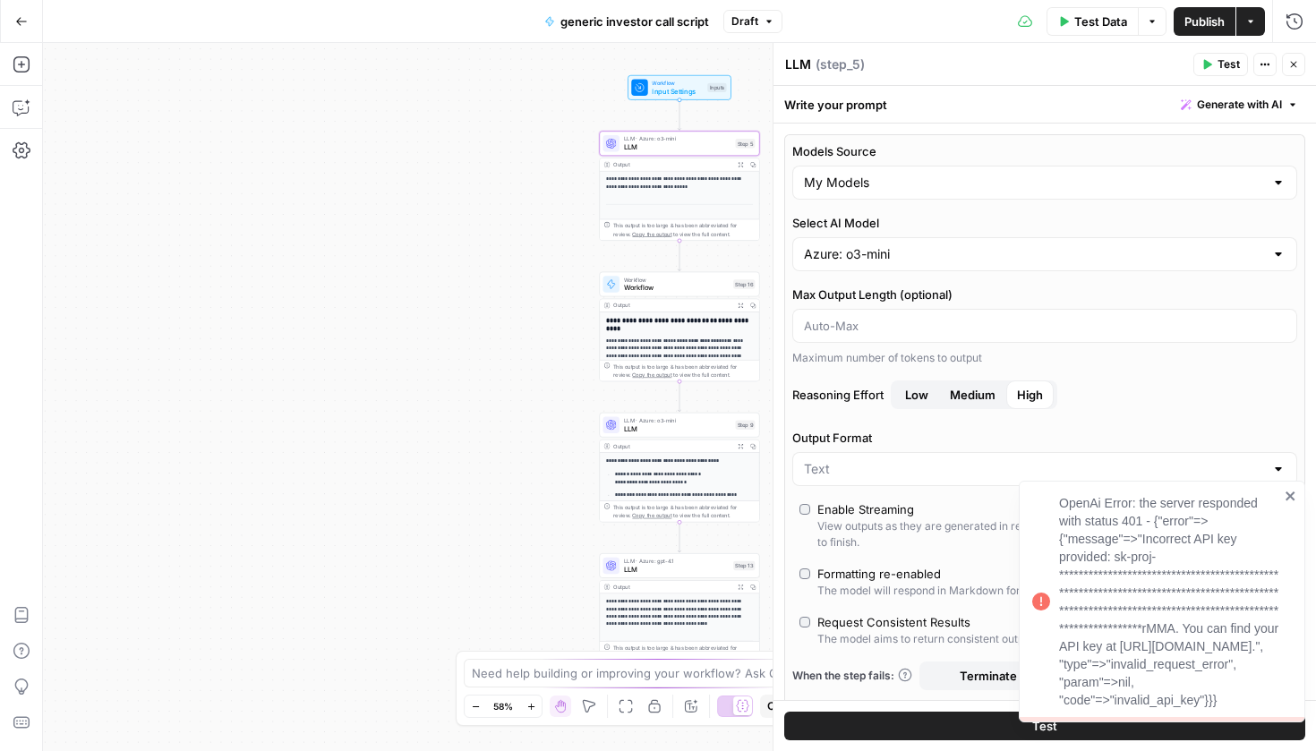
click at [671, 286] on span "Workflow" at bounding box center [677, 288] width 106 height 11
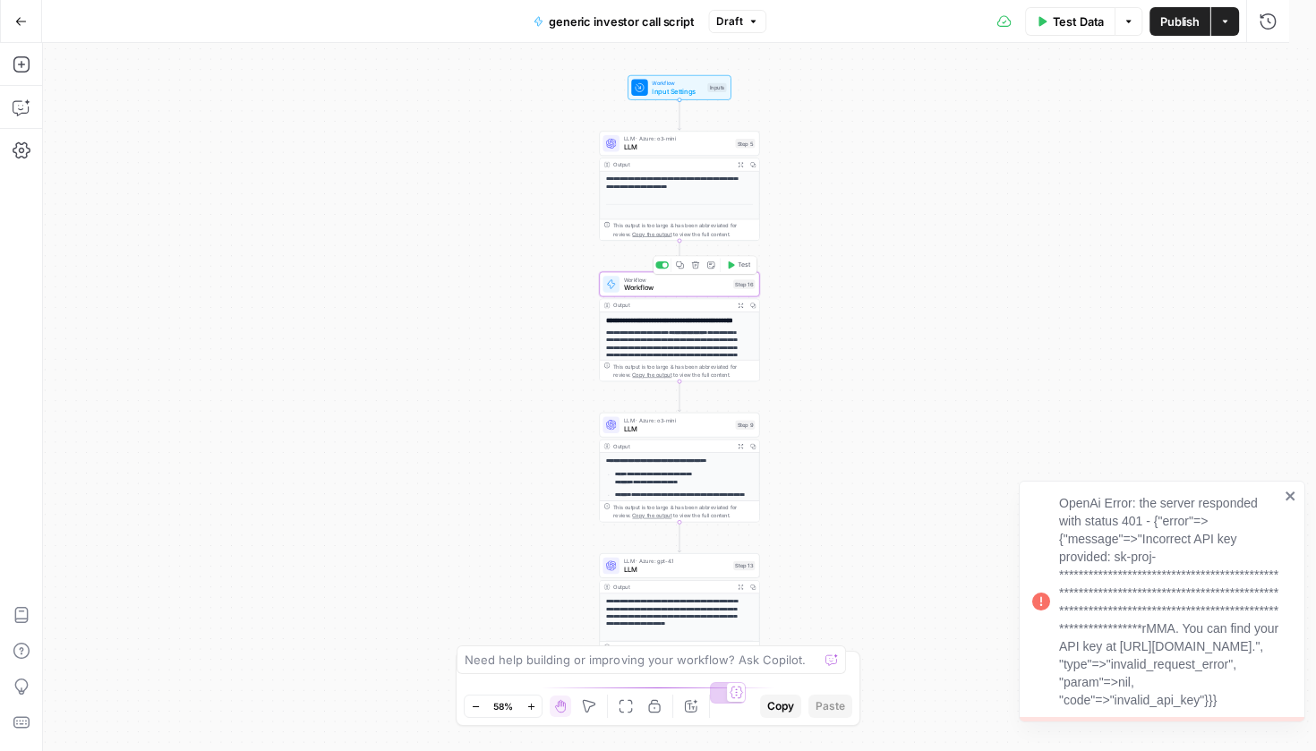
type textarea "Workflow"
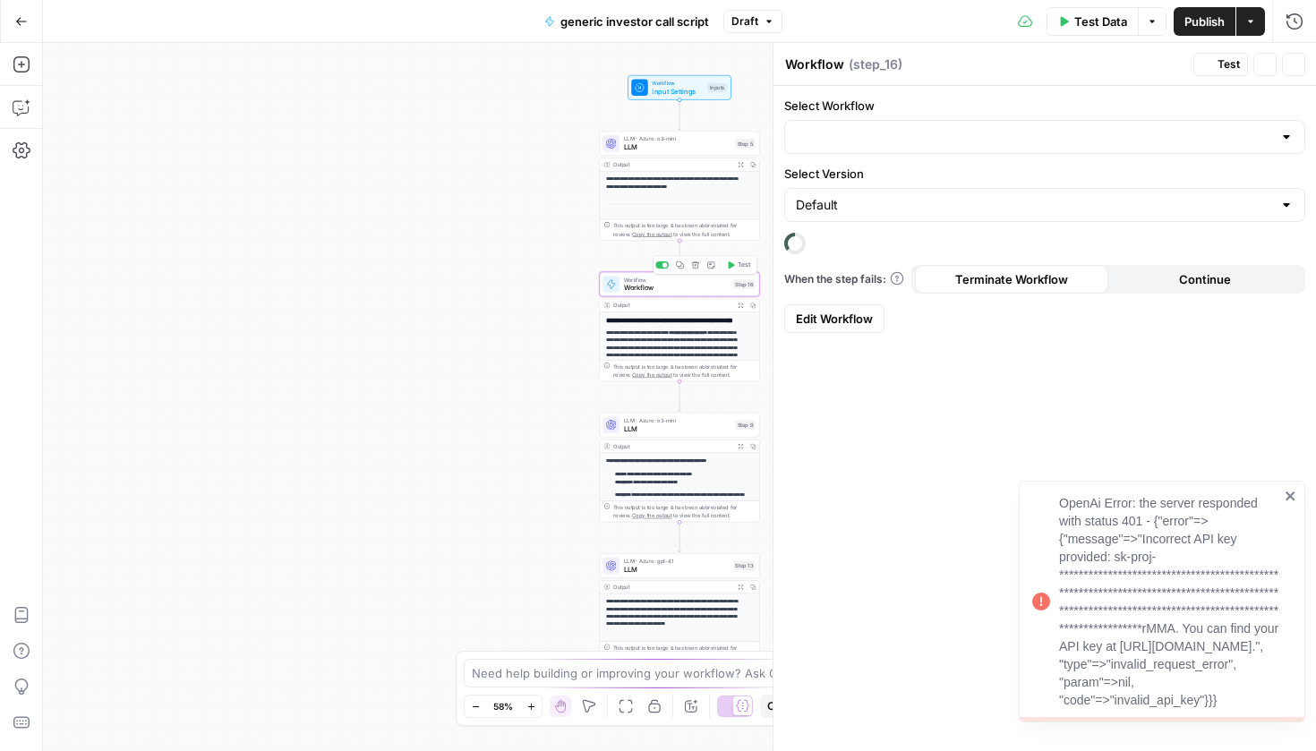
type input "Deck to Image (API Integration)"
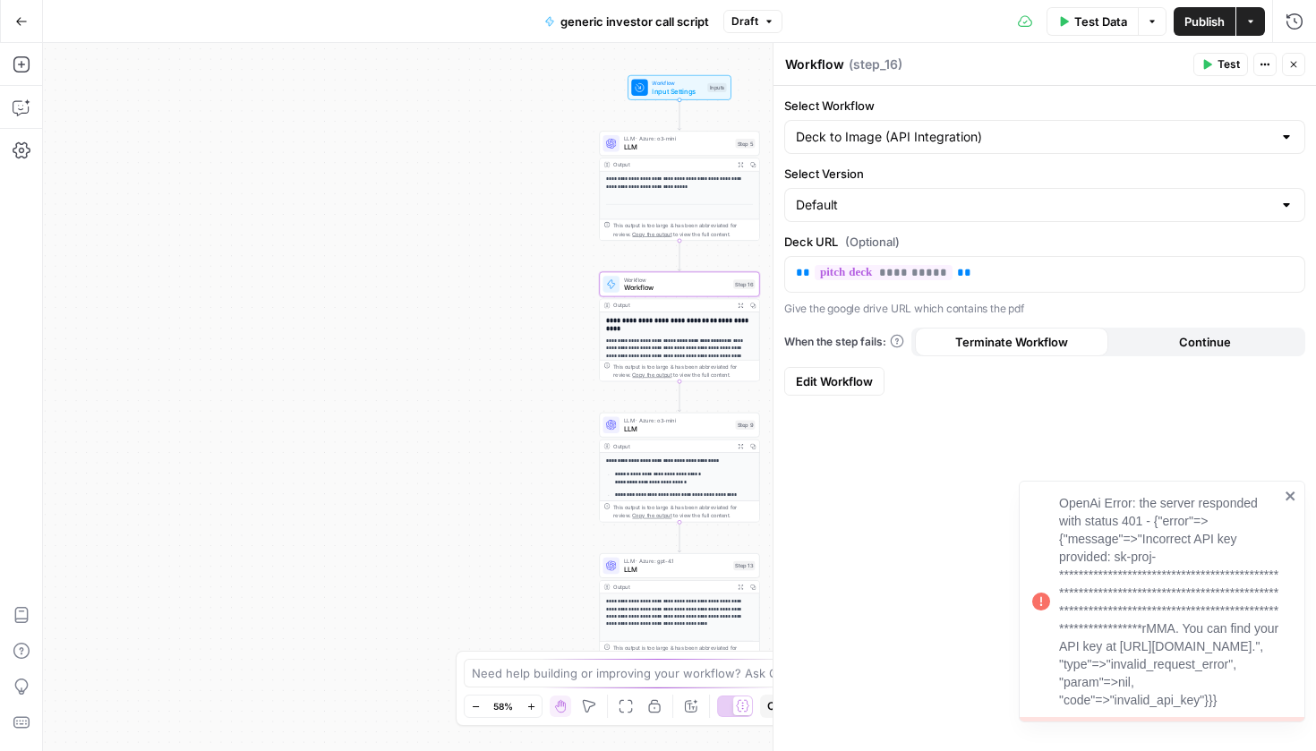
click at [1300, 69] on button "Close" at bounding box center [1293, 64] width 23 height 23
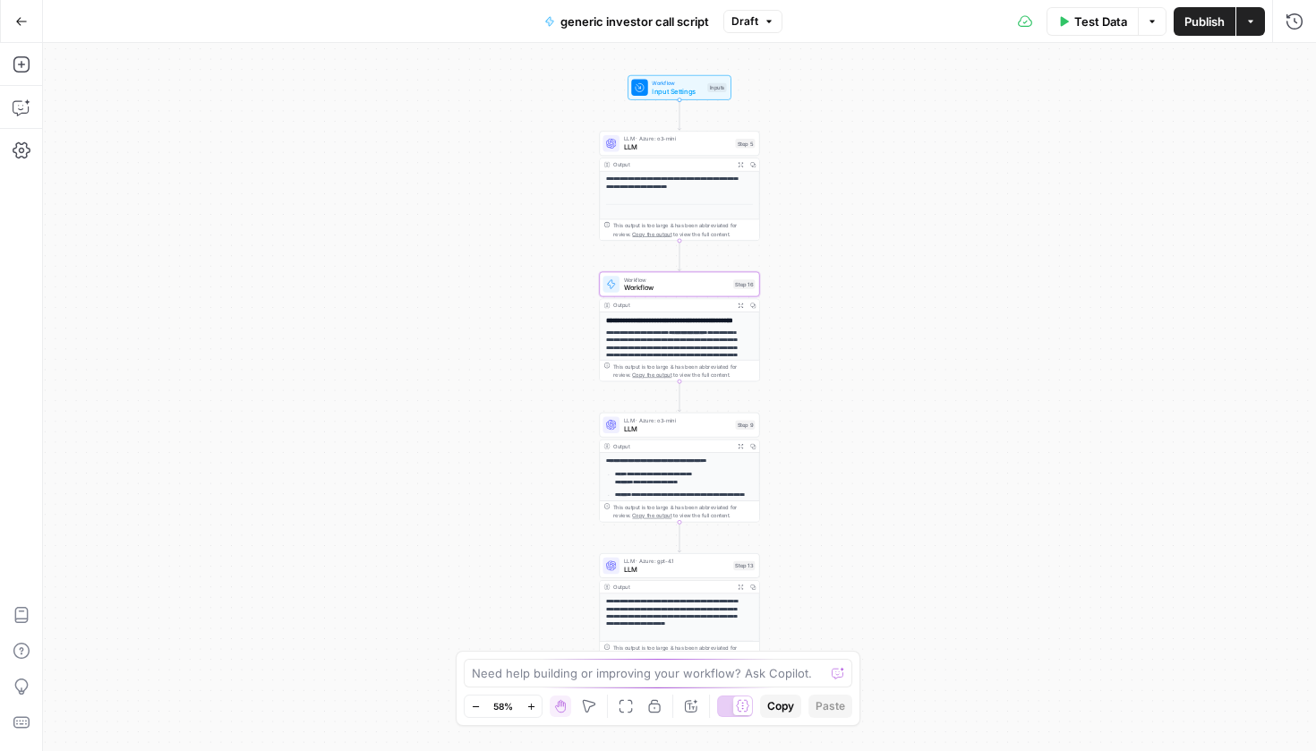
click at [669, 433] on span "LLM" at bounding box center [677, 429] width 107 height 11
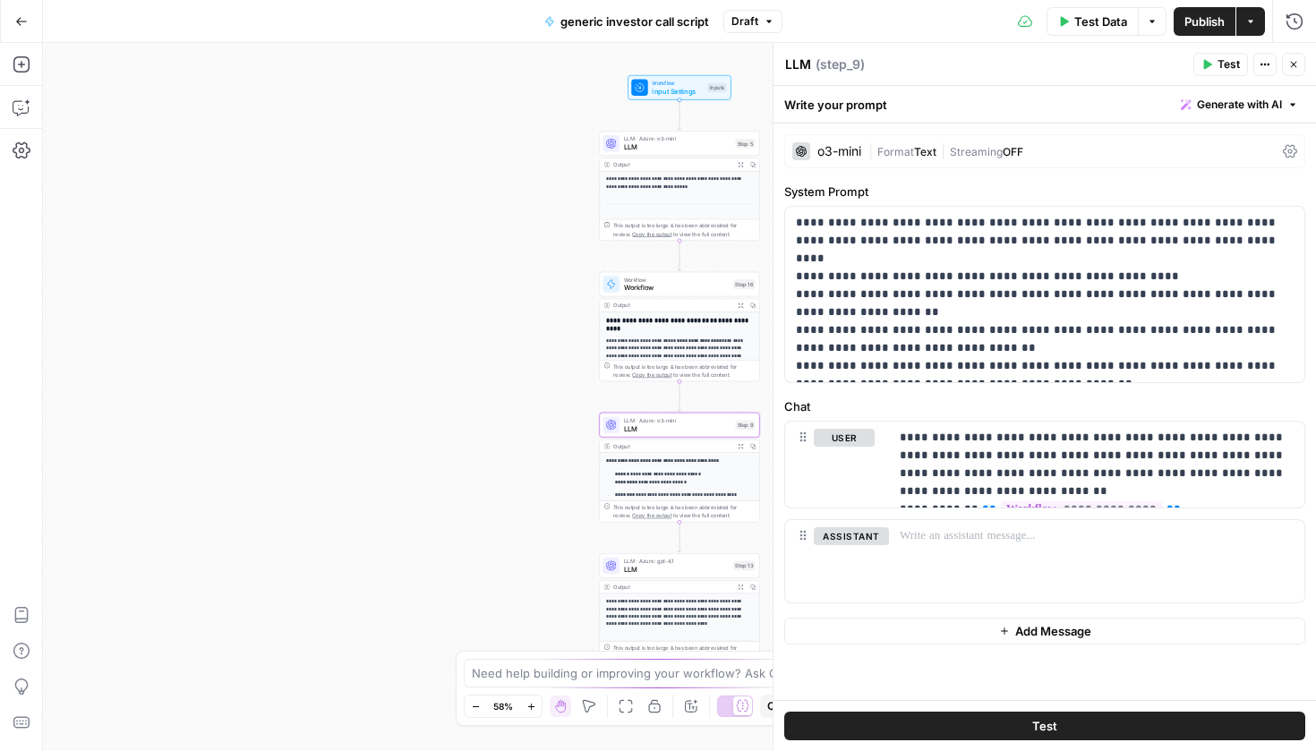
click at [989, 159] on div "| Format Text | Streaming OFF" at bounding box center [1072, 151] width 407 height 17
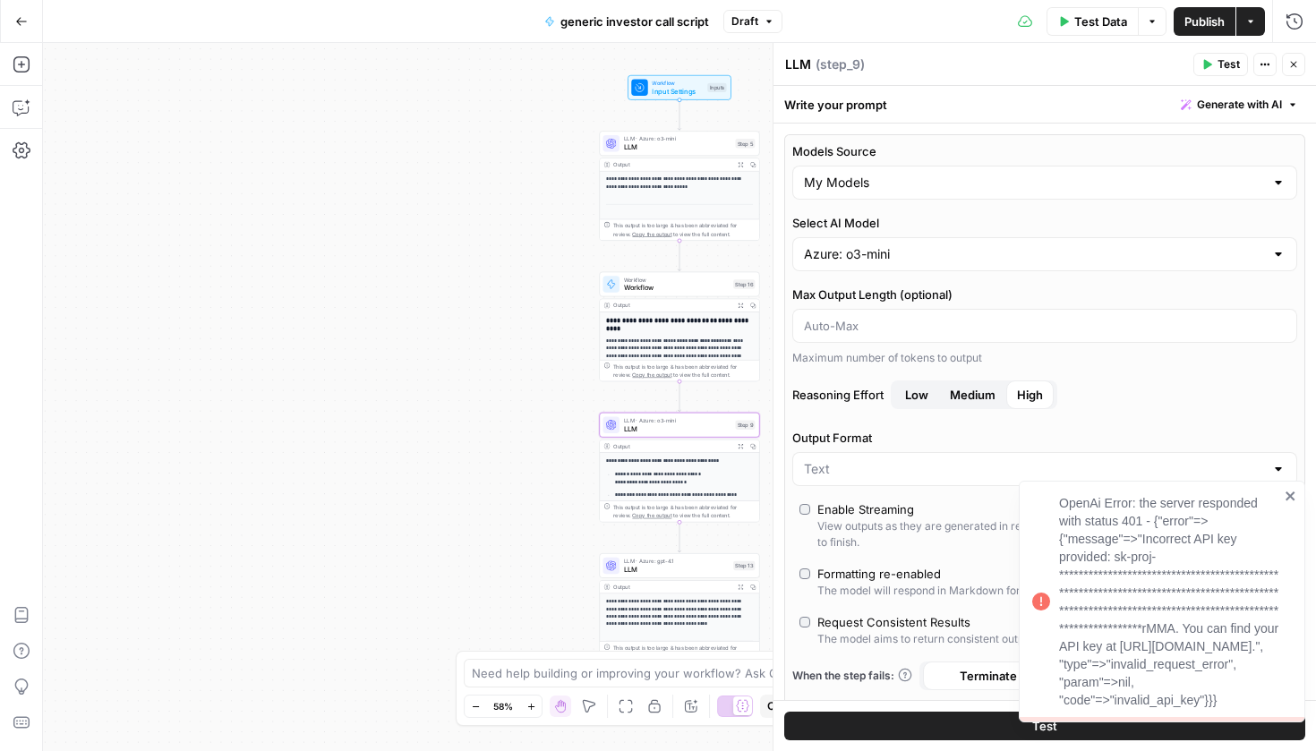
click at [915, 237] on div "Azure: o3-mini" at bounding box center [1045, 254] width 505 height 34
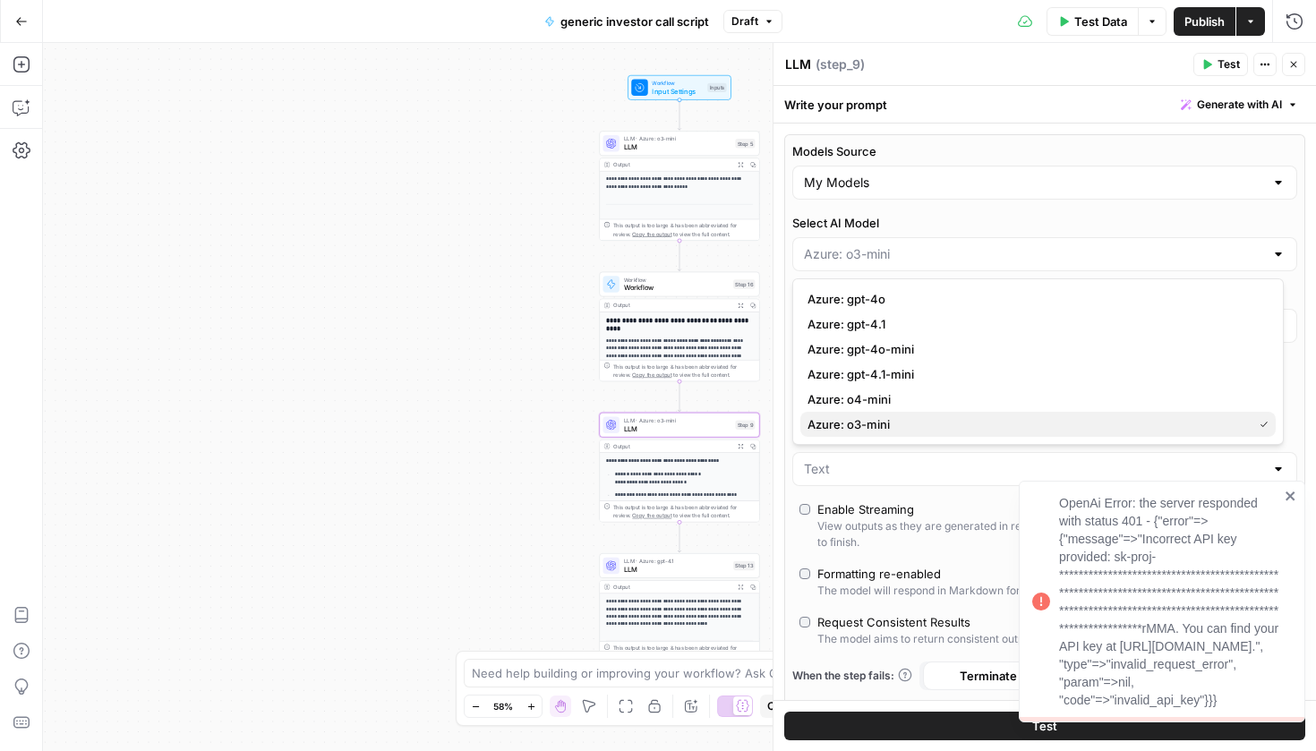
click at [837, 417] on span "Azure: o3-mini" at bounding box center [1027, 425] width 438 height 18
type input "Azure: o3-mini"
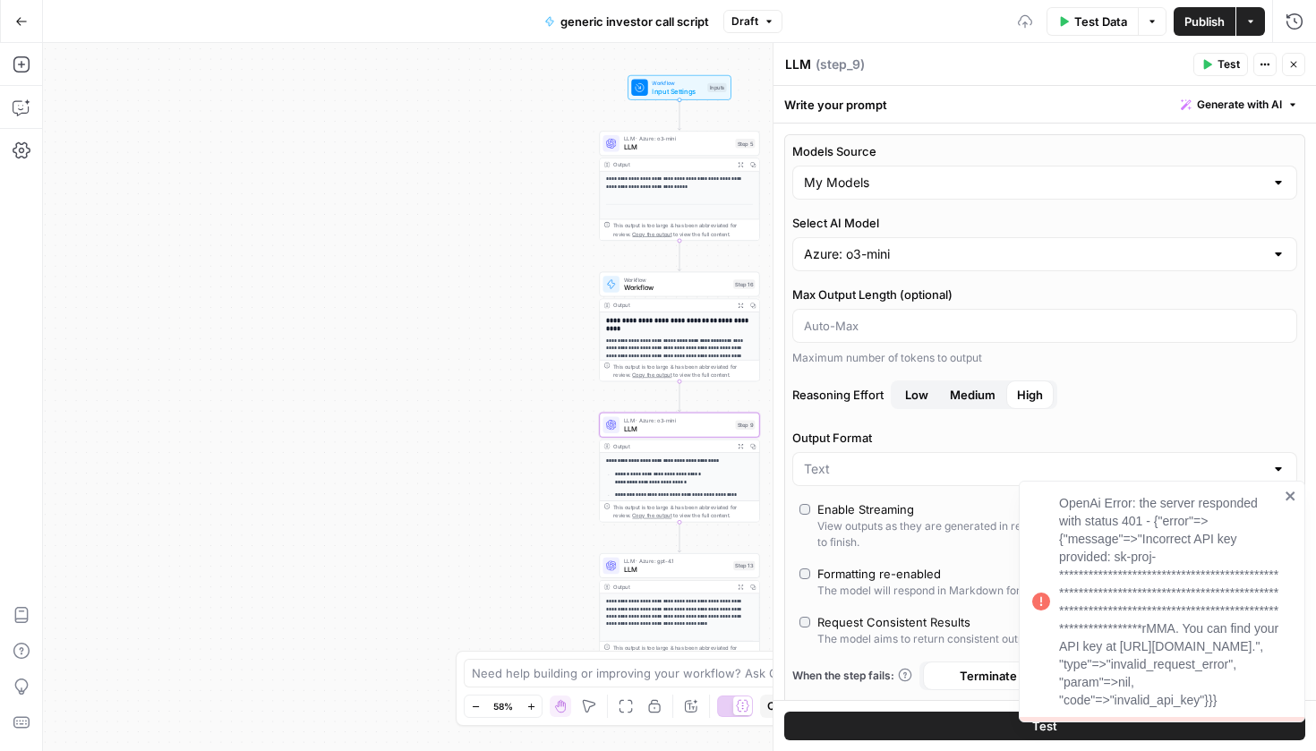
click at [682, 571] on span "LLM" at bounding box center [677, 569] width 106 height 11
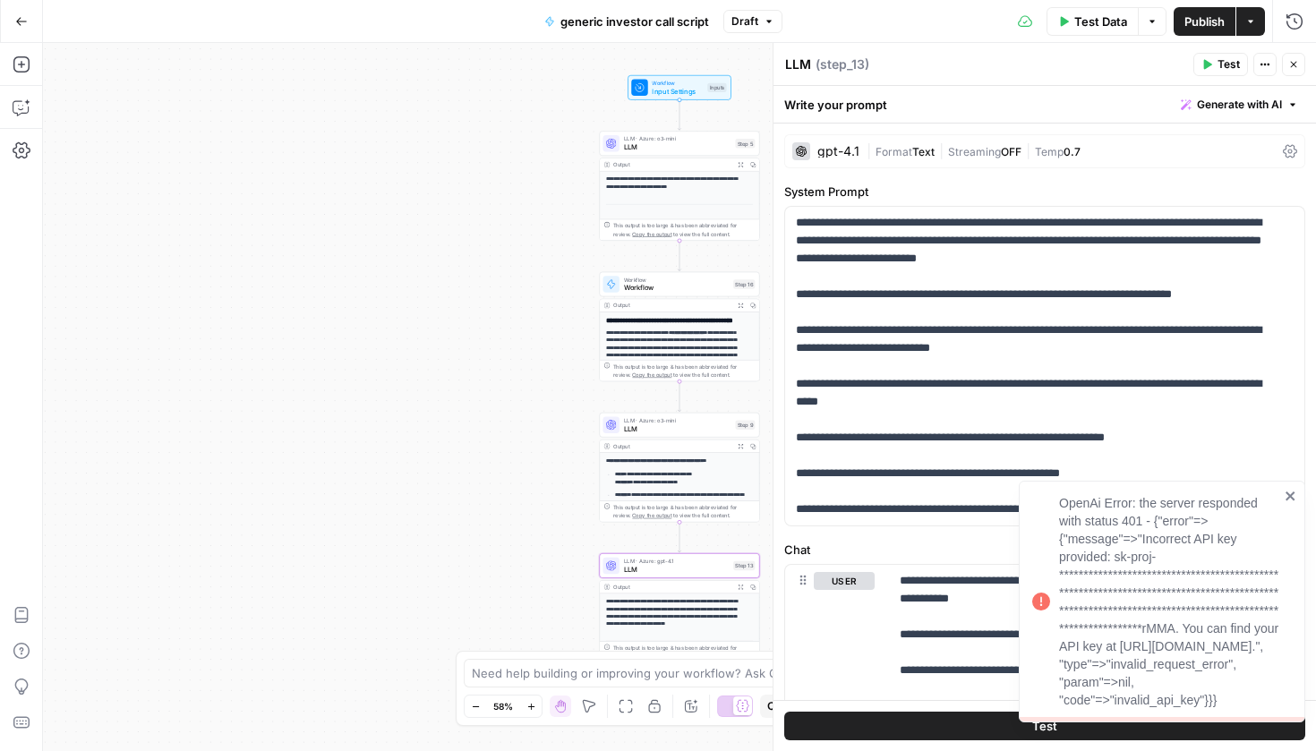
click at [998, 138] on div "gpt-4.1 | Format Text | Streaming OFF | Temp 0.7" at bounding box center [1045, 151] width 521 height 34
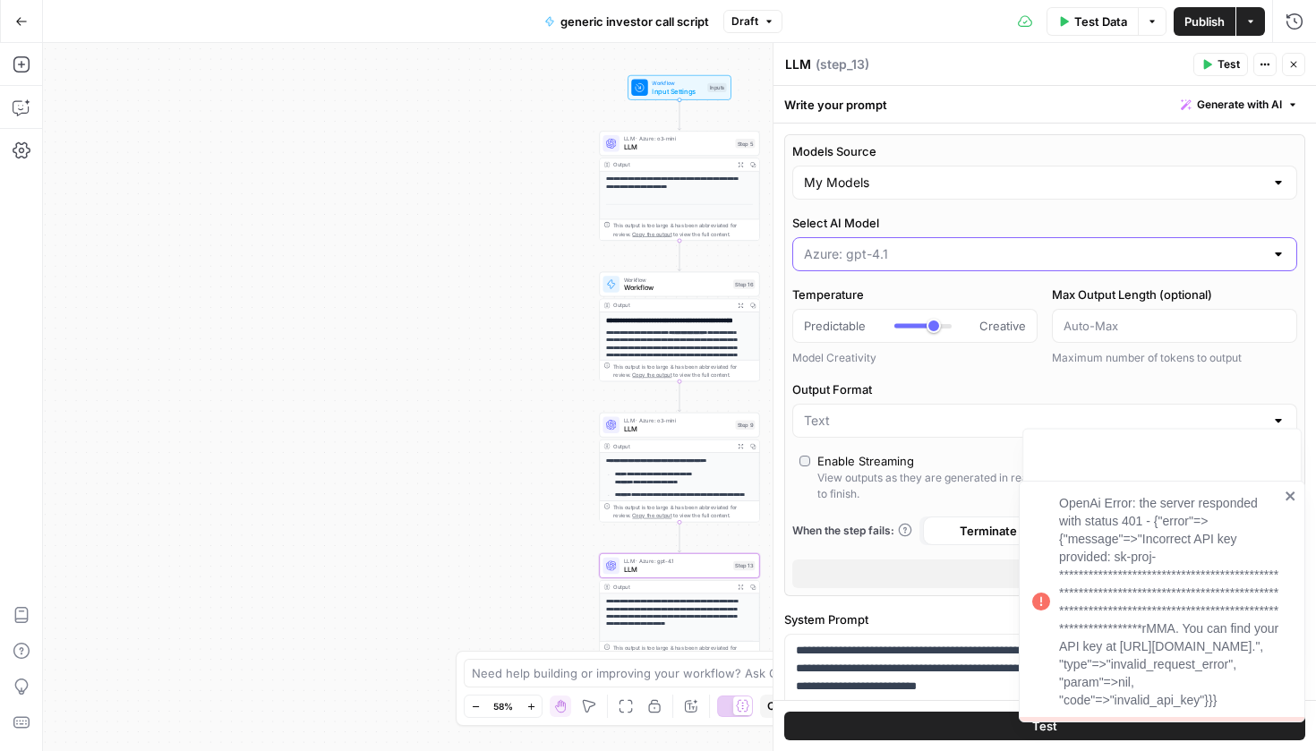
click at [871, 260] on input "Select AI Model" at bounding box center [1034, 254] width 460 height 18
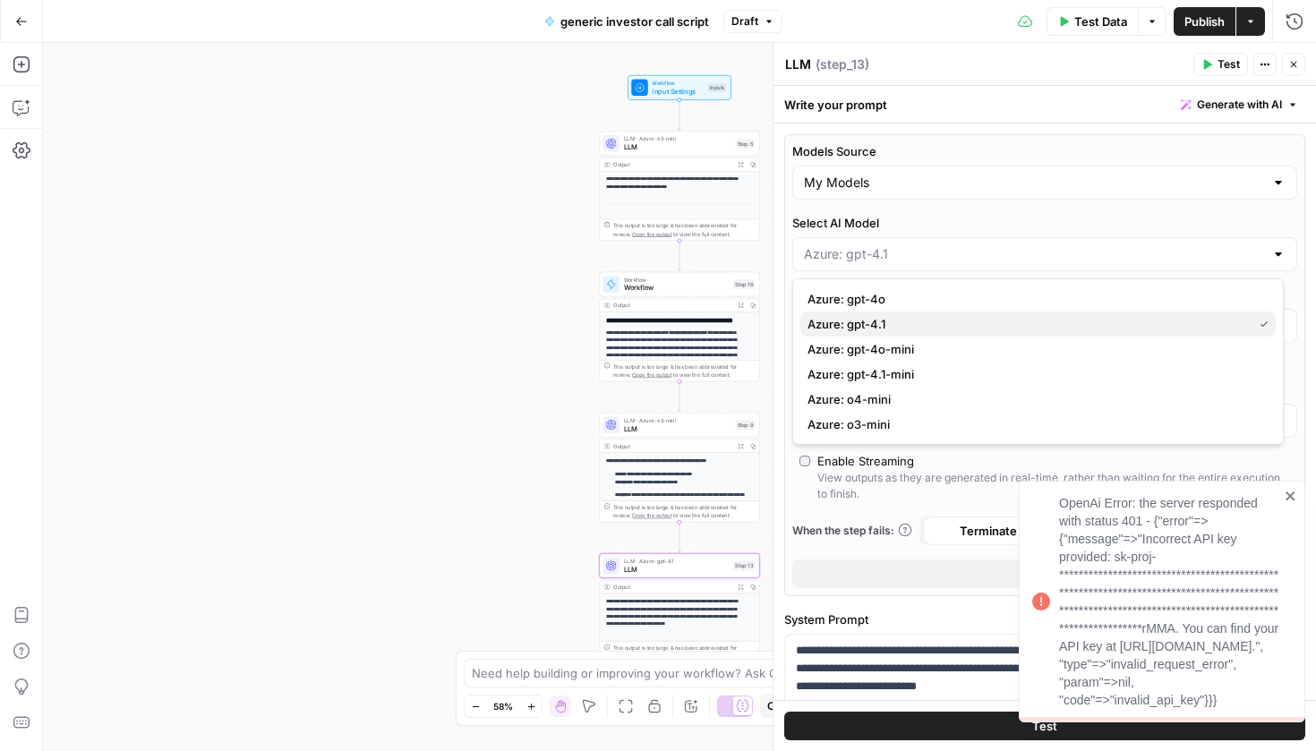
click at [887, 326] on span "Azure: gpt-4.1" at bounding box center [1027, 324] width 438 height 18
type input "Azure: gpt-4.1"
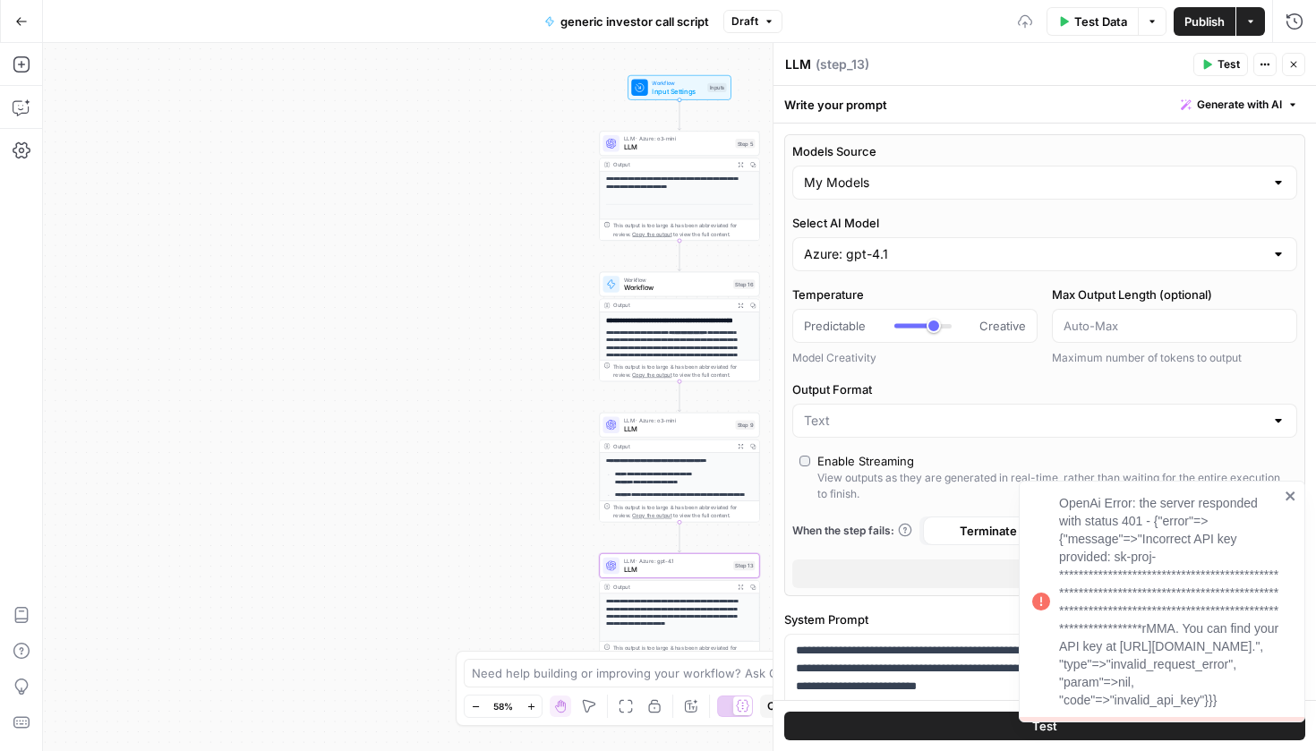
click at [1213, 24] on span "Publish" at bounding box center [1205, 22] width 40 height 18
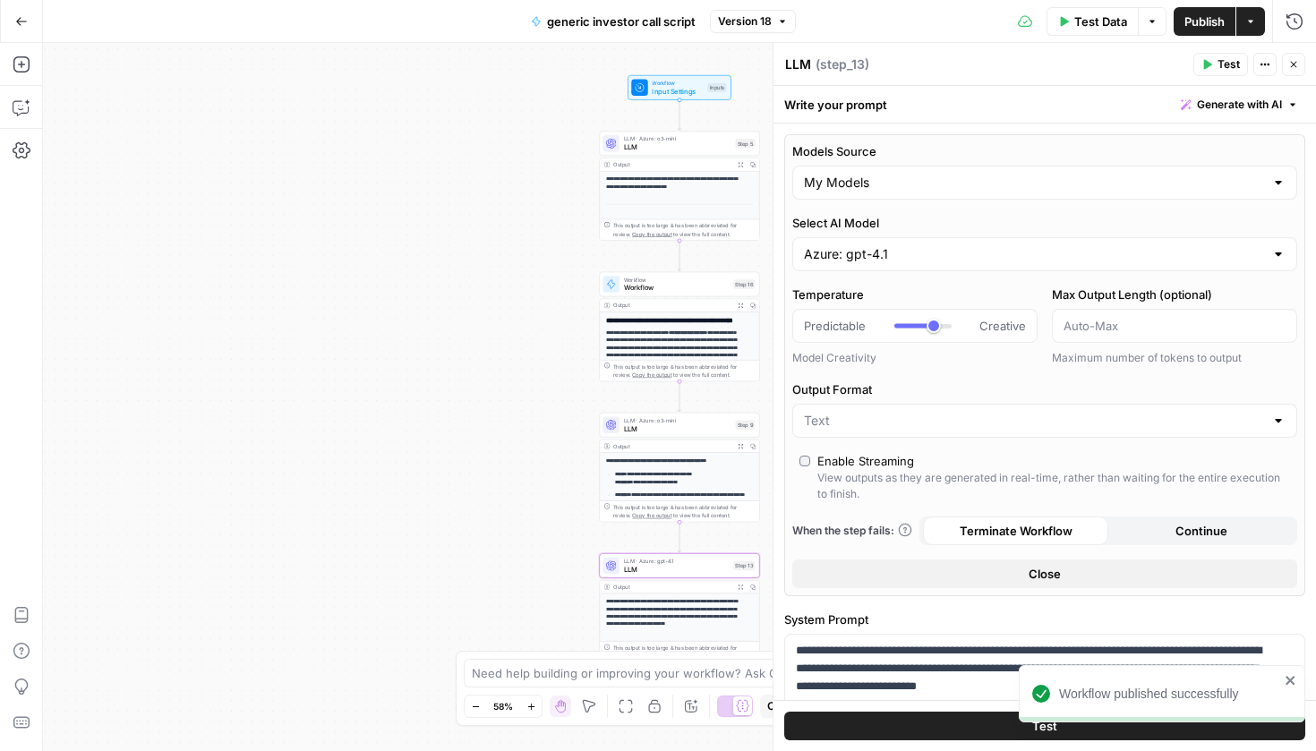
click at [839, 720] on button "Test" at bounding box center [1045, 726] width 521 height 29
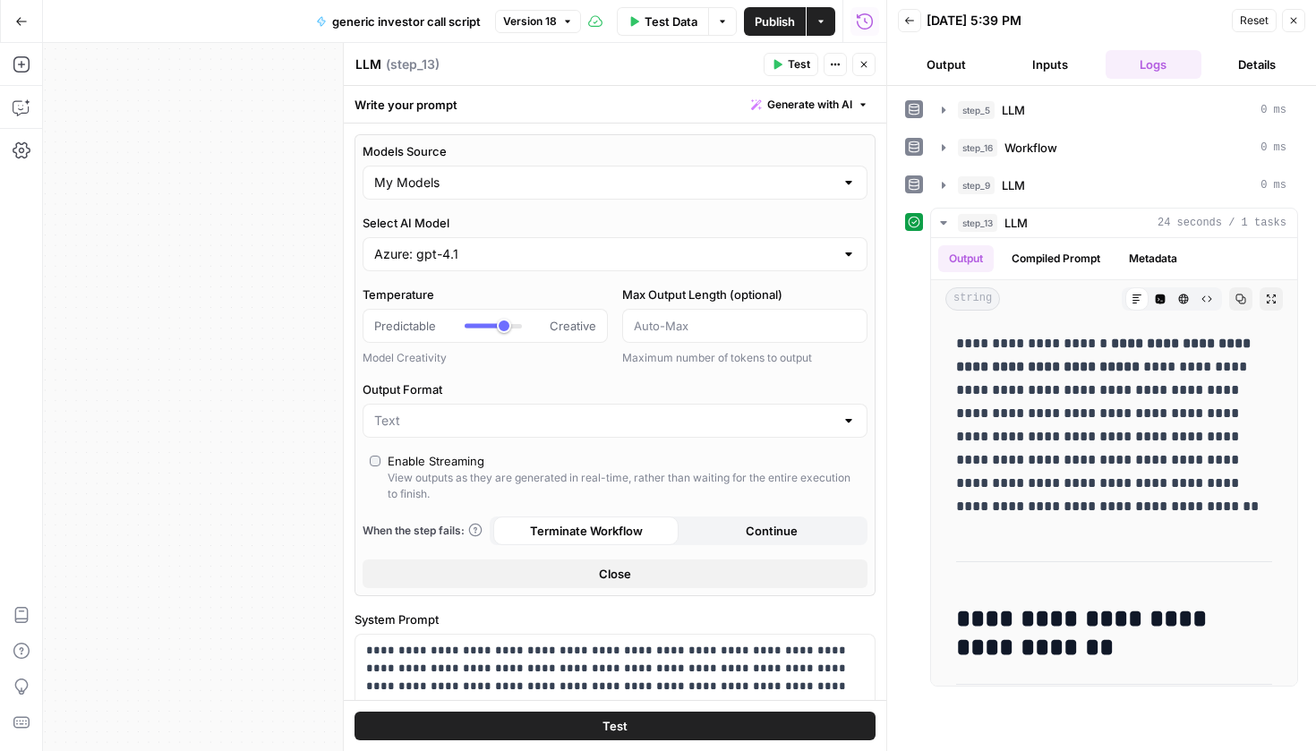
click at [18, 24] on icon "button" at bounding box center [21, 21] width 13 height 13
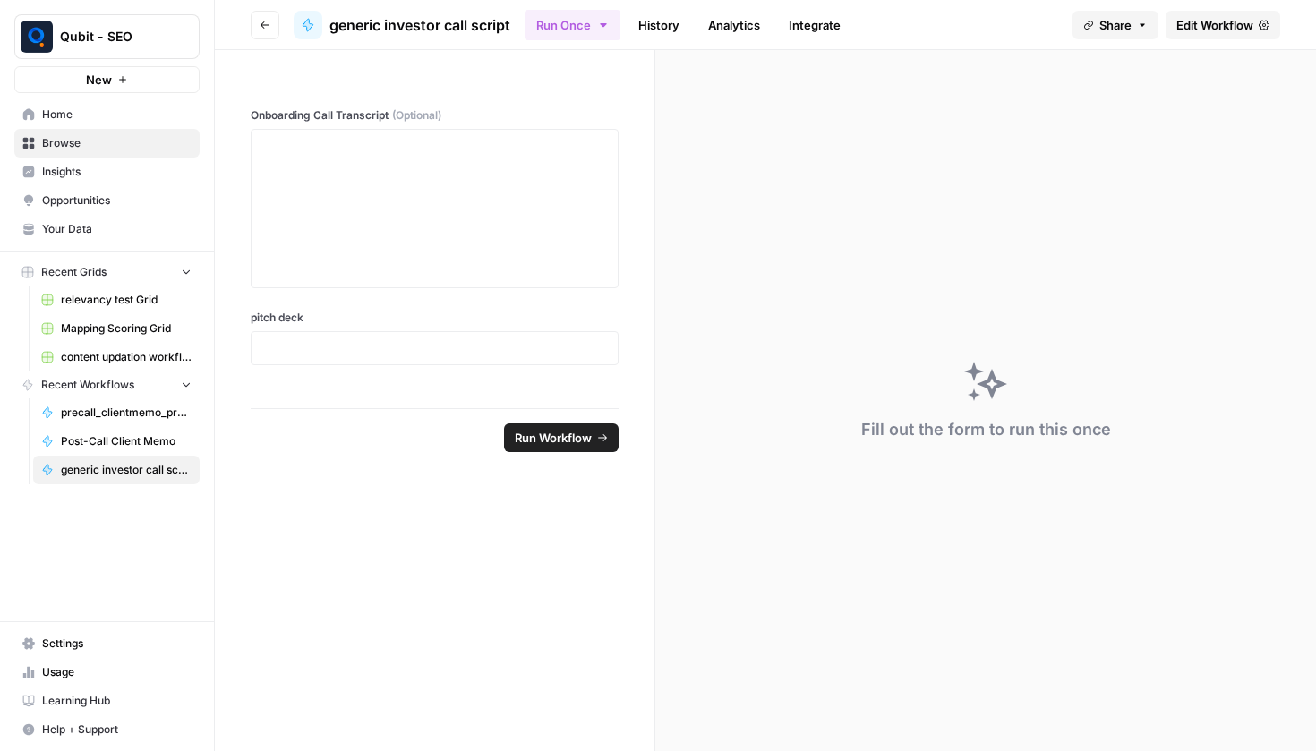
click at [136, 124] on link "Home" at bounding box center [106, 114] width 185 height 29
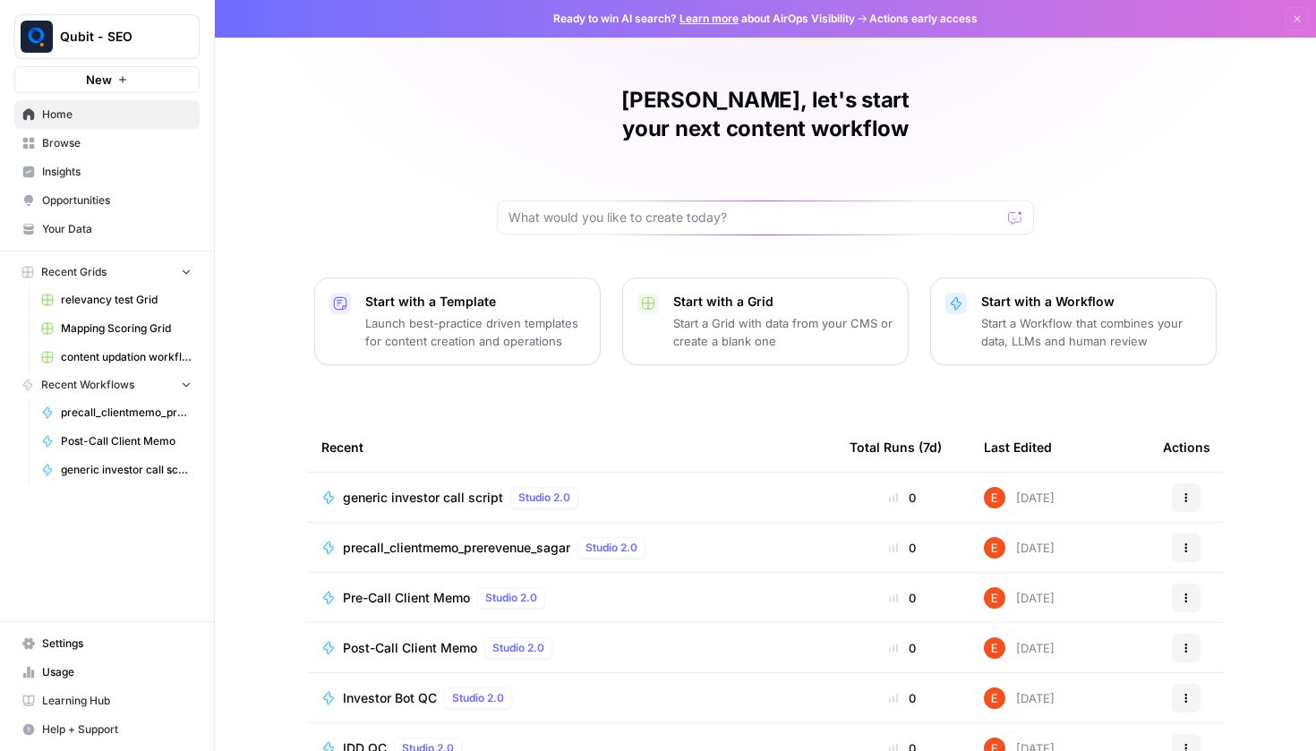
click at [102, 648] on span "Settings" at bounding box center [117, 644] width 150 height 16
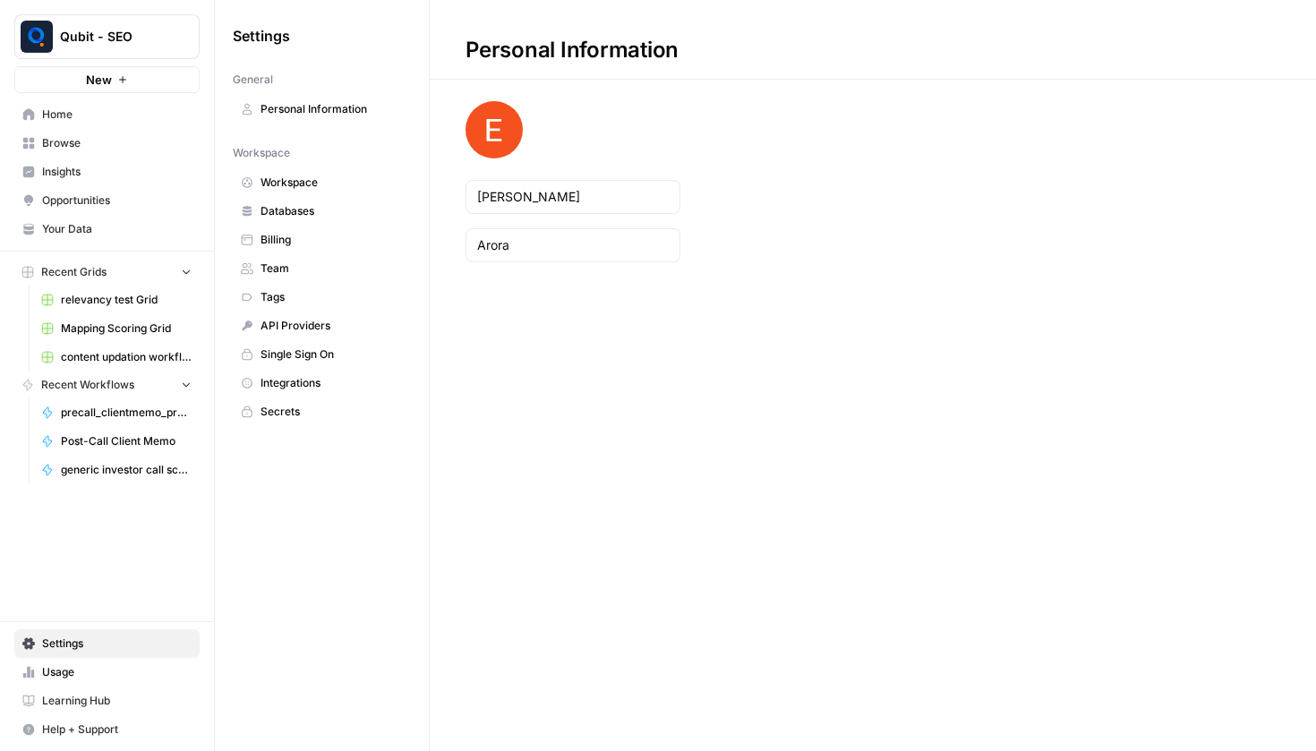
click at [337, 335] on link "API Providers" at bounding box center [322, 326] width 178 height 29
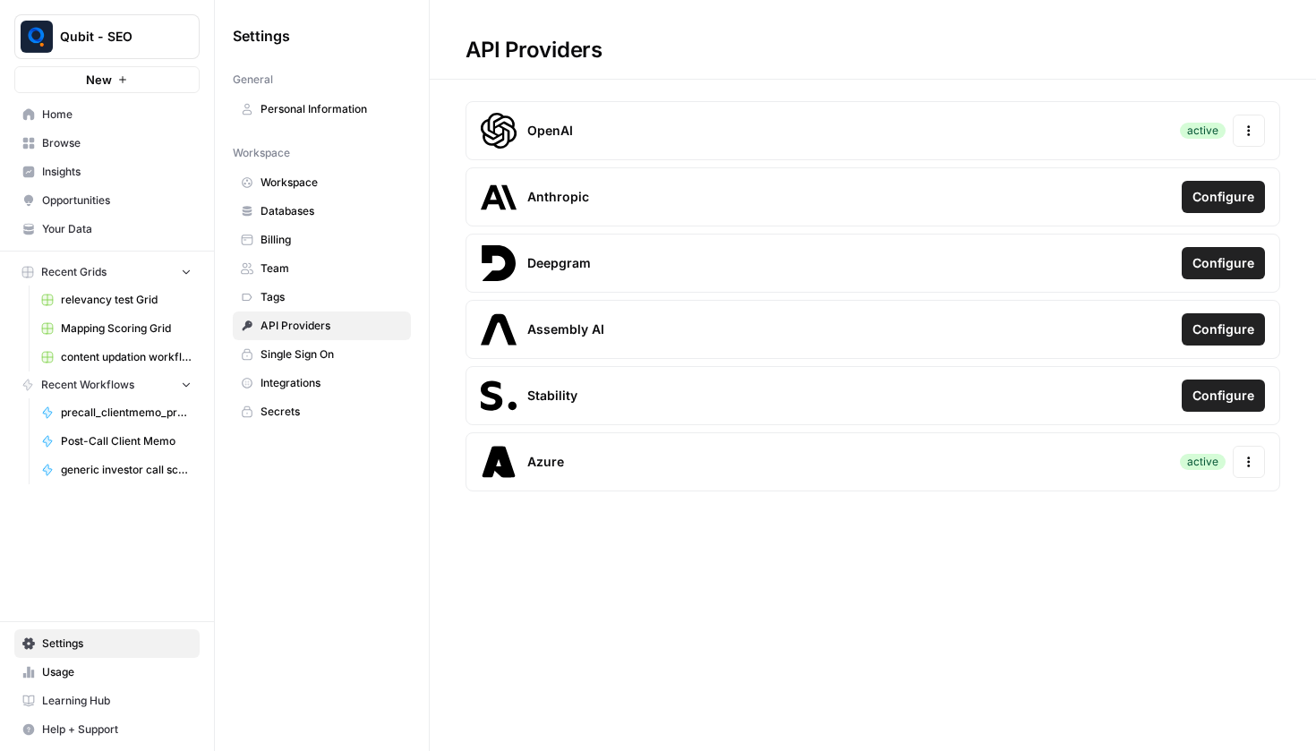
click at [1248, 126] on icon "button" at bounding box center [1249, 130] width 13 height 13
click at [879, 133] on div "OpenAI active Actions" at bounding box center [873, 130] width 815 height 59
click at [1196, 128] on div "active" at bounding box center [1203, 131] width 46 height 16
click at [1213, 460] on div "active" at bounding box center [1203, 462] width 46 height 16
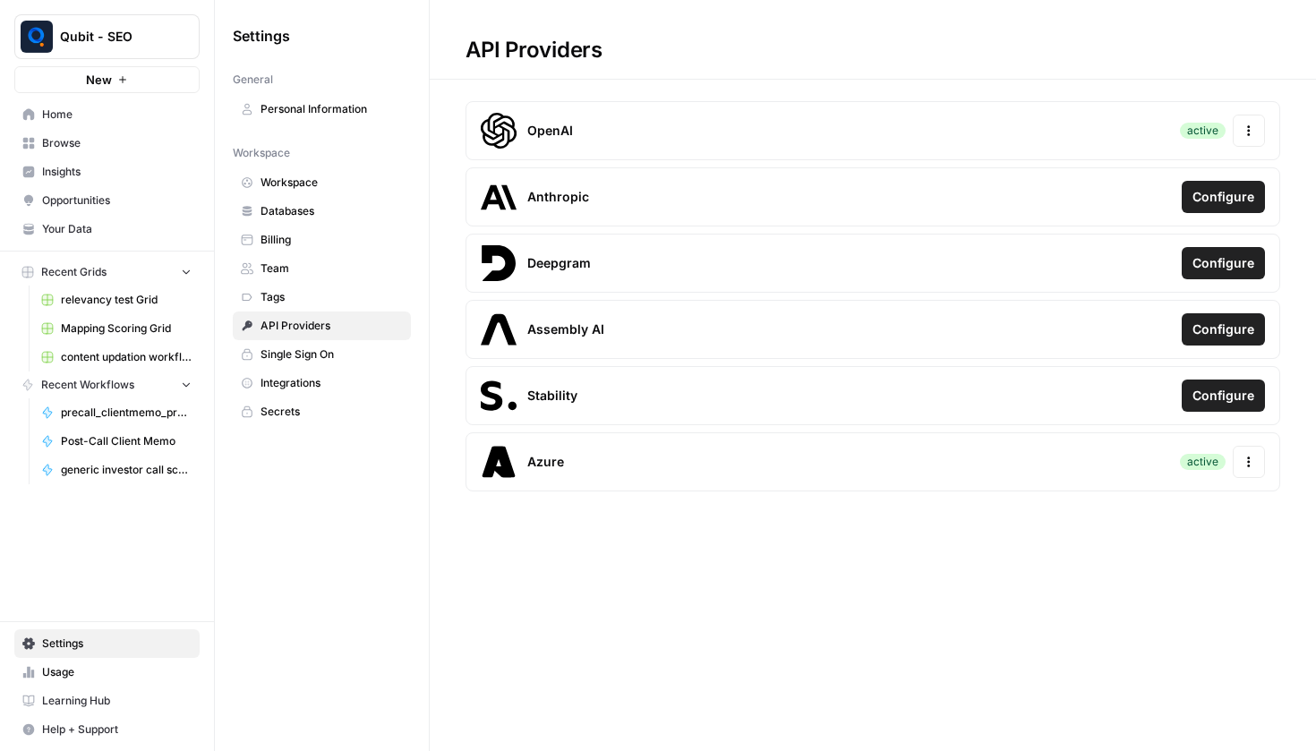
click at [1259, 459] on button "Actions" at bounding box center [1249, 462] width 32 height 32
click at [1152, 510] on div "Update Credentials" at bounding box center [1131, 509] width 253 height 32
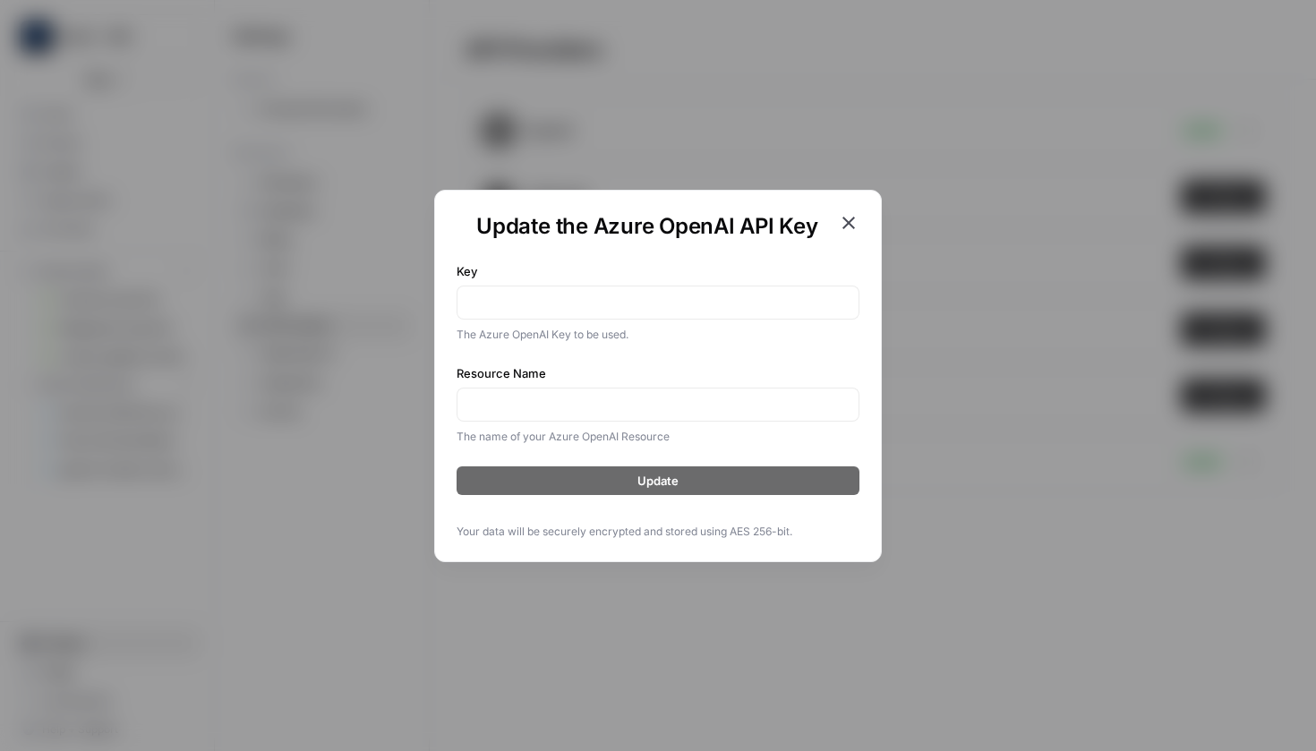
click at [851, 212] on icon "button" at bounding box center [848, 222] width 21 height 21
